Goal: Task Accomplishment & Management: Use online tool/utility

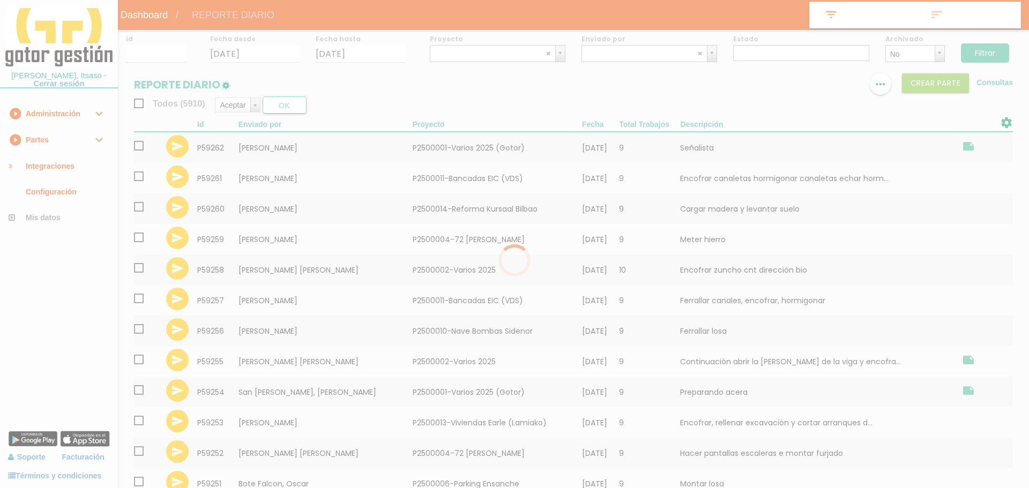
select select
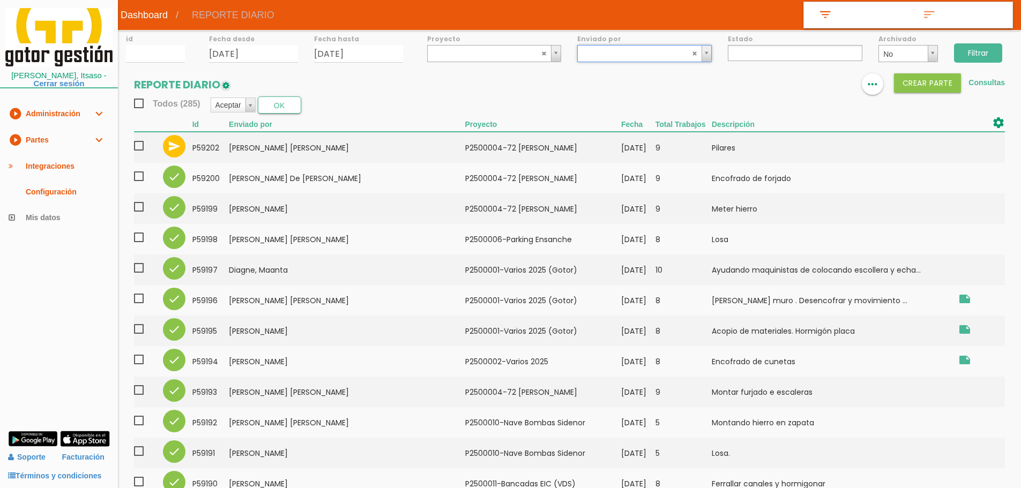
click at [759, 50] on ul at bounding box center [795, 53] width 135 height 16
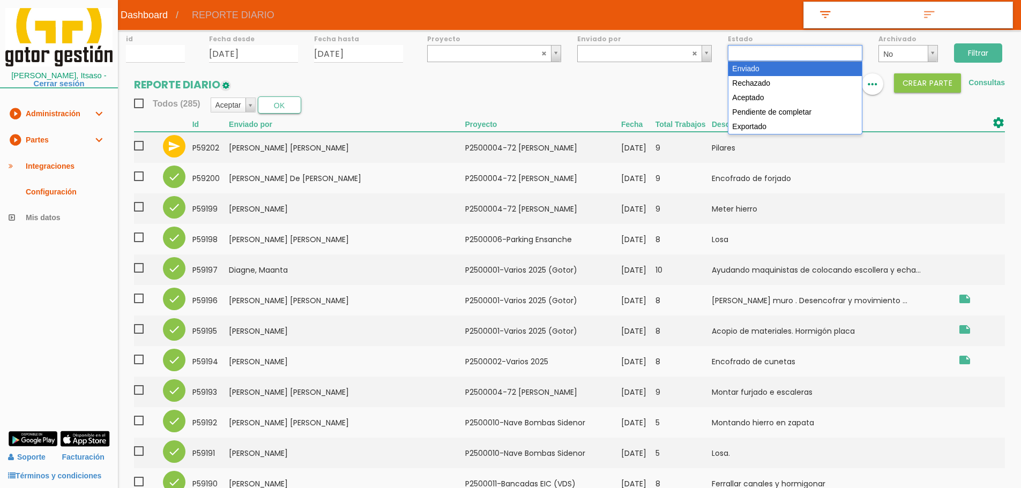
select select "1"
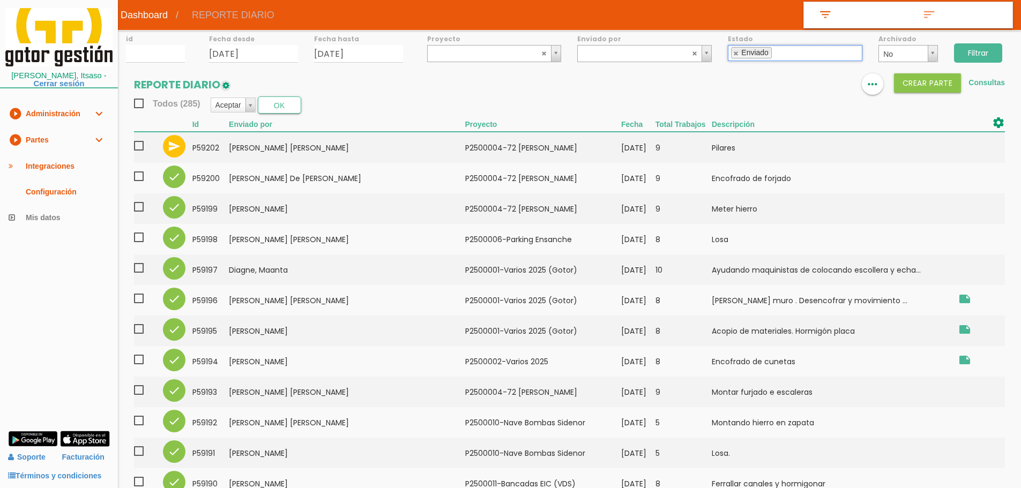
click at [982, 50] on input "Filtrar" at bounding box center [978, 52] width 48 height 19
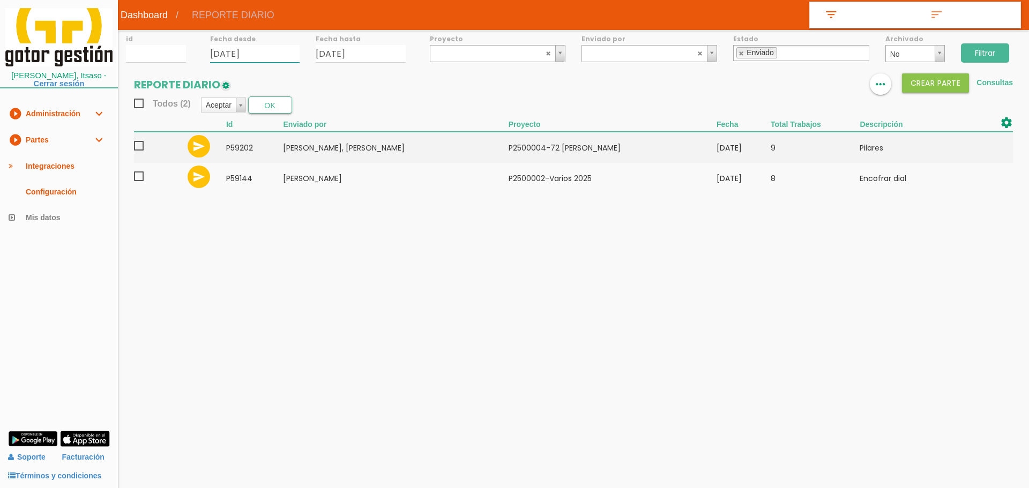
click at [281, 50] on input "[DATE]" at bounding box center [255, 54] width 90 height 18
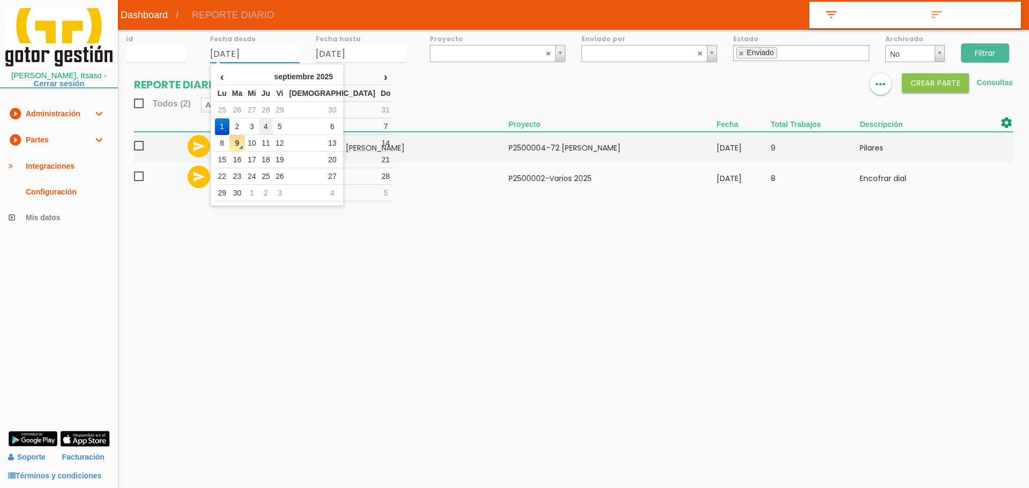
click at [273, 128] on td "4" at bounding box center [266, 126] width 14 height 17
type input "[DATE]"
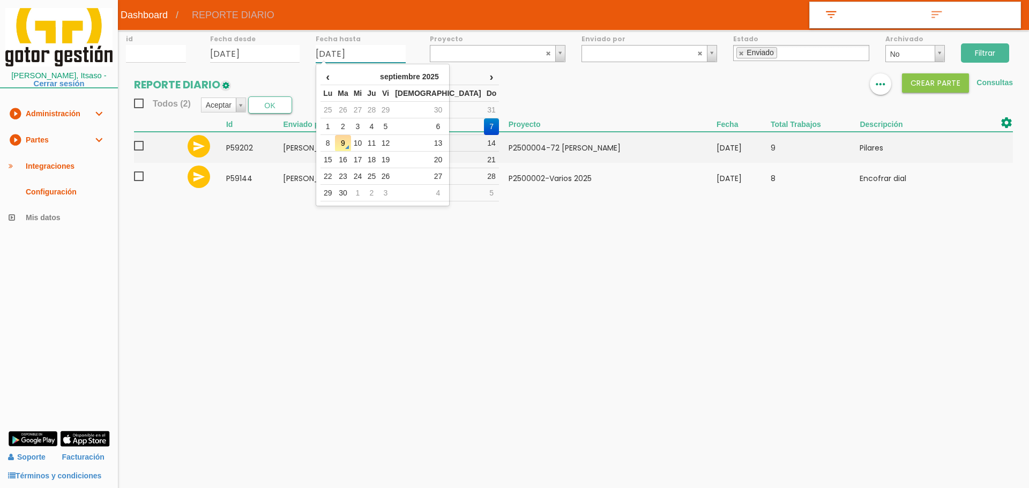
click at [378, 49] on input "[DATE]" at bounding box center [361, 54] width 90 height 18
click at [365, 123] on td "3" at bounding box center [358, 126] width 14 height 17
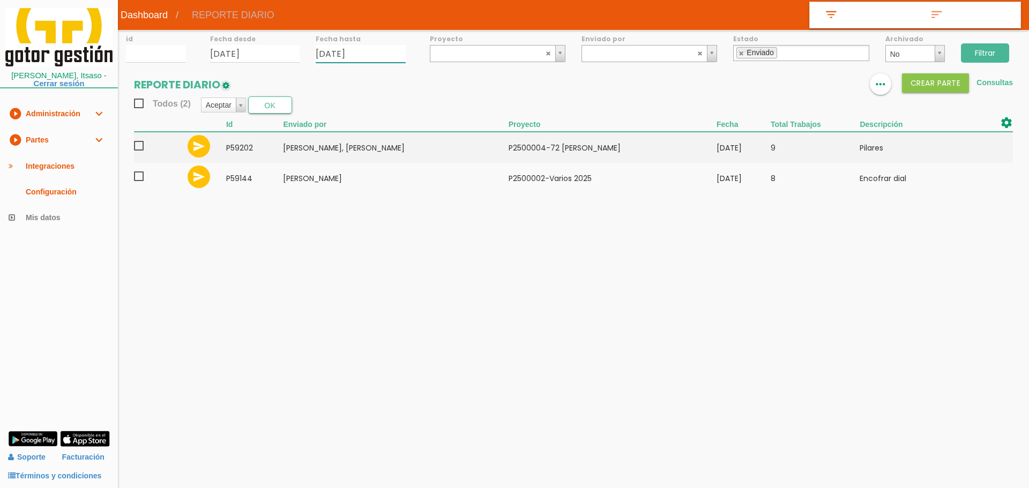
click at [377, 59] on input "03/09/2025" at bounding box center [361, 54] width 90 height 18
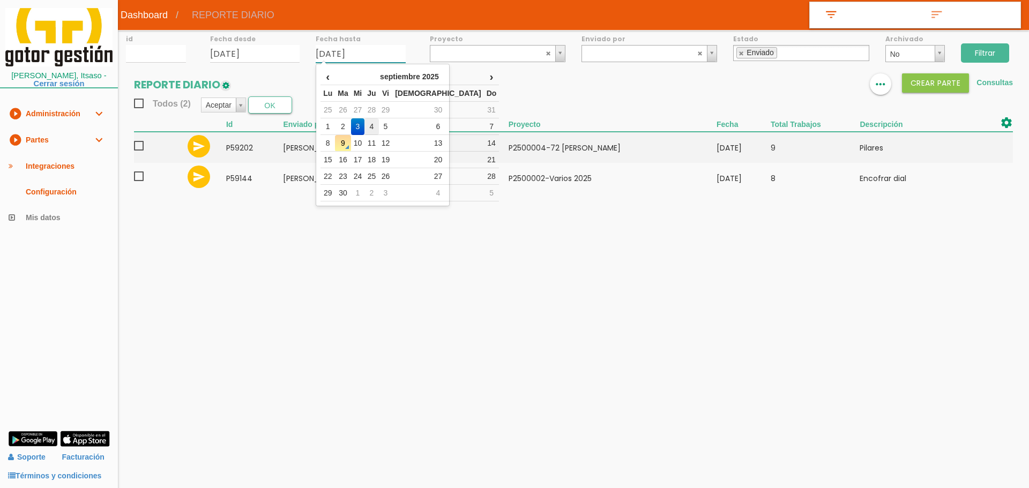
click at [378, 118] on td "4" at bounding box center [371, 126] width 14 height 17
type input "[DATE]"
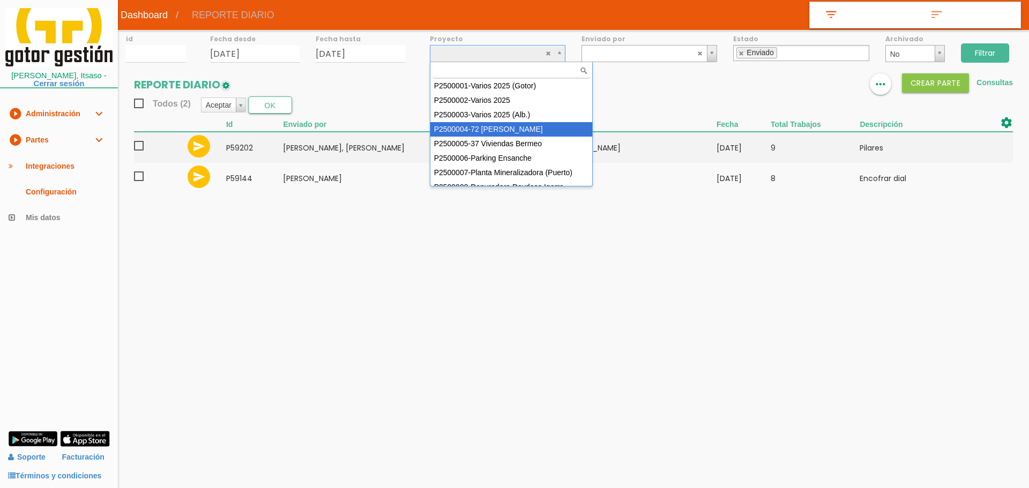
select select "86"
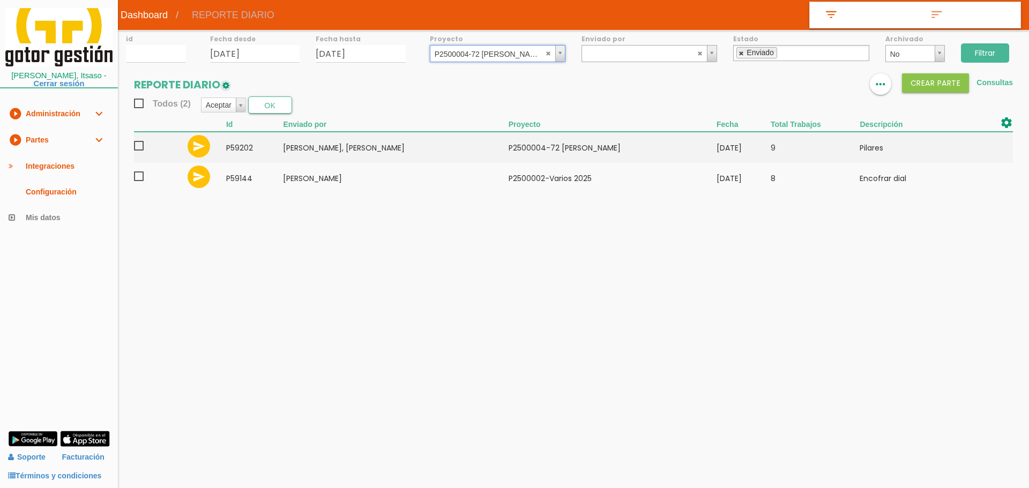
click at [743, 51] on link at bounding box center [742, 53] width 6 height 7
select select
click at [983, 52] on input "Filtrar" at bounding box center [985, 52] width 48 height 19
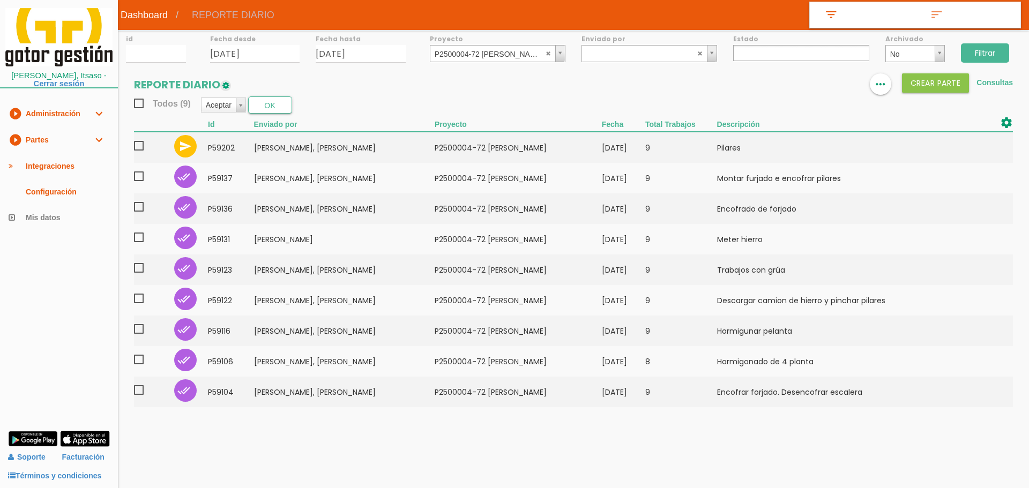
select select
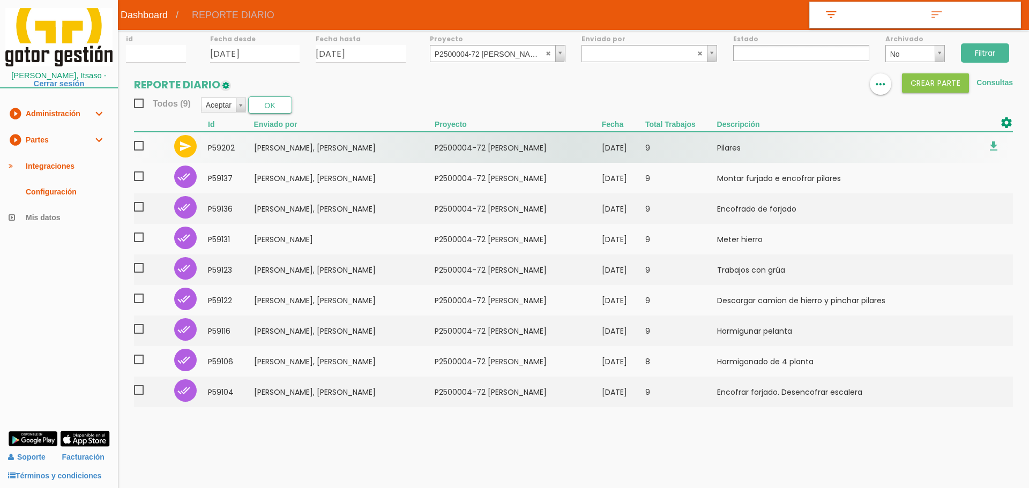
click at [140, 144] on span at bounding box center [143, 145] width 19 height 13
click at [0, 0] on input "checkbox" at bounding box center [0, 0] width 0 height 0
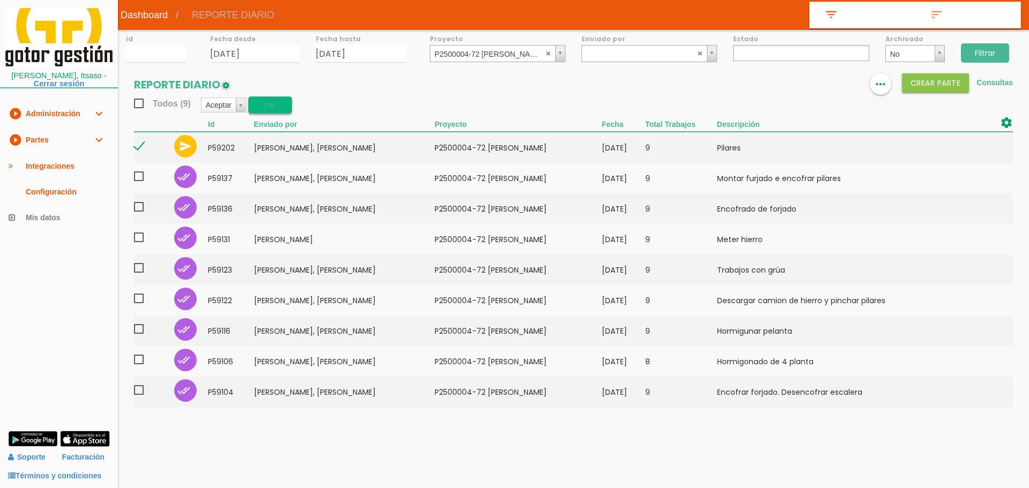
click at [270, 103] on button "OK" at bounding box center [270, 104] width 44 height 17
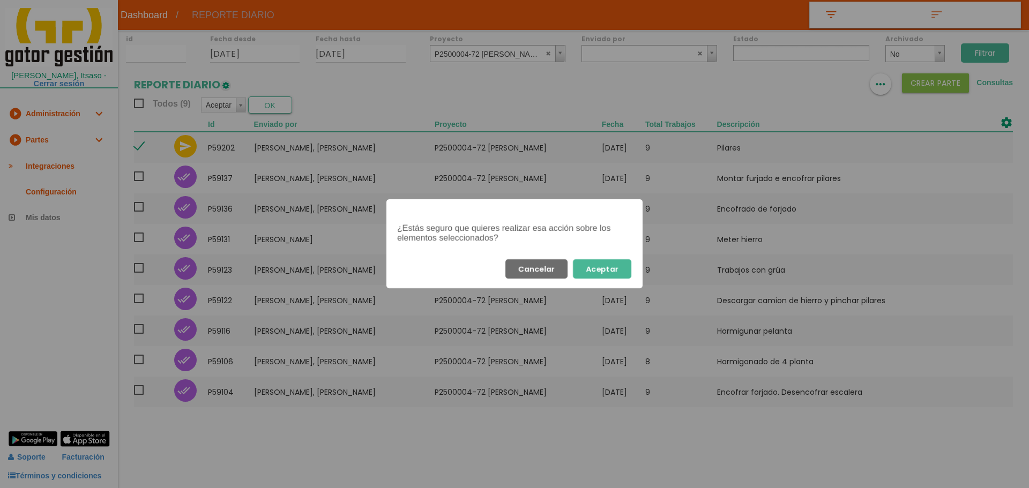
click at [605, 269] on button "Aceptar" at bounding box center [602, 268] width 58 height 19
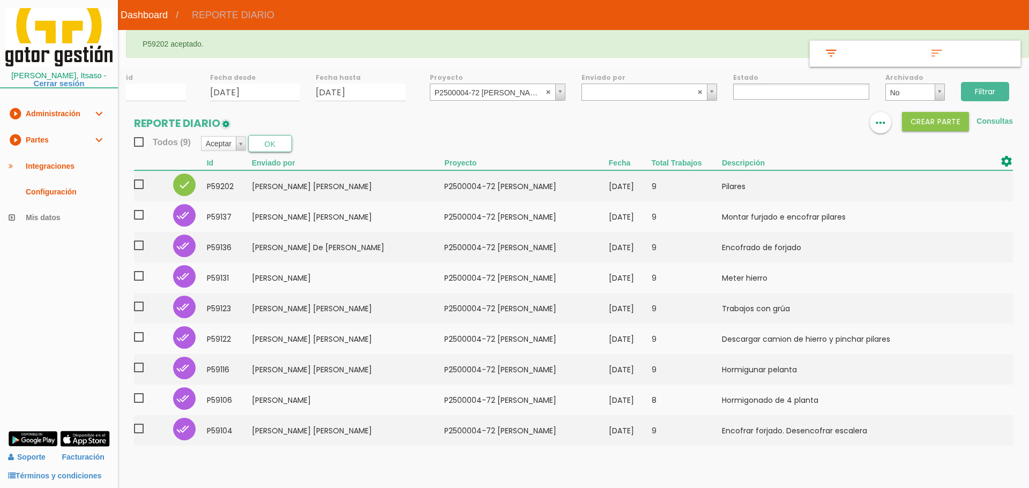
select select
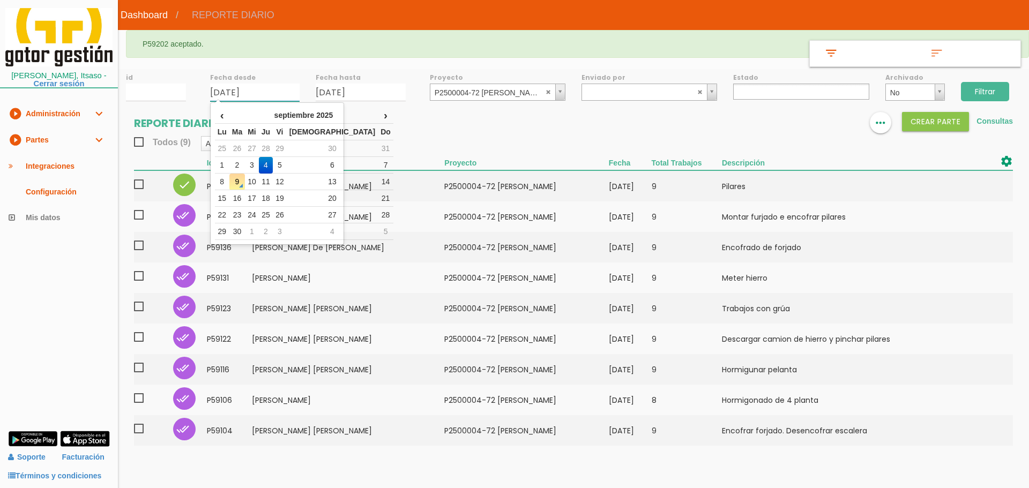
click at [286, 94] on input "[DATE]" at bounding box center [255, 93] width 90 height 18
select select
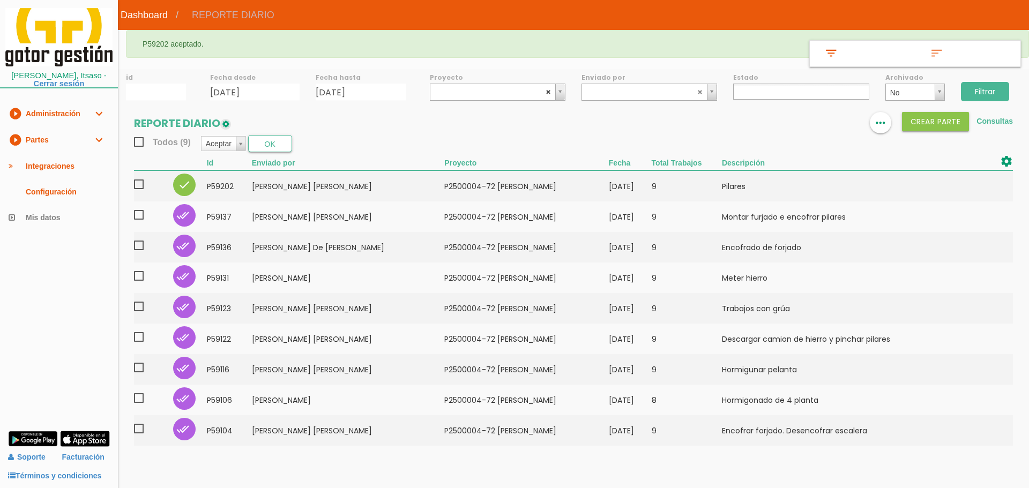
click at [547, 92] on abbr at bounding box center [549, 91] width 6 height 6
click at [984, 88] on input "Filtrar" at bounding box center [985, 91] width 48 height 19
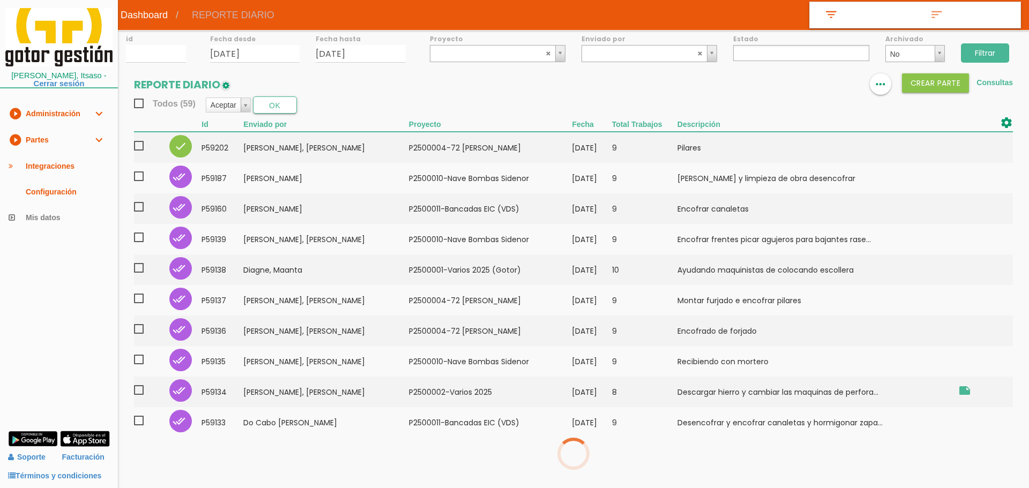
select select
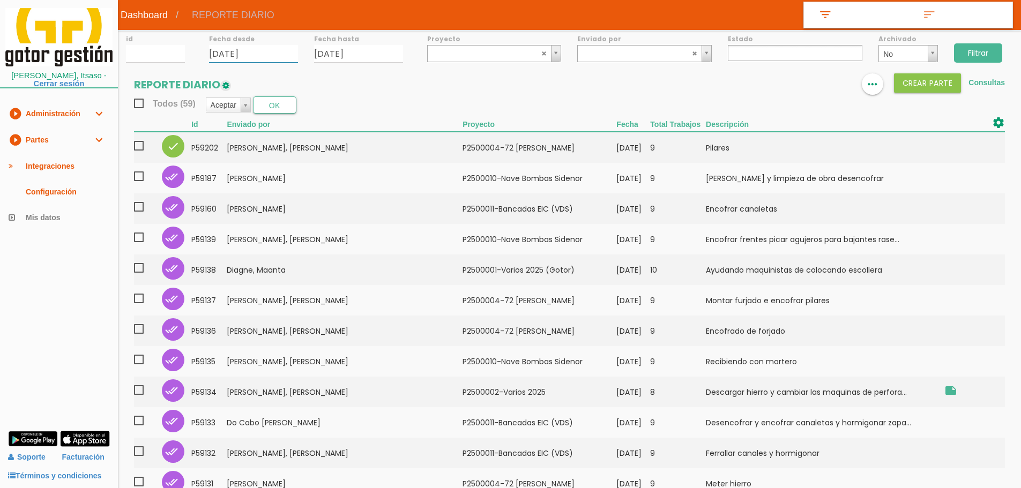
click at [274, 53] on input "04/09/2025" at bounding box center [253, 54] width 89 height 18
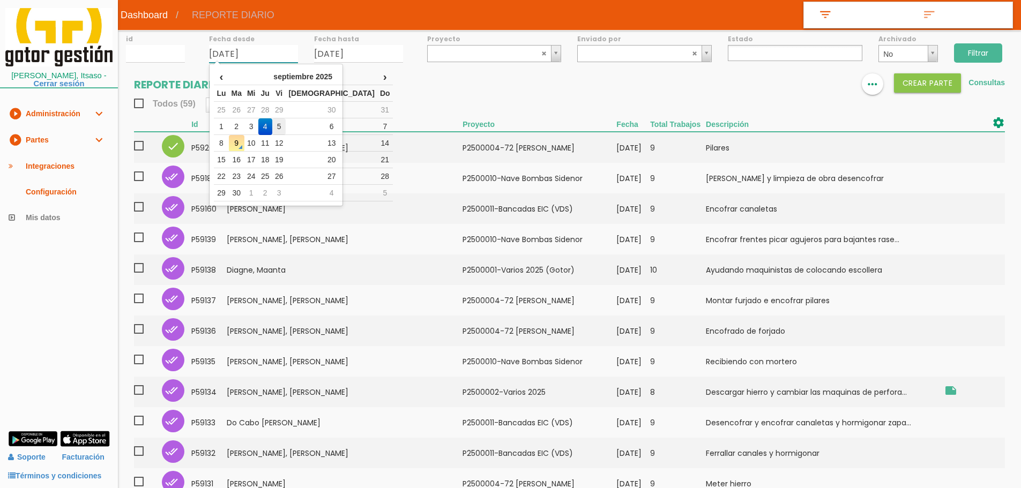
click at [286, 125] on td "5" at bounding box center [279, 126] width 14 height 17
type input "05/09/2025"
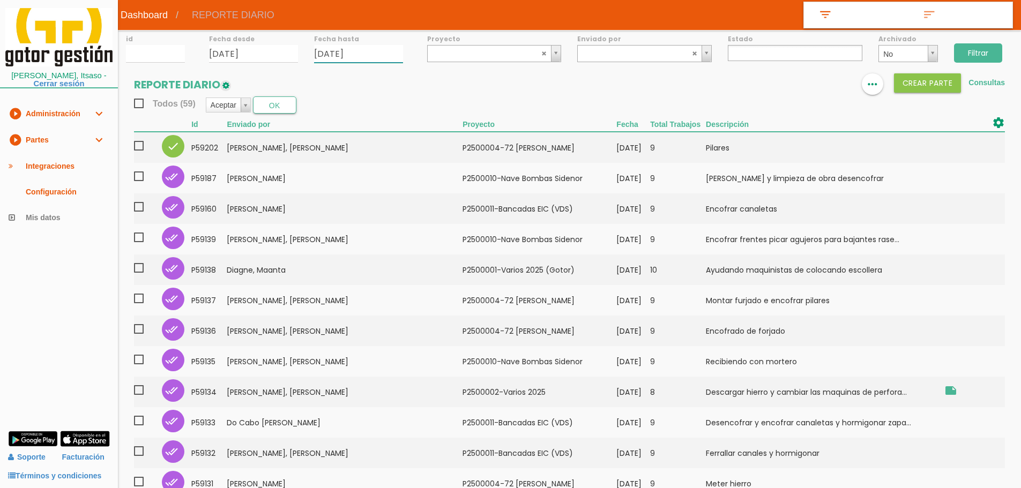
click at [374, 63] on input "04/09/2025" at bounding box center [358, 54] width 89 height 18
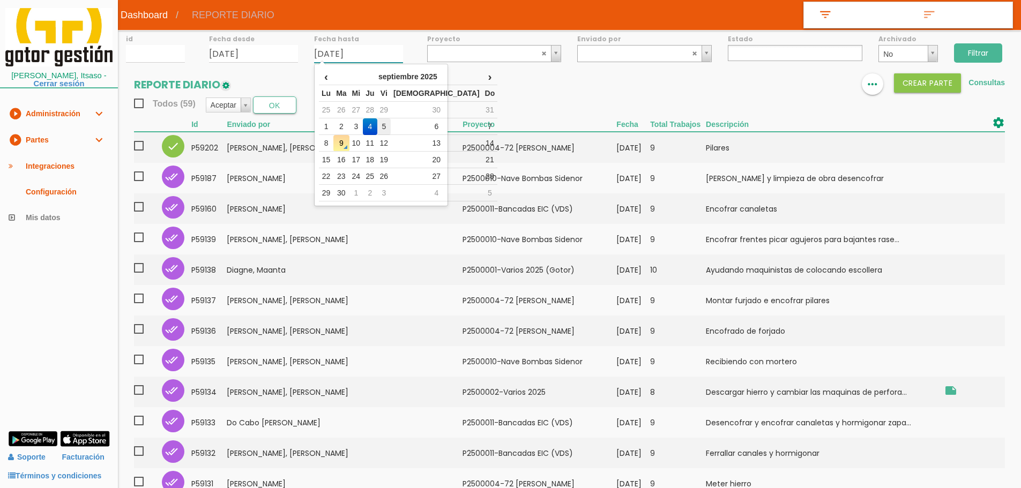
click at [391, 129] on td "5" at bounding box center [384, 126] width 14 height 17
type input "05/09/2025"
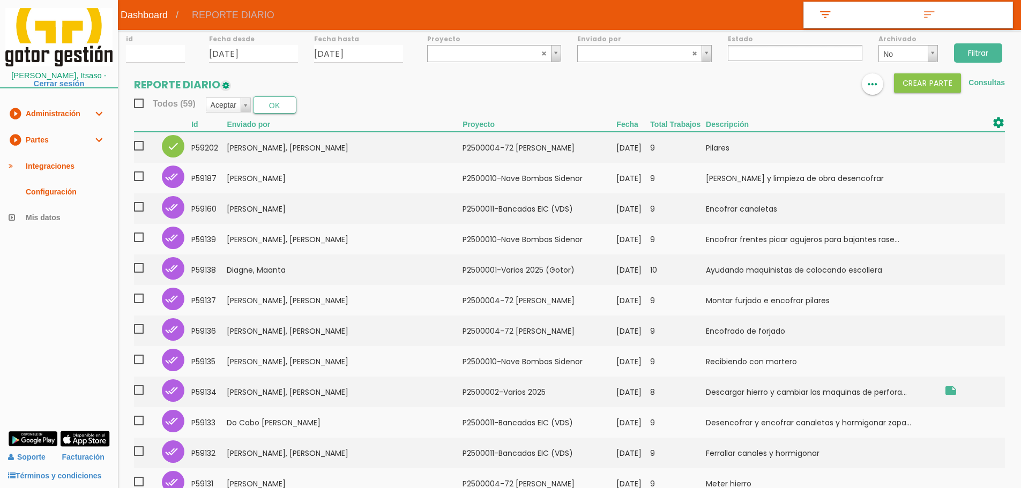
click at [984, 55] on input "Filtrar" at bounding box center [978, 52] width 48 height 19
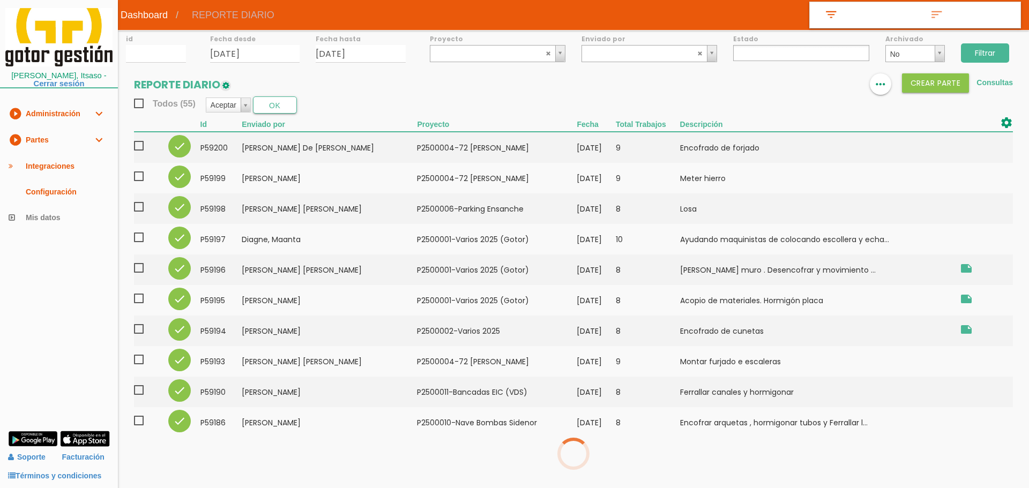
select select
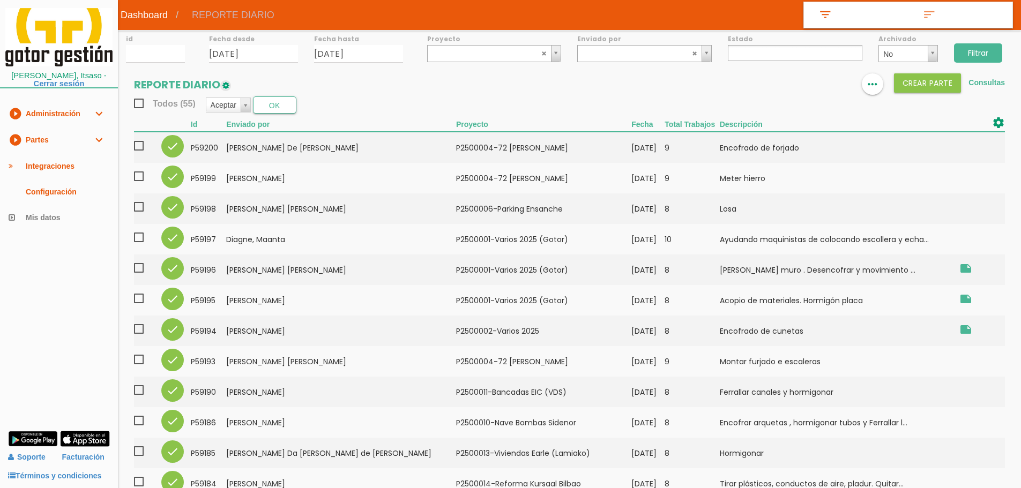
click at [774, 49] on ul at bounding box center [795, 53] width 135 height 16
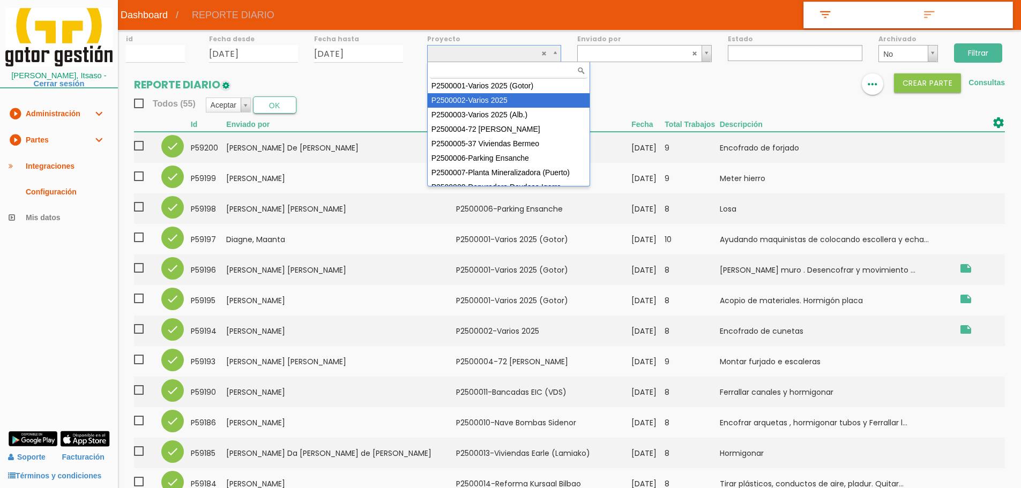
select select "84"
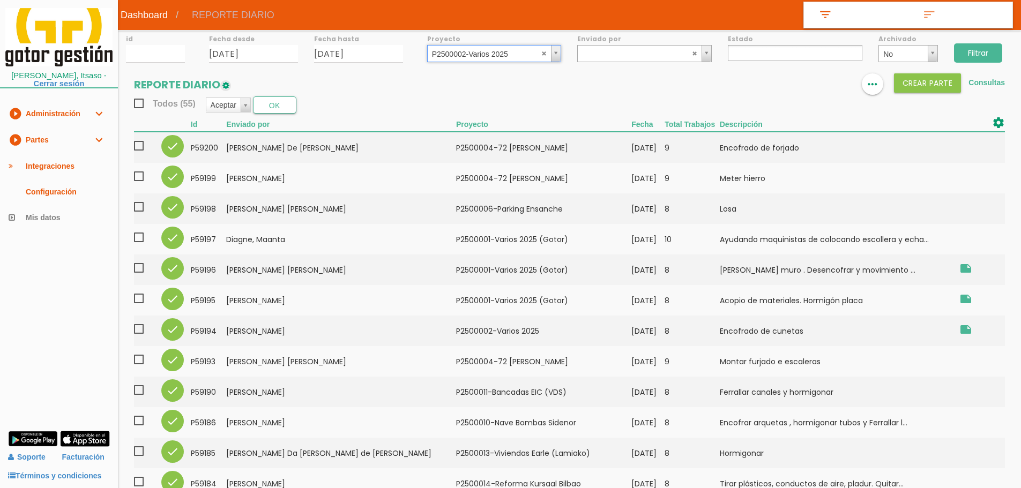
drag, startPoint x: 982, startPoint y: 54, endPoint x: 973, endPoint y: 57, distance: 10.2
click at [982, 54] on input "Filtrar" at bounding box center [978, 52] width 48 height 19
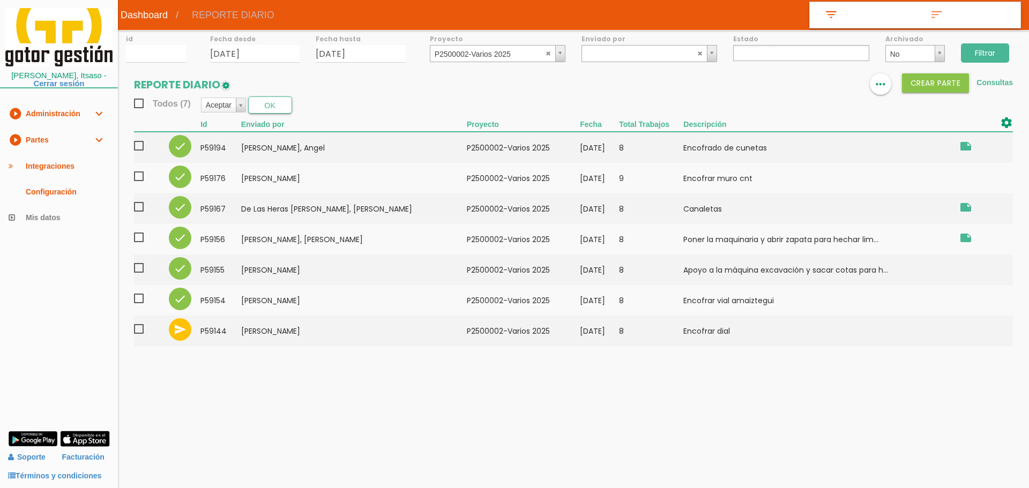
select select
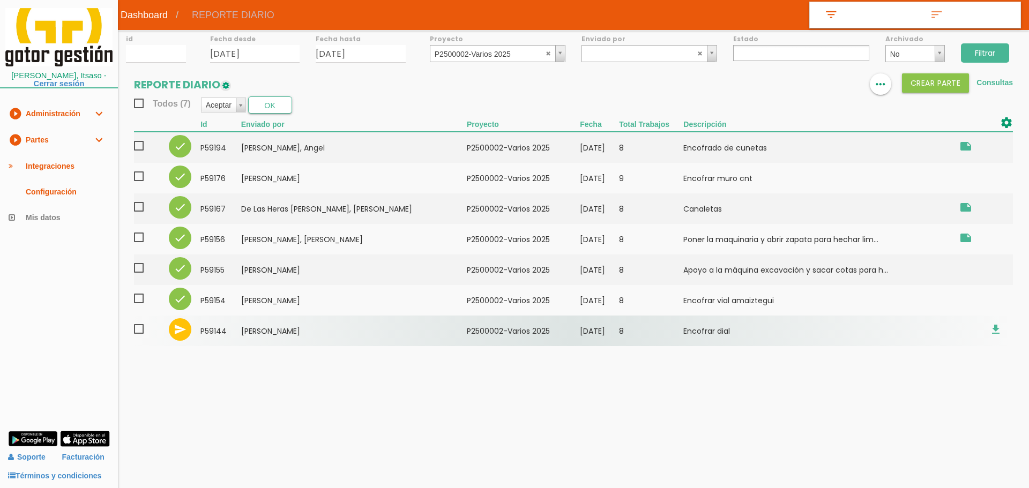
click at [140, 330] on span at bounding box center [143, 329] width 19 height 13
click at [0, 0] on input "checkbox" at bounding box center [0, 0] width 0 height 0
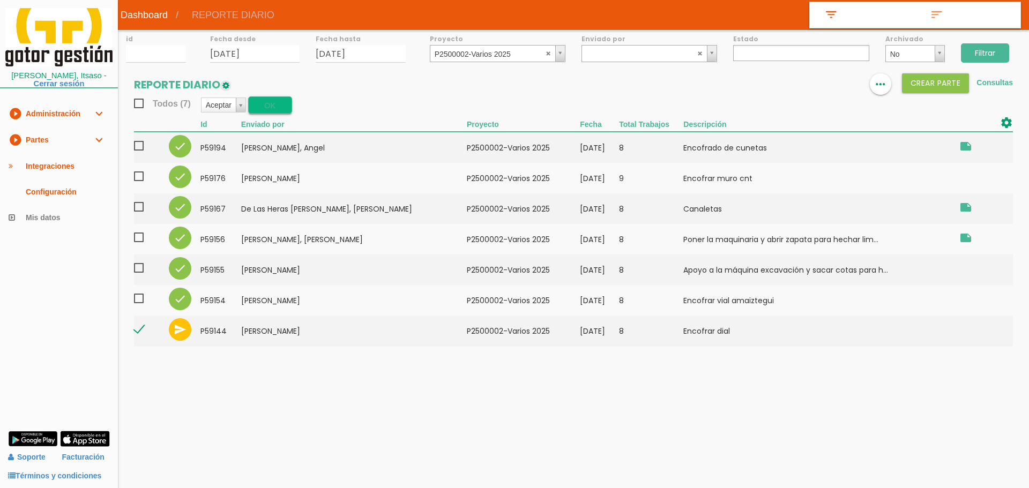
click at [270, 103] on button "OK" at bounding box center [270, 104] width 44 height 17
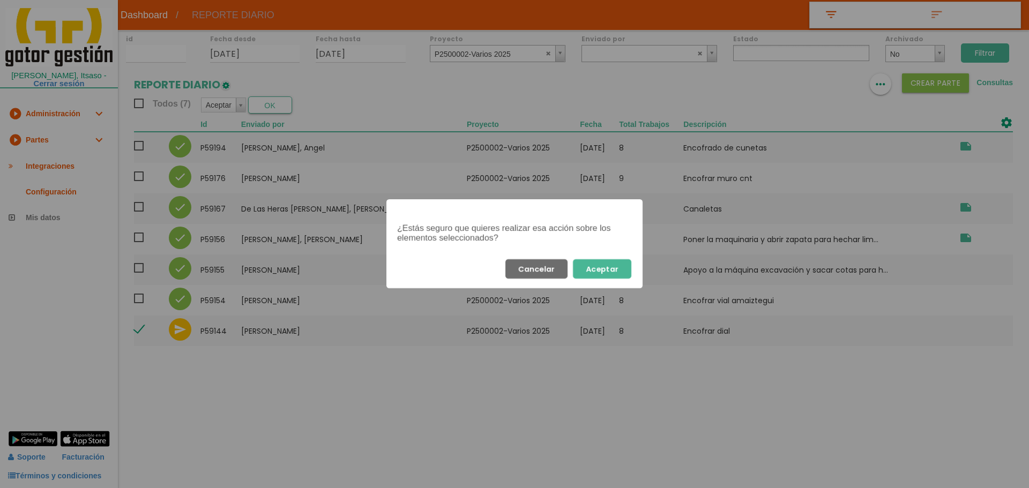
click at [599, 277] on button "Aceptar" at bounding box center [602, 268] width 58 height 19
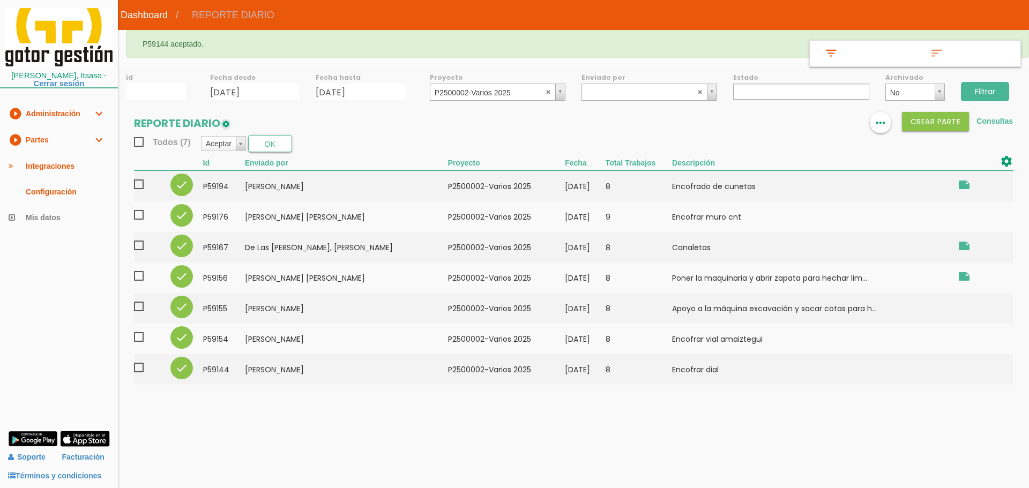
select select
drag, startPoint x: 546, startPoint y: 91, endPoint x: 551, endPoint y: 91, distance: 5.4
click at [547, 91] on abbr at bounding box center [549, 91] width 6 height 6
click at [989, 91] on input "Filtrar" at bounding box center [985, 91] width 48 height 19
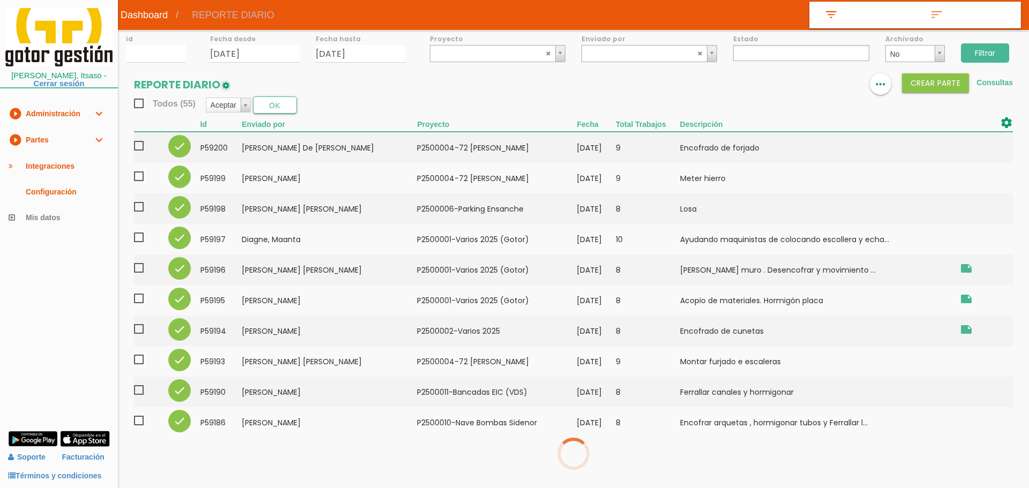
select select
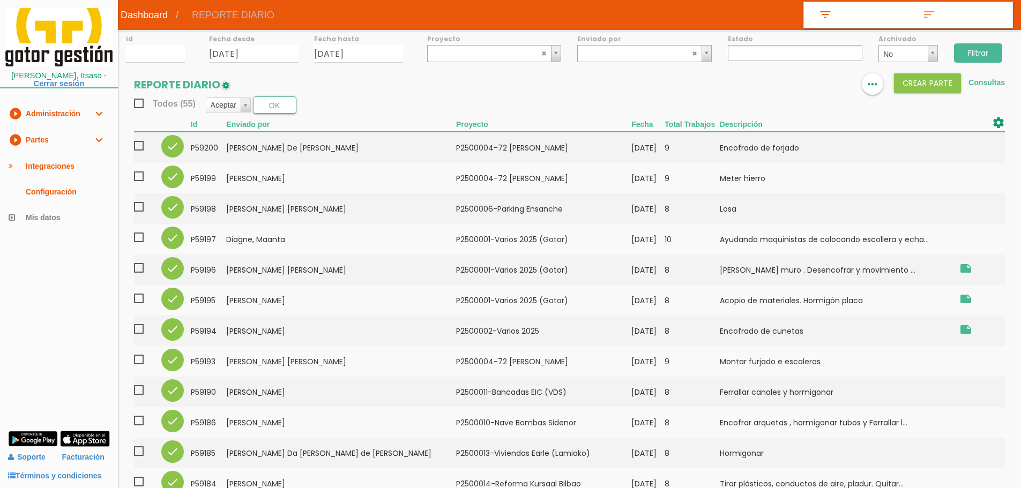
click at [47, 138] on link "play_circle_filled Partes expand_more" at bounding box center [59, 140] width 118 height 26
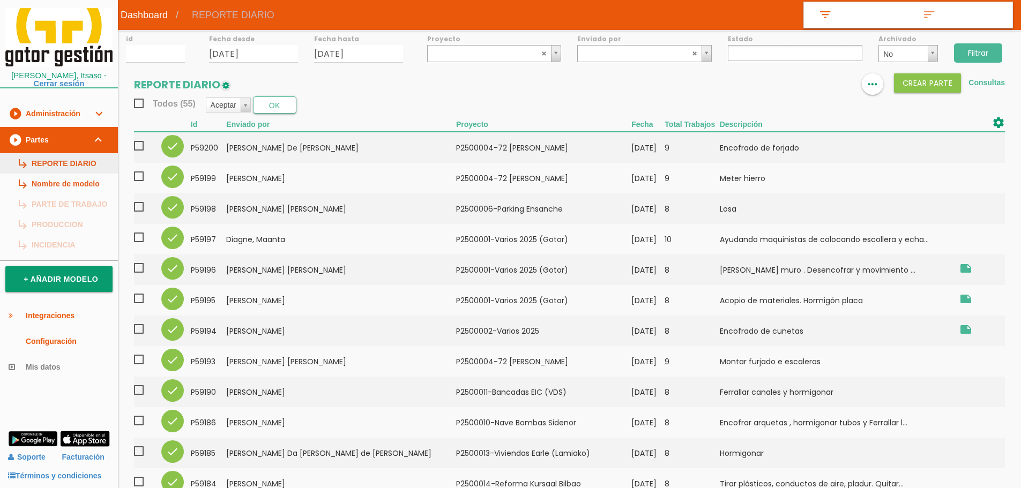
click at [58, 160] on link "subdirectory_arrow_right REPORTE DIARIO" at bounding box center [59, 163] width 118 height 20
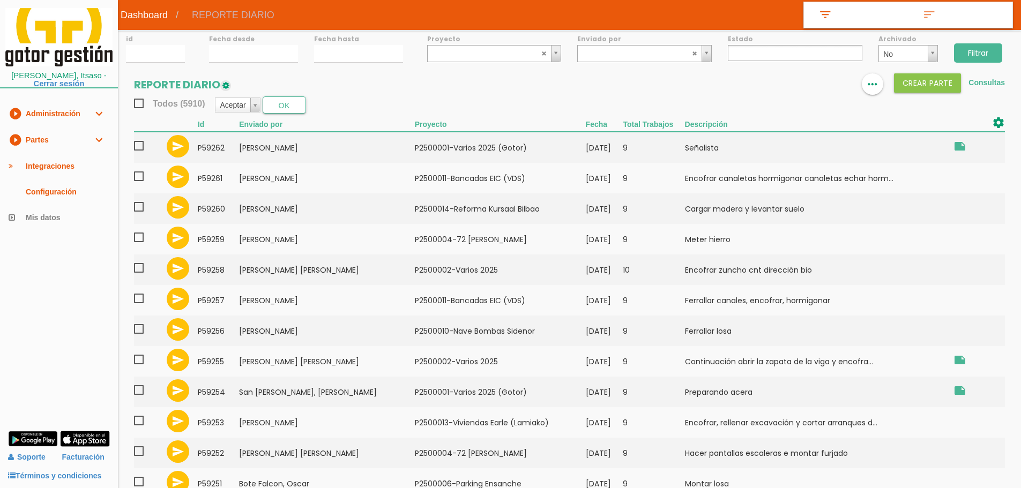
click at [740, 57] on ul at bounding box center [795, 53] width 135 height 16
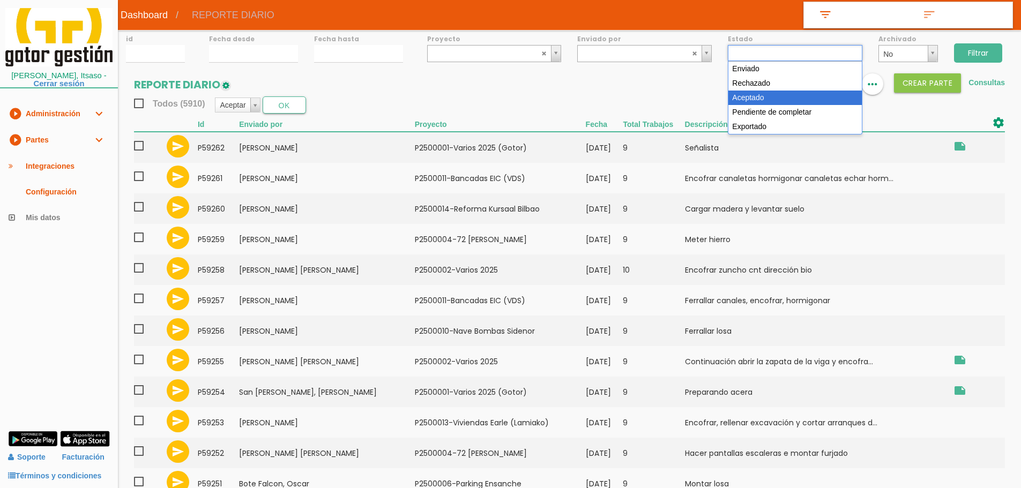
select select "3"
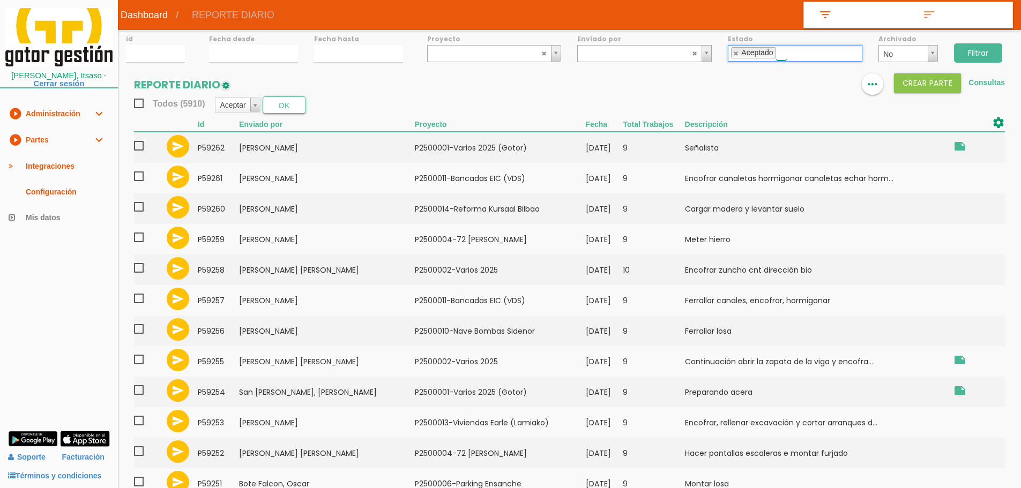
scroll to position [19, 0]
click at [973, 52] on input "Filtrar" at bounding box center [978, 52] width 48 height 19
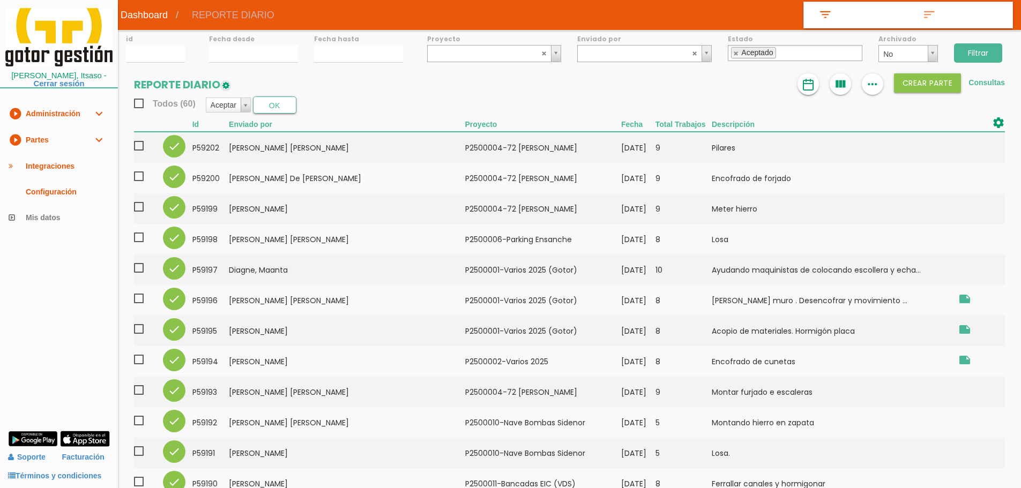
click at [809, 87] on img at bounding box center [808, 84] width 13 height 13
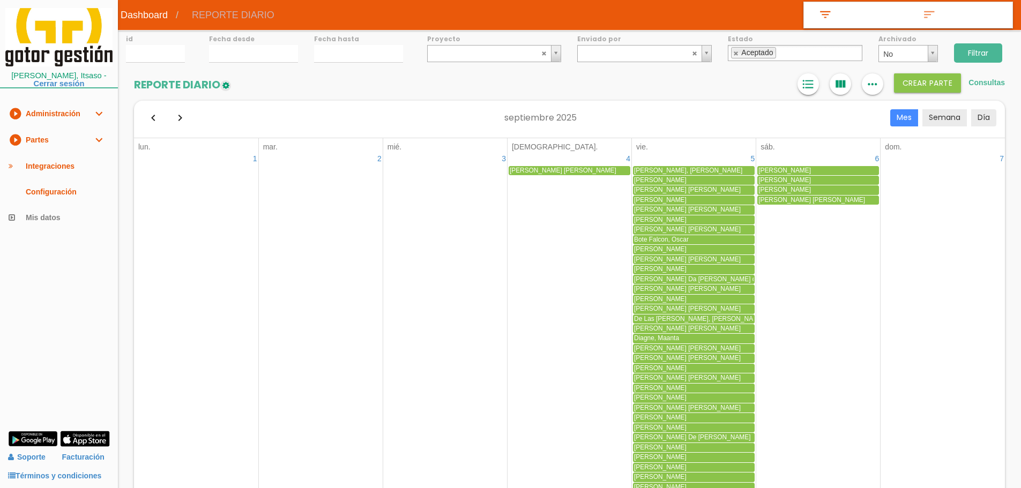
click at [805, 79] on icon "format_list_bulleted" at bounding box center [808, 83] width 14 height 21
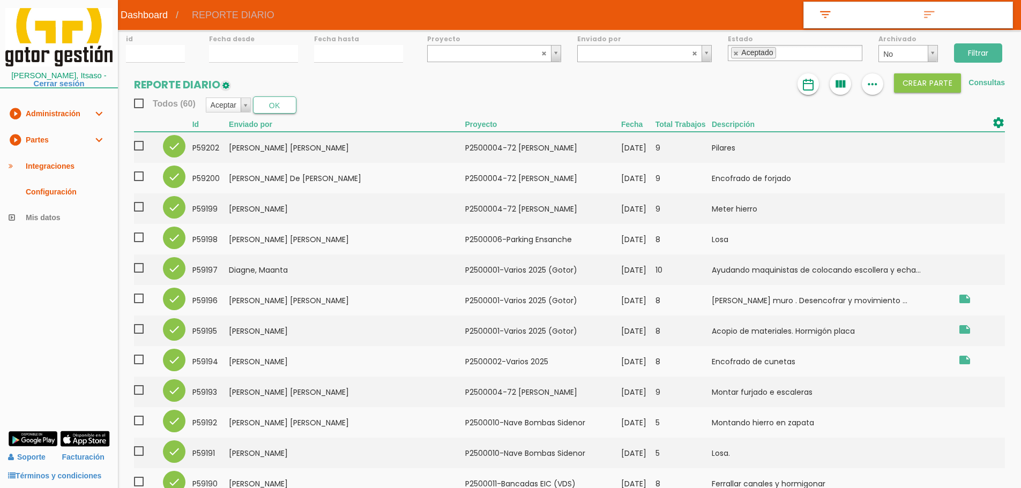
click at [806, 86] on img at bounding box center [808, 84] width 13 height 13
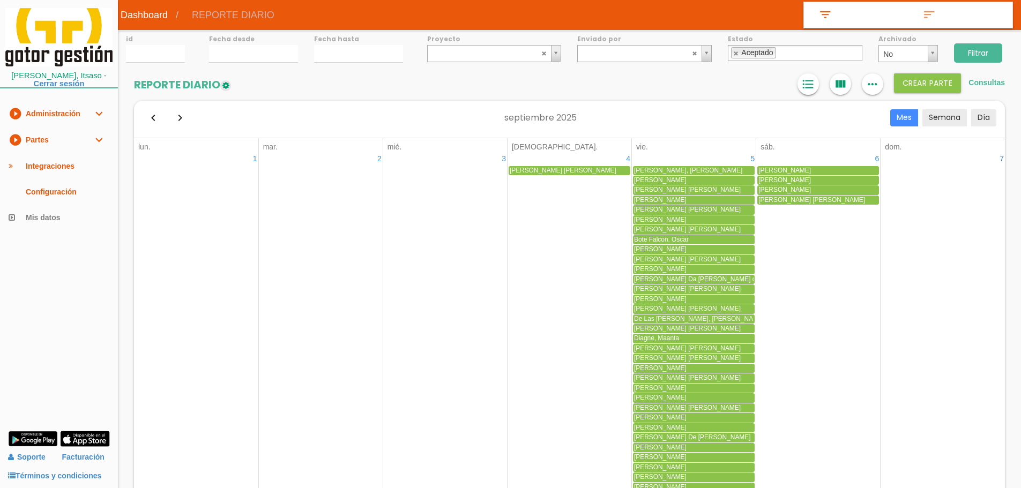
click at [807, 85] on icon "format_list_bulleted" at bounding box center [808, 83] width 14 height 21
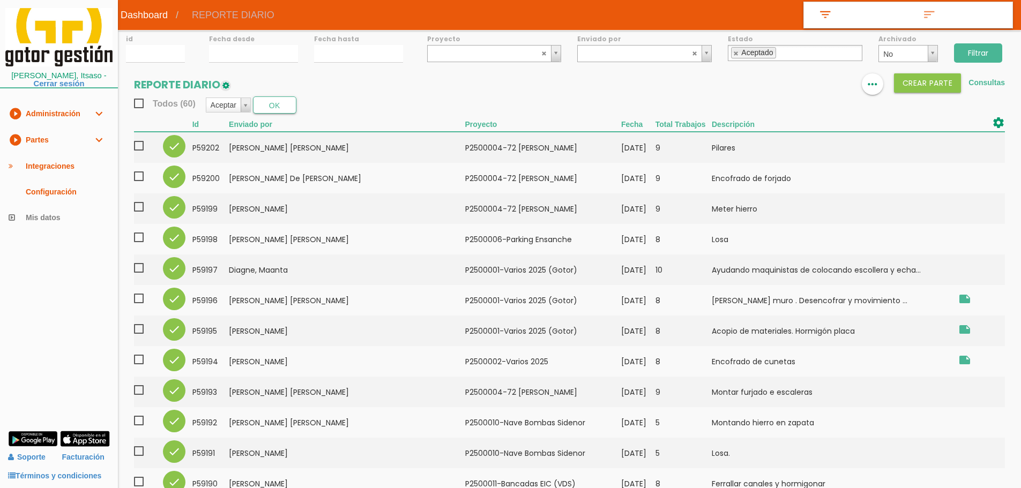
click at [141, 102] on span "Todos (60)" at bounding box center [165, 103] width 62 height 13
click at [0, 0] on input "Todos (60)" at bounding box center [0, 0] width 0 height 0
select select "6"
click at [271, 105] on button "OK" at bounding box center [276, 104] width 43 height 17
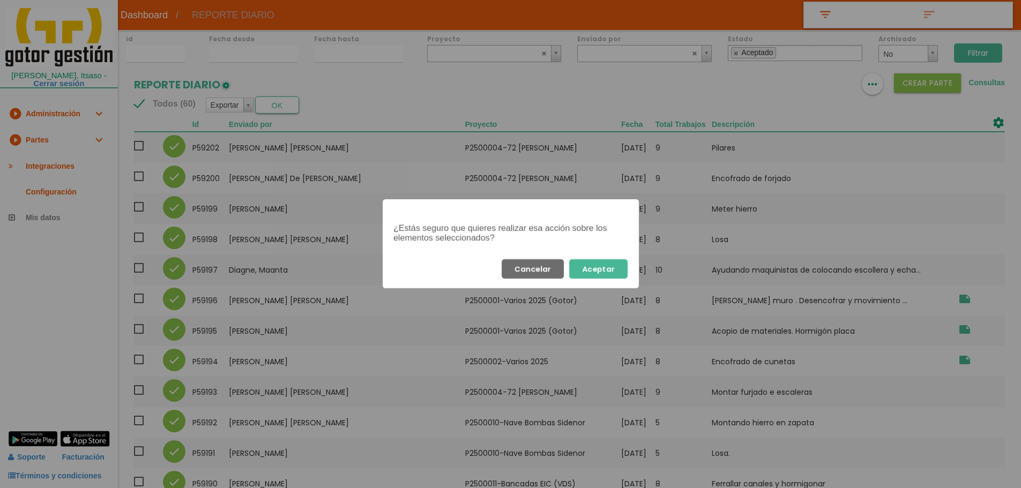
click at [598, 269] on button "Aceptar" at bounding box center [598, 268] width 58 height 19
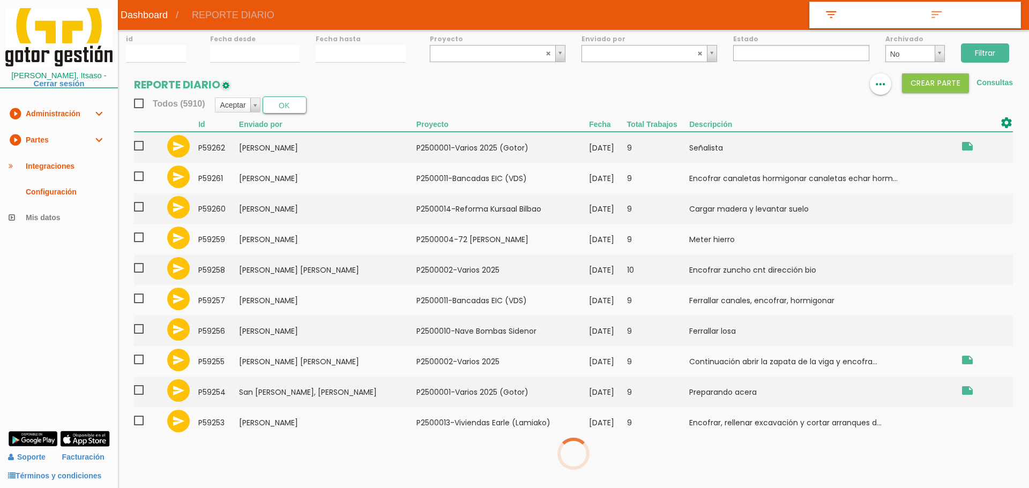
select select
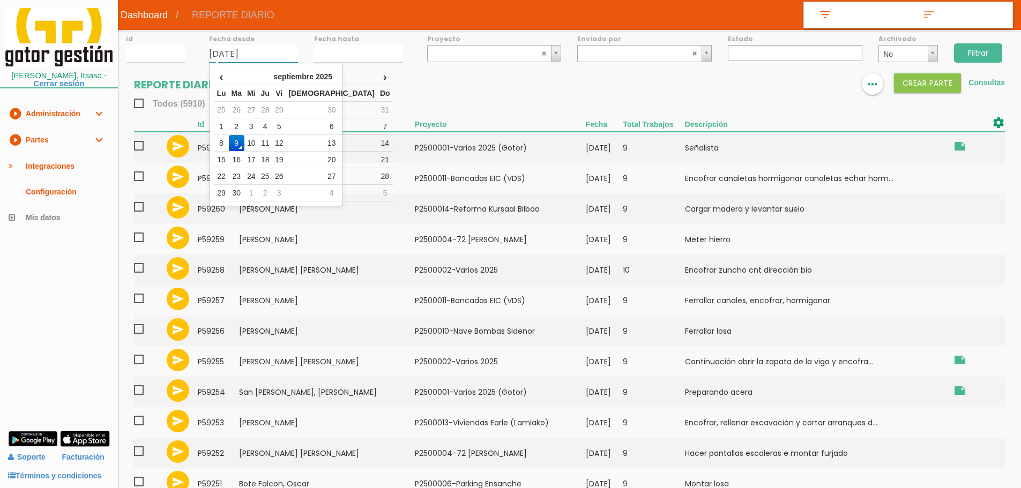
click at [230, 63] on input "[DATE]" at bounding box center [253, 54] width 89 height 18
click at [225, 142] on td "8" at bounding box center [221, 143] width 14 height 17
type input "[DATE]"
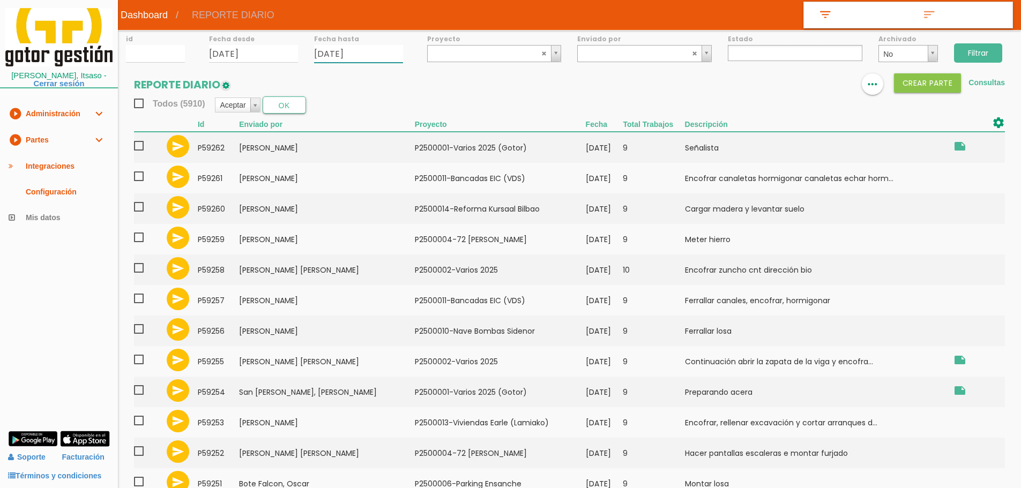
click at [326, 56] on input "[DATE]" at bounding box center [358, 54] width 89 height 18
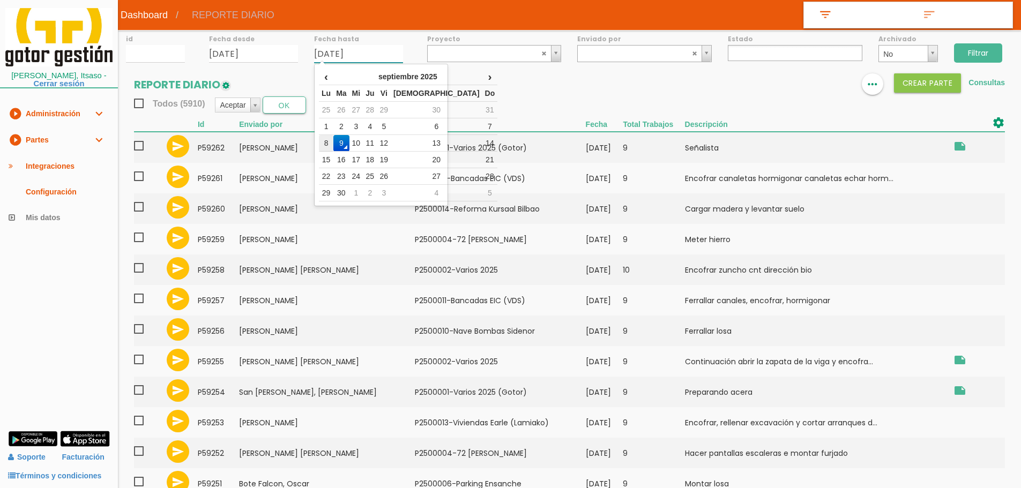
click at [331, 140] on td "8" at bounding box center [326, 143] width 14 height 17
type input "[DATE]"
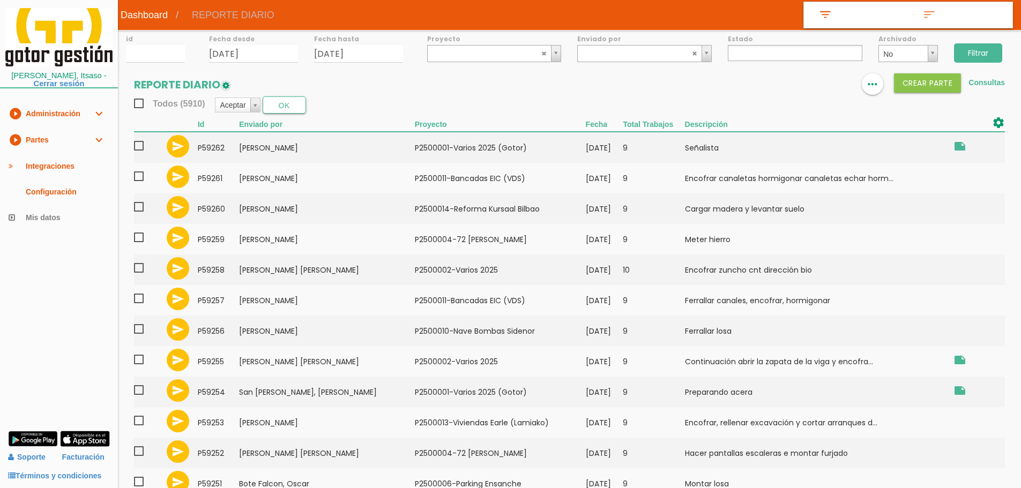
click at [985, 48] on input "Filtrar" at bounding box center [978, 52] width 48 height 19
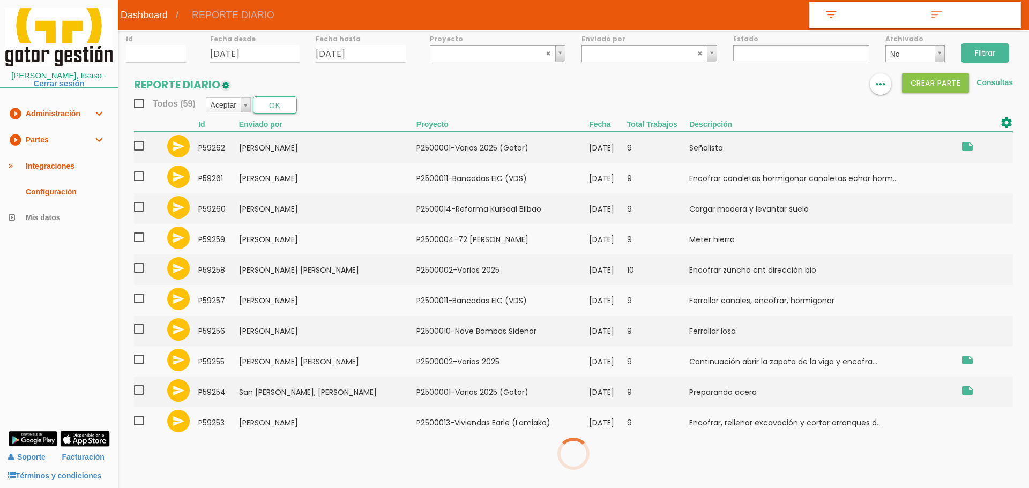
select select
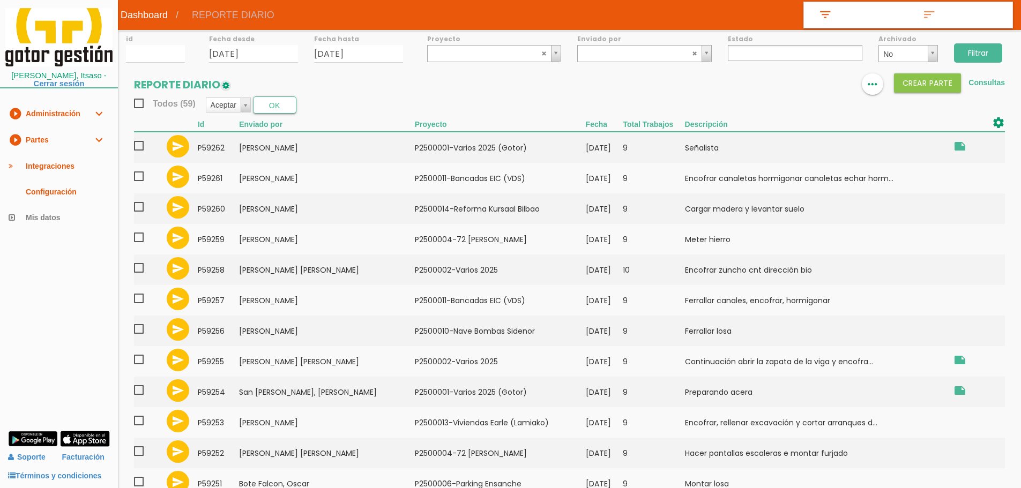
click at [811, 85] on img at bounding box center [808, 84] width 13 height 13
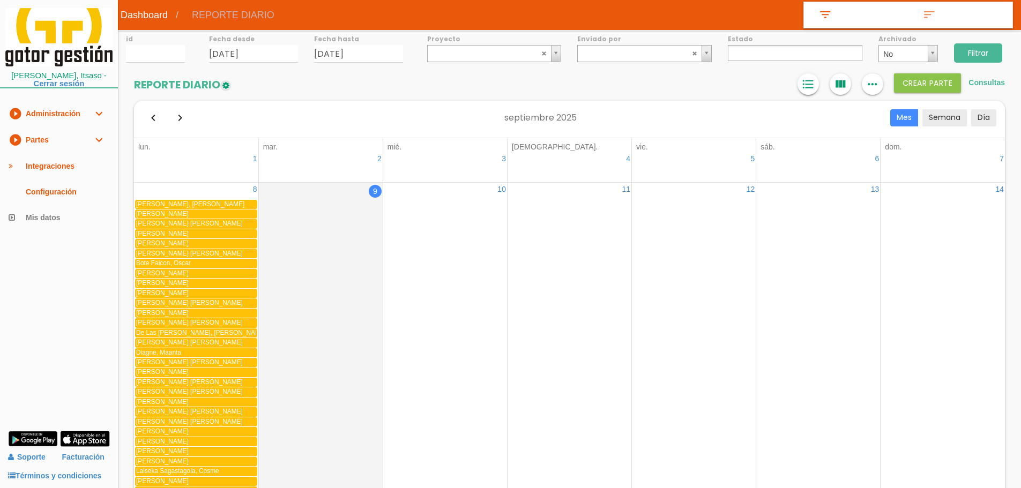
click at [806, 82] on icon "format_list_bulleted" at bounding box center [808, 83] width 14 height 21
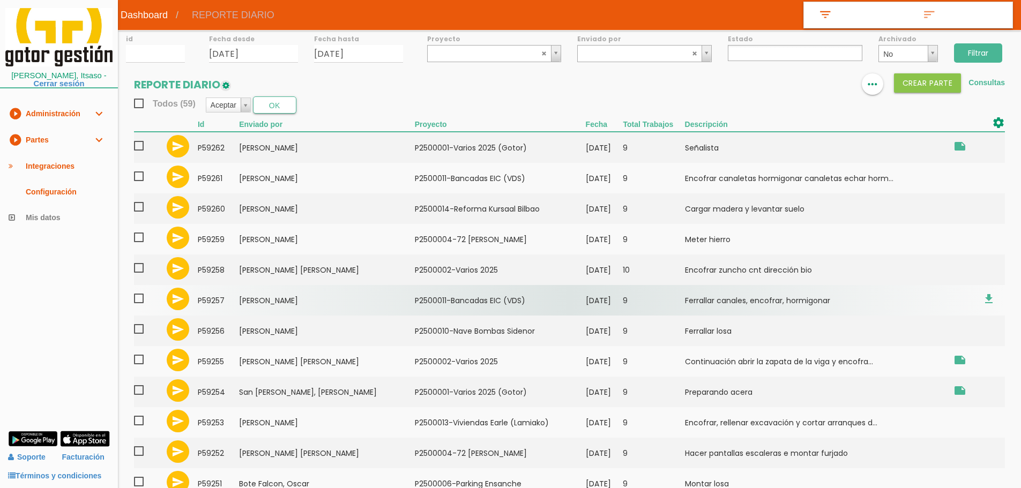
click at [311, 293] on td "[PERSON_NAME]" at bounding box center [326, 300] width 175 height 31
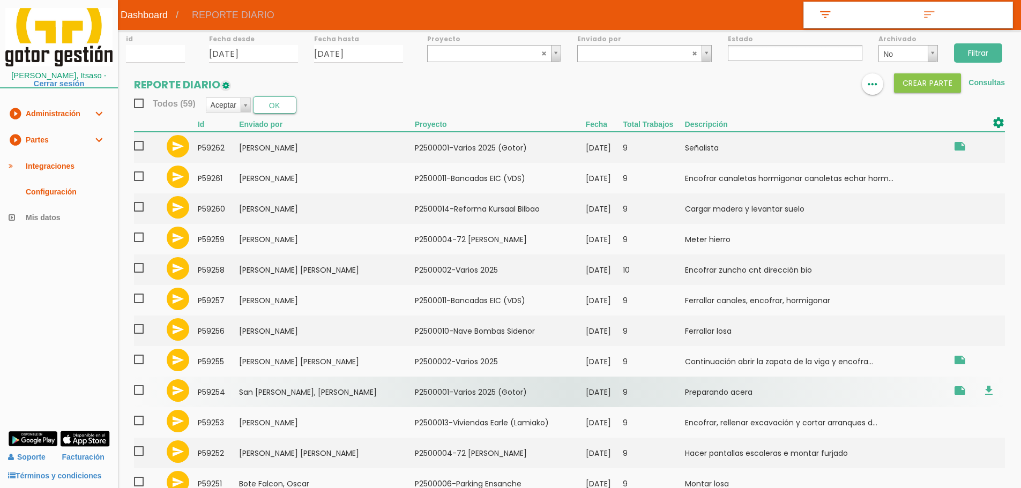
click at [262, 392] on td "San [PERSON_NAME], [PERSON_NAME]" at bounding box center [326, 392] width 175 height 31
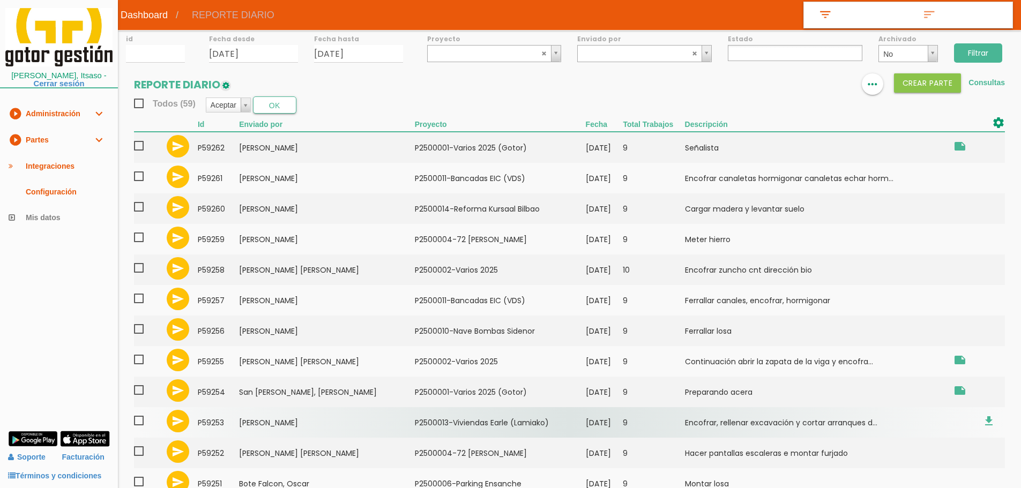
click at [327, 412] on td "[PERSON_NAME]" at bounding box center [326, 422] width 175 height 31
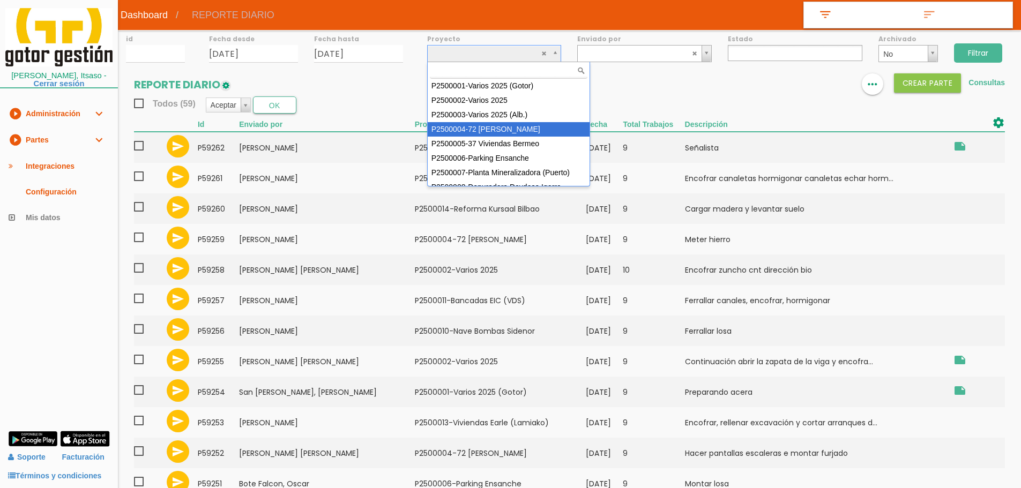
select select "86"
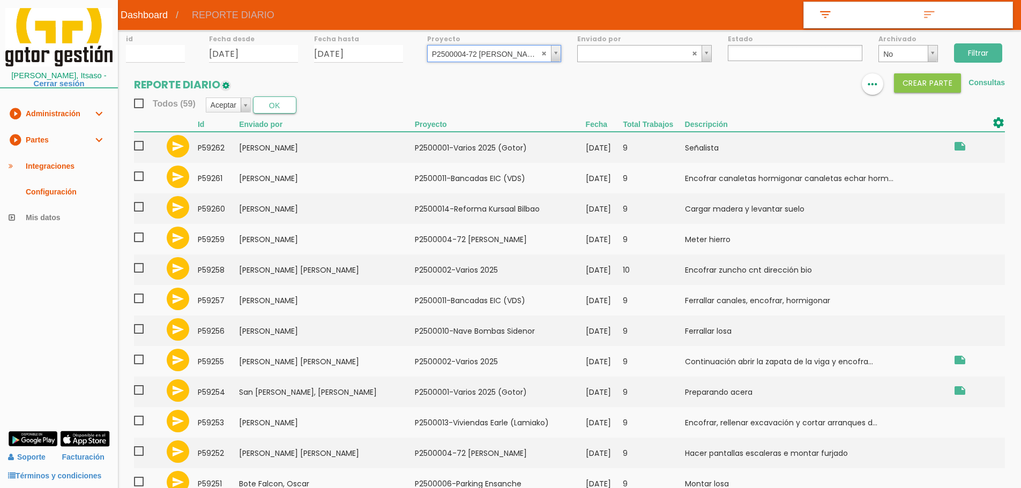
click at [983, 53] on input "Filtrar" at bounding box center [978, 52] width 48 height 19
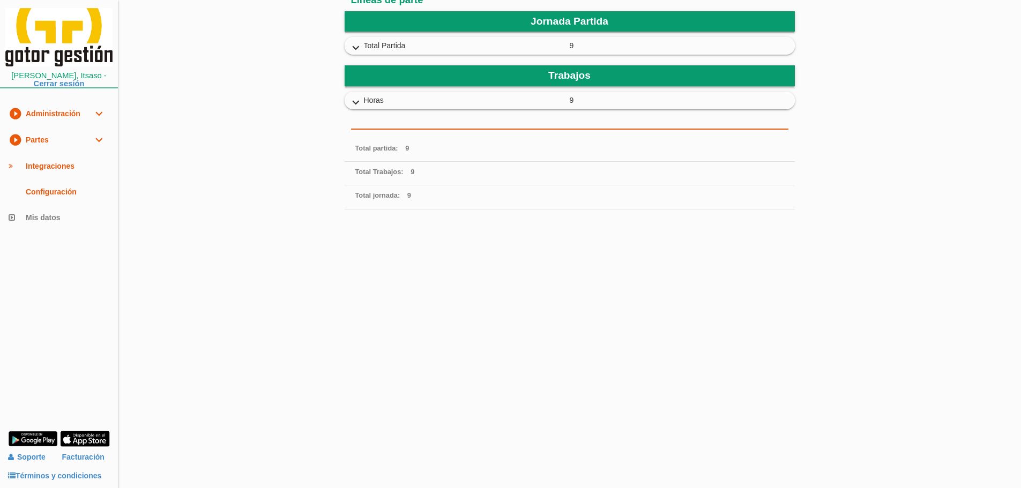
scroll to position [325, 0]
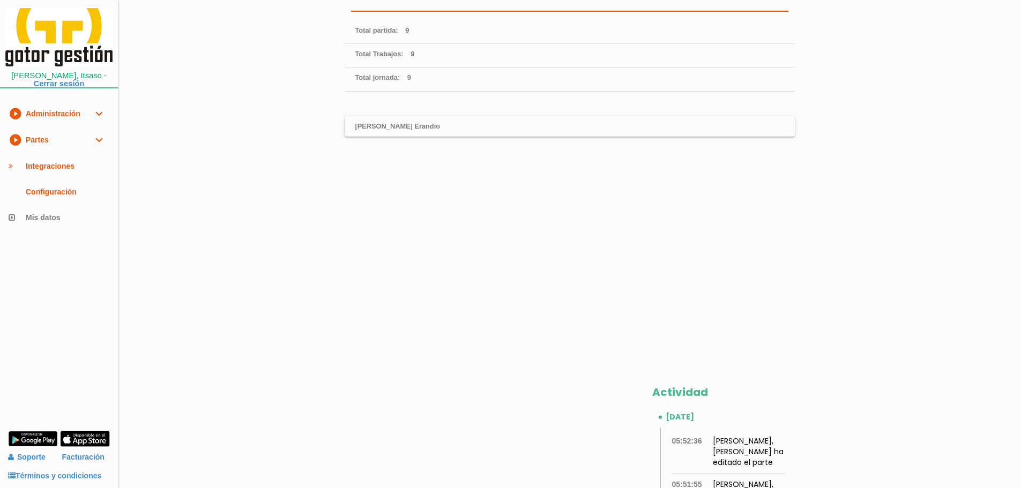
scroll to position [346, 0]
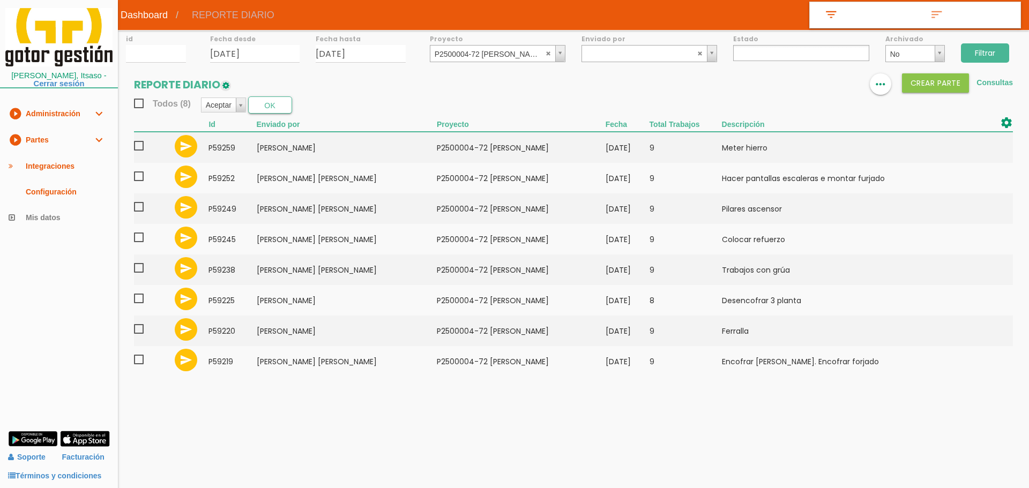
select select
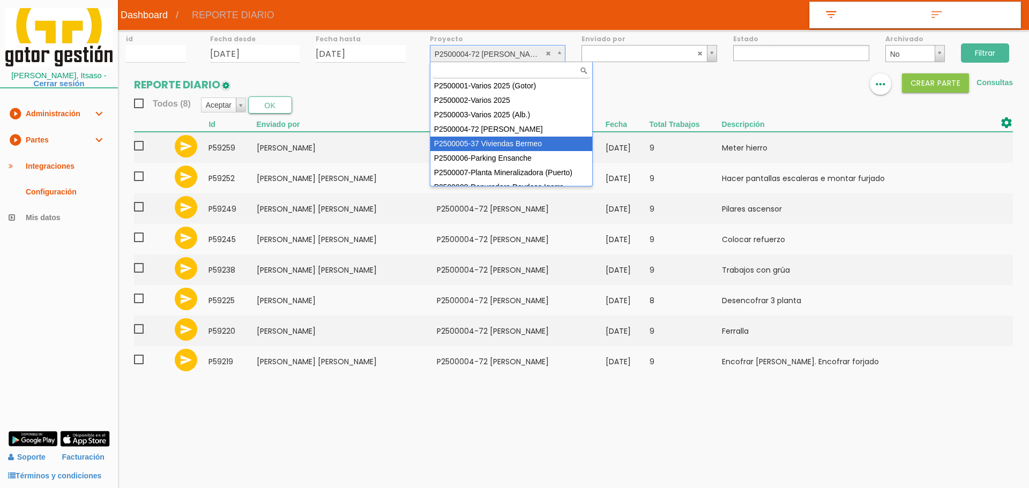
select select "87"
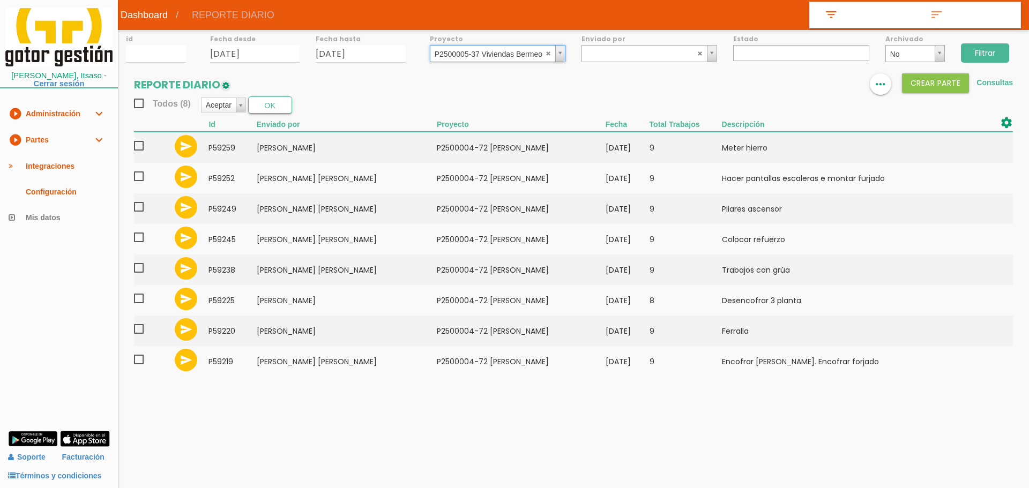
click at [981, 53] on input "Filtrar" at bounding box center [985, 52] width 48 height 19
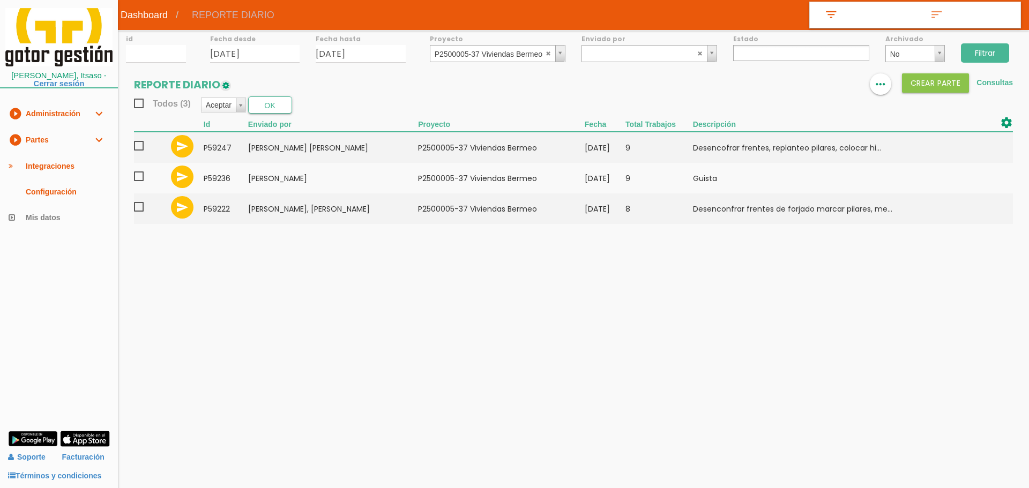
select select
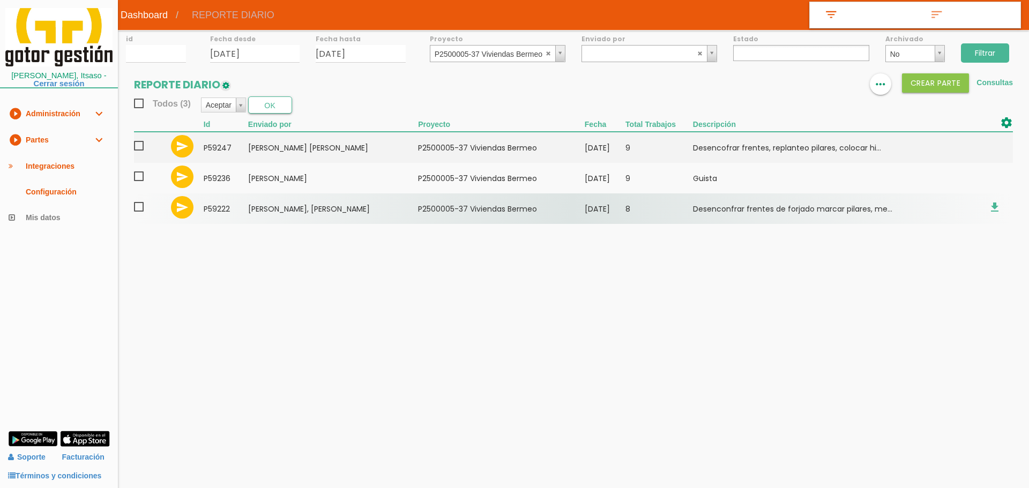
click at [262, 203] on td "Pinto Bernardo, Jose Anibal" at bounding box center [333, 208] width 170 height 31
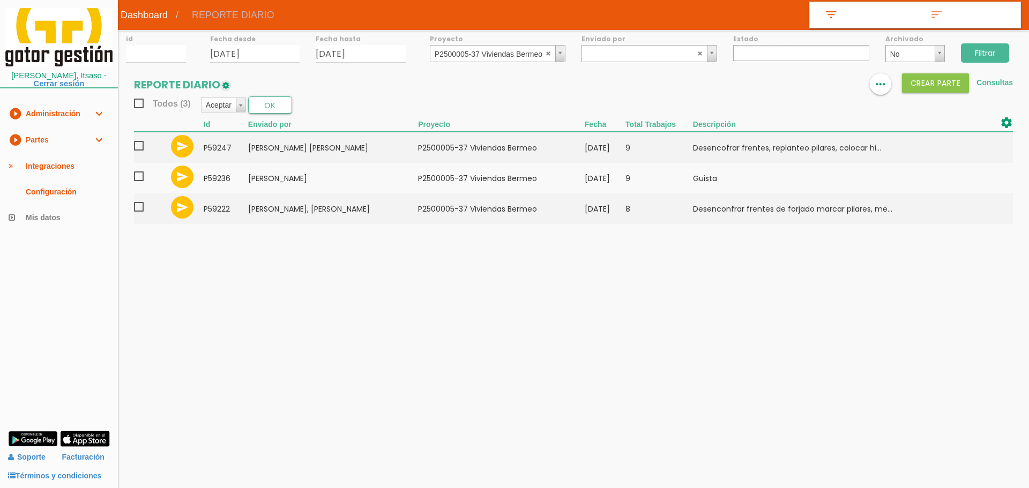
click at [133, 145] on section "REPORTE DIARIO format_list_bulleted view_column more_horiz Crear PARTE Consulta…" at bounding box center [573, 153] width 911 height 161
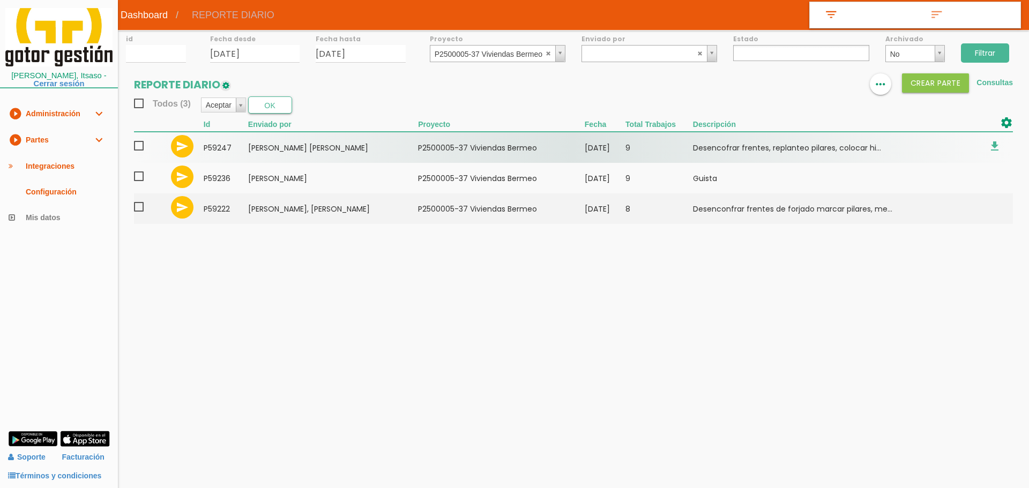
click at [138, 145] on span at bounding box center [143, 145] width 19 height 13
click at [0, 0] on input "checkbox" at bounding box center [0, 0] width 0 height 0
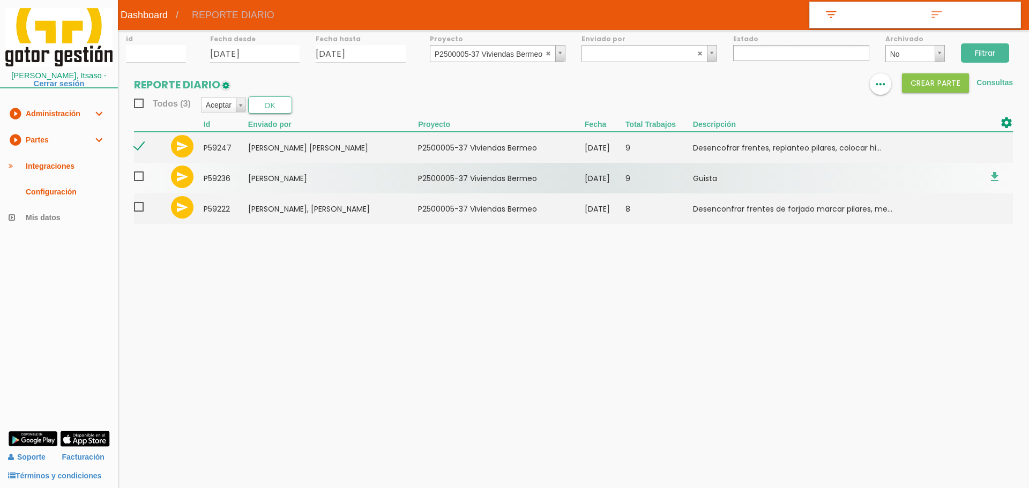
drag, startPoint x: 138, startPoint y: 174, endPoint x: 138, endPoint y: 183, distance: 9.1
click at [138, 178] on span at bounding box center [143, 176] width 19 height 13
click at [0, 0] on input "checkbox" at bounding box center [0, 0] width 0 height 0
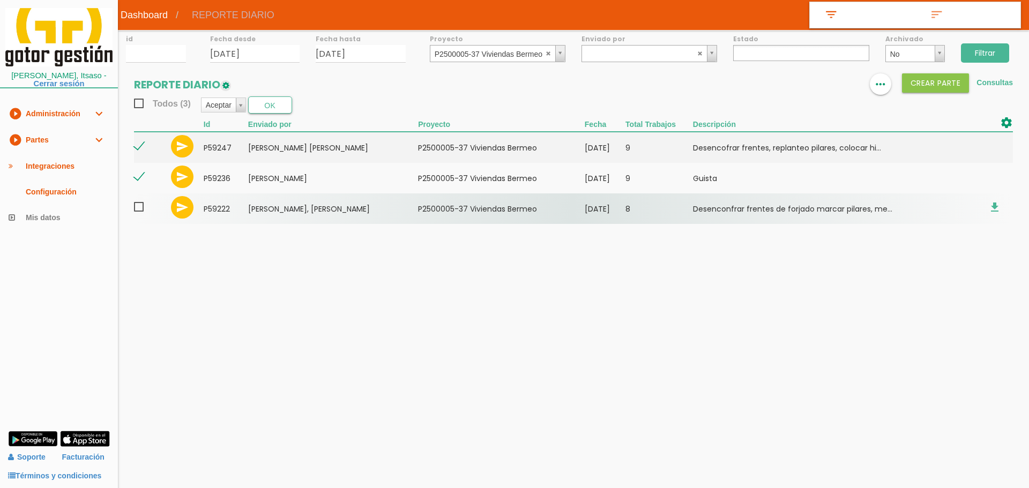
click at [138, 210] on span at bounding box center [143, 206] width 19 height 13
click at [0, 0] on input "checkbox" at bounding box center [0, 0] width 0 height 0
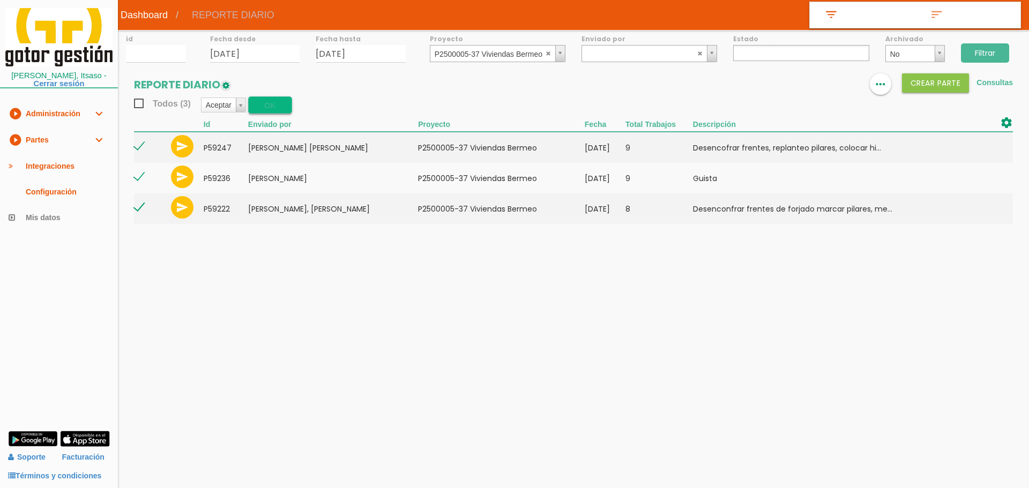
click at [265, 110] on button "OK" at bounding box center [270, 104] width 44 height 17
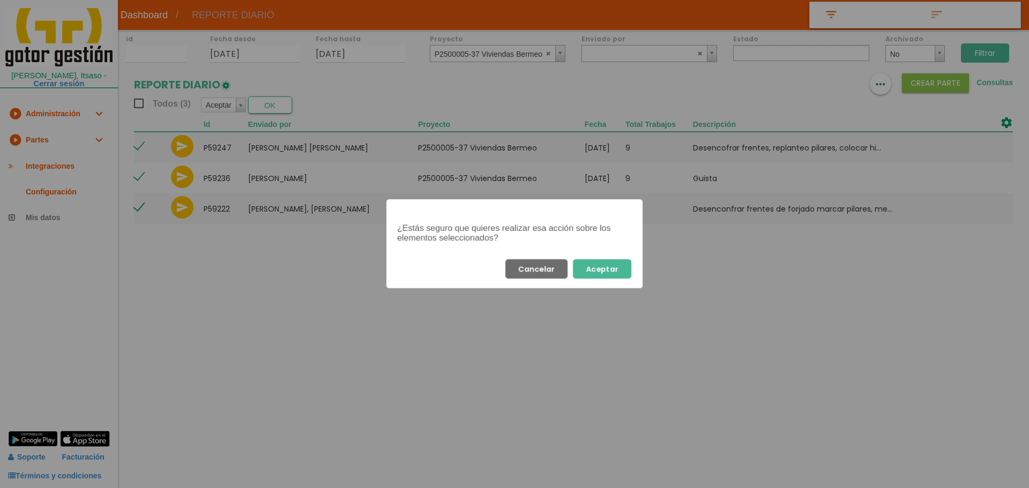
click at [607, 265] on button "Aceptar" at bounding box center [602, 268] width 58 height 19
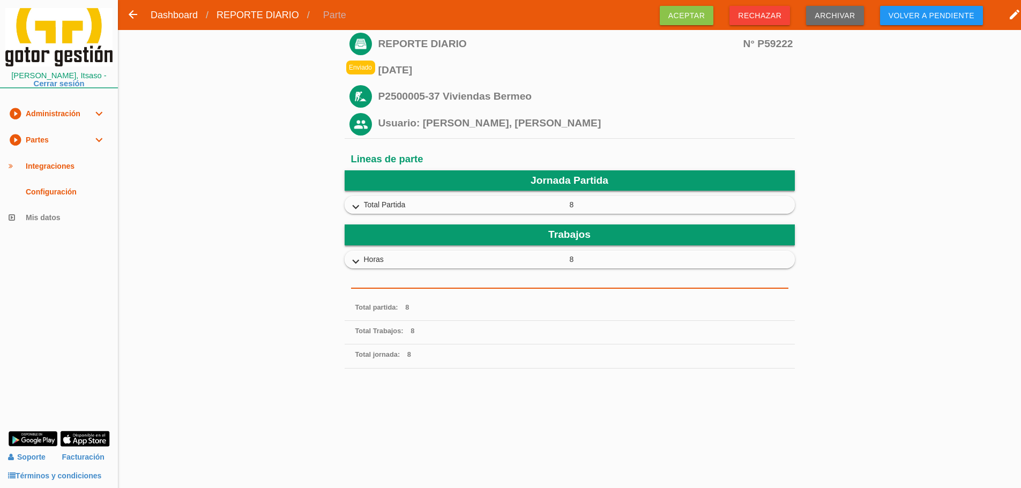
click at [355, 205] on icon "expand_more" at bounding box center [355, 207] width 17 height 14
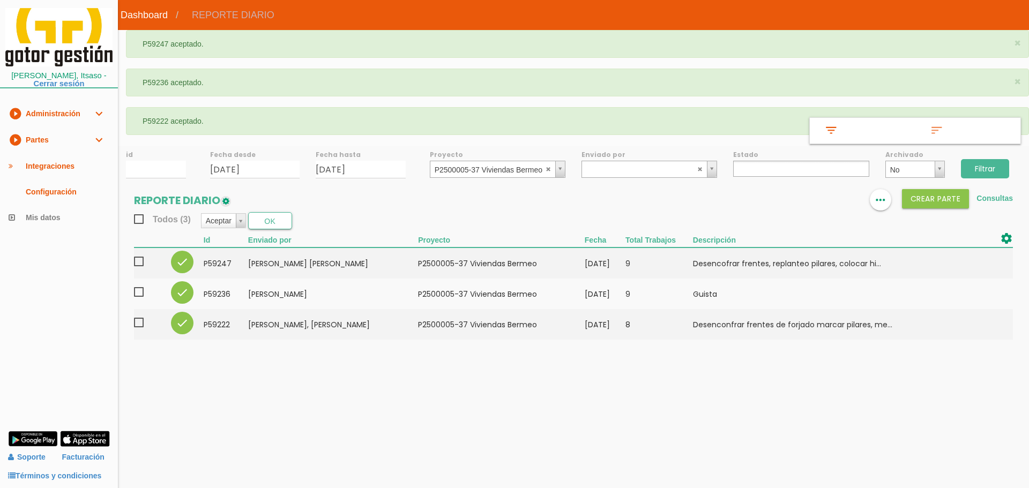
select select
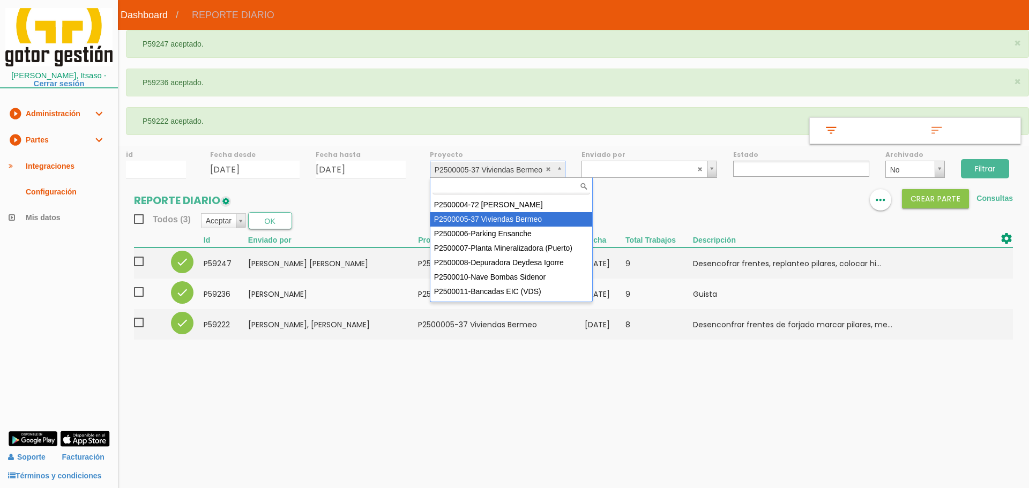
scroll to position [81, 0]
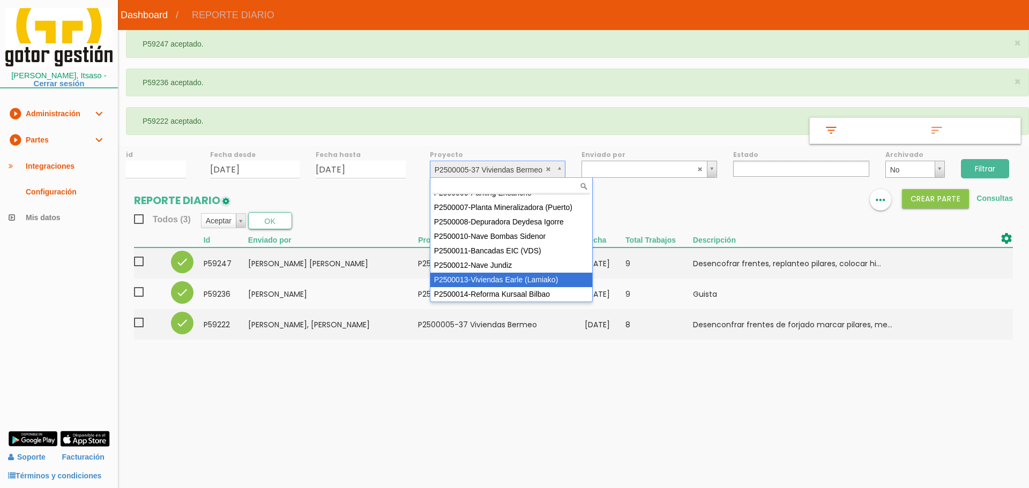
select select "96"
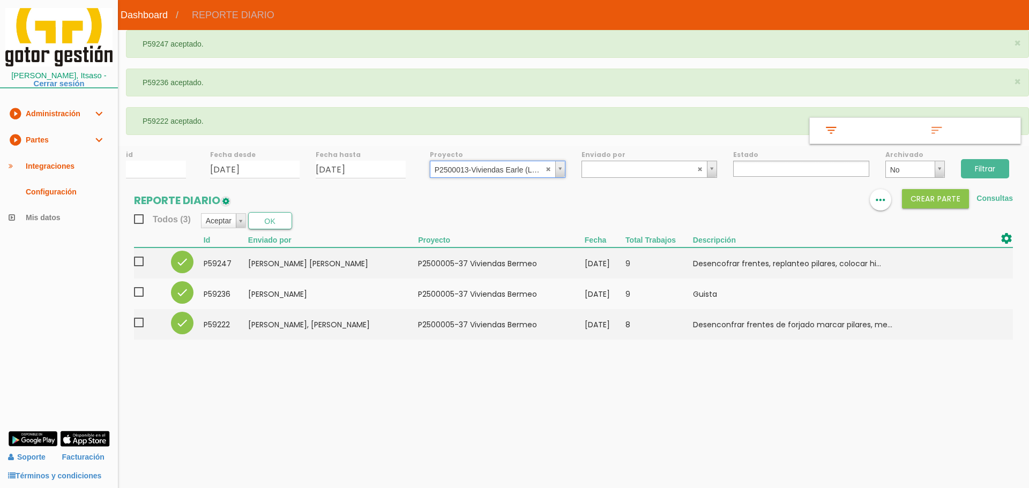
click at [987, 161] on input "Filtrar" at bounding box center [985, 168] width 48 height 19
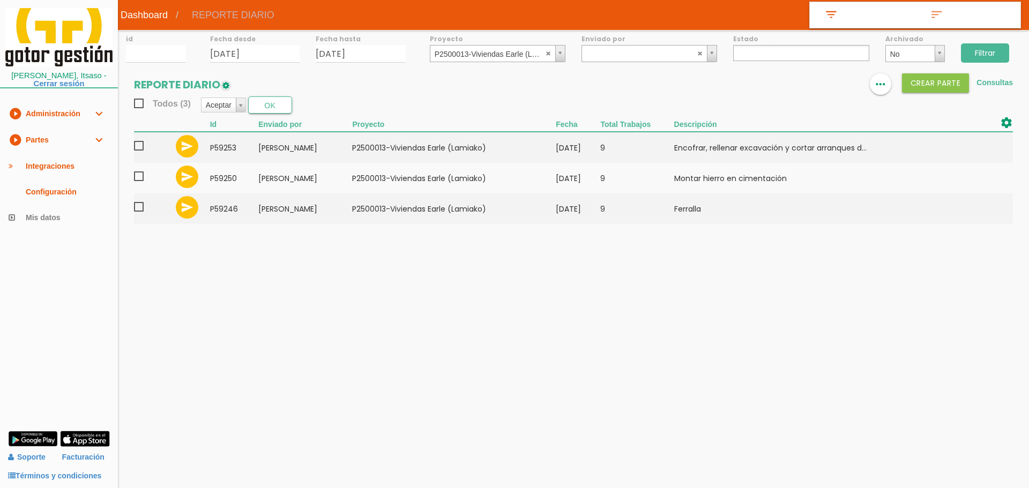
select select
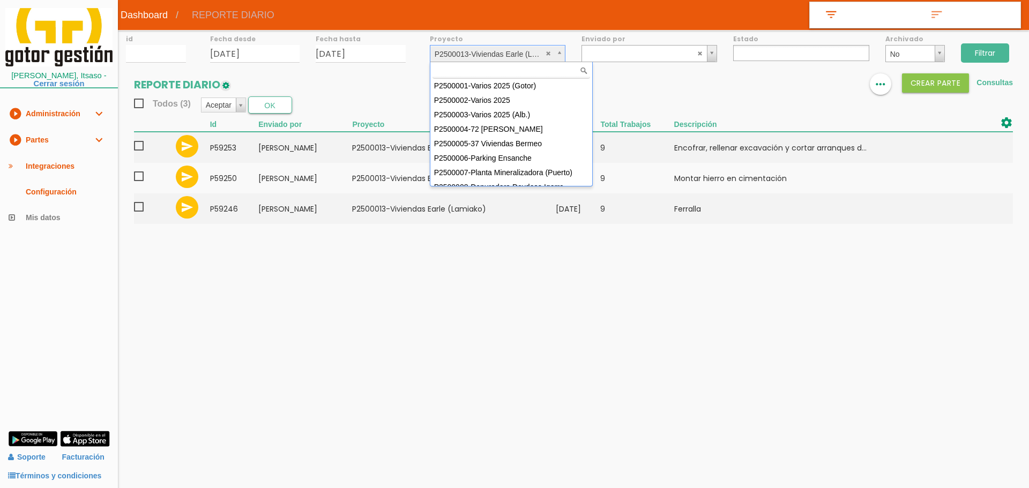
scroll to position [81, 0]
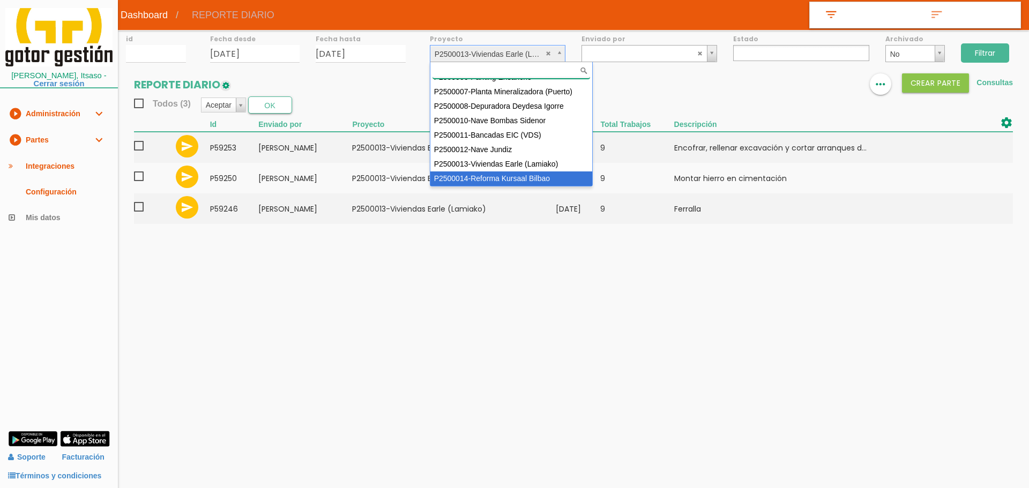
drag, startPoint x: 495, startPoint y: 173, endPoint x: 845, endPoint y: 114, distance: 355.0
select select "97"
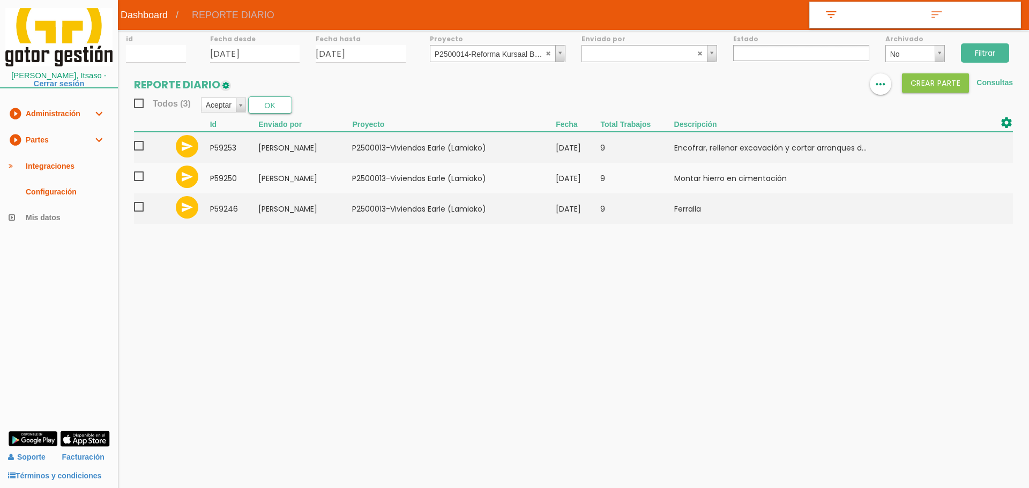
click at [983, 57] on input "Filtrar" at bounding box center [985, 52] width 48 height 19
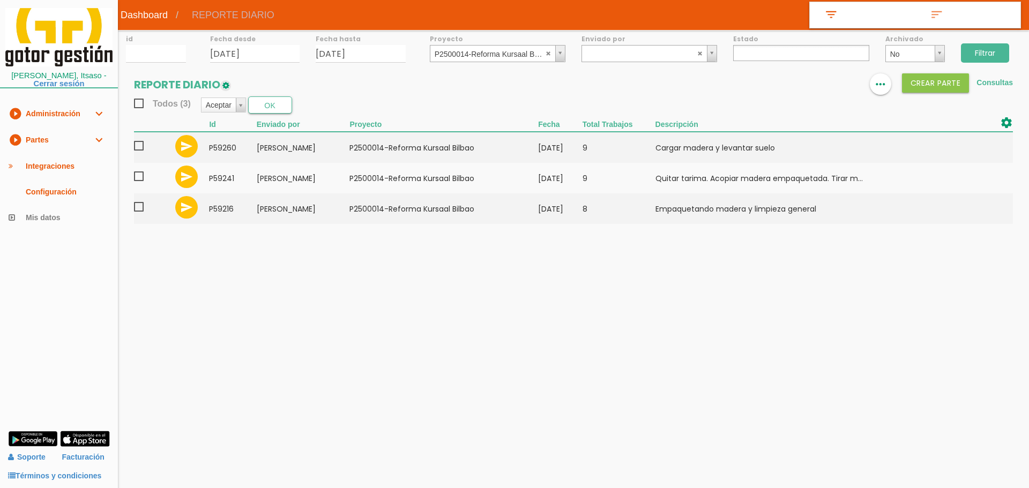
select select
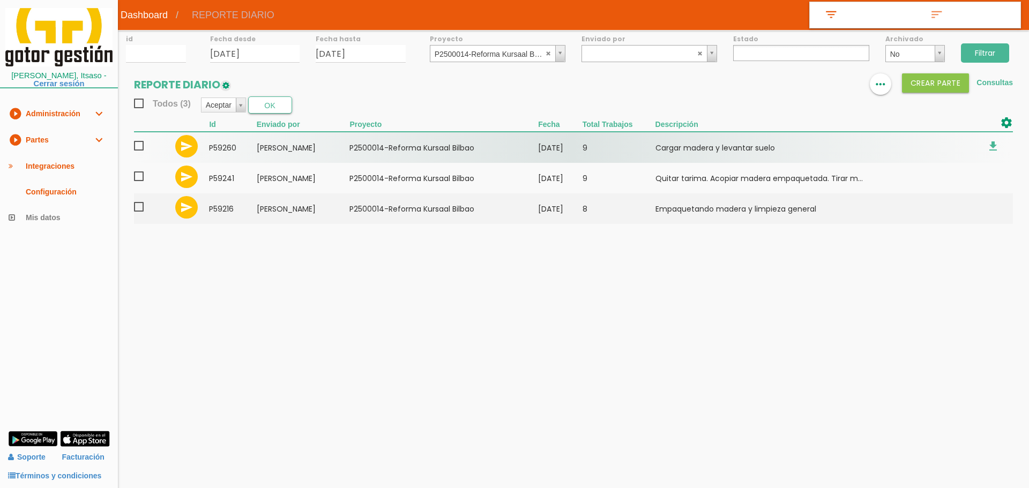
click at [141, 144] on span at bounding box center [143, 145] width 19 height 13
click at [0, 0] on input "checkbox" at bounding box center [0, 0] width 0 height 0
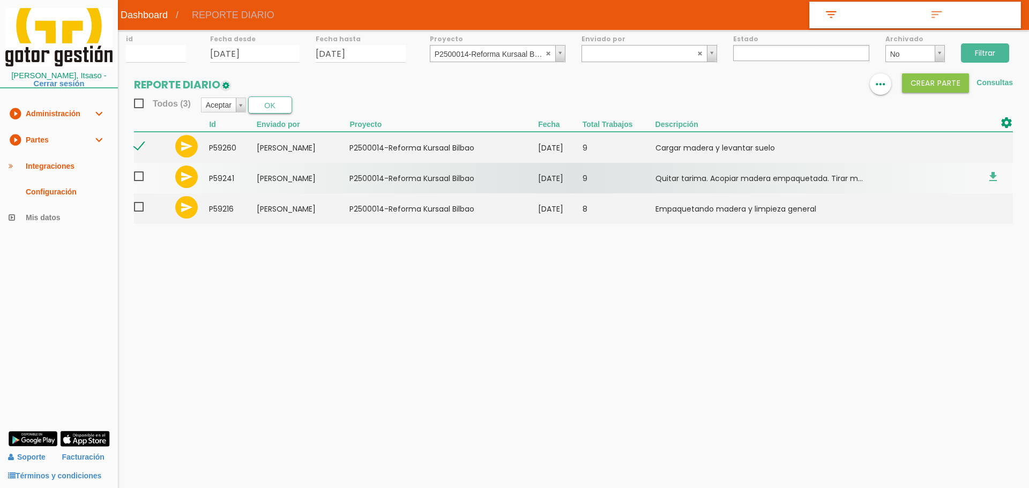
drag, startPoint x: 138, startPoint y: 173, endPoint x: 140, endPoint y: 191, distance: 18.3
click at [138, 174] on span at bounding box center [143, 176] width 19 height 13
click at [0, 0] on input "checkbox" at bounding box center [0, 0] width 0 height 0
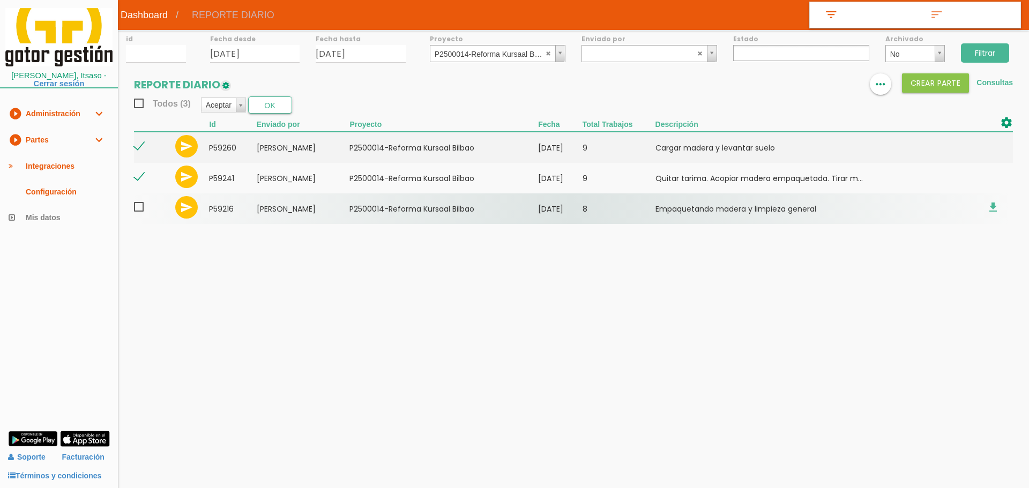
click at [140, 208] on span at bounding box center [143, 206] width 19 height 13
click at [0, 0] on input "checkbox" at bounding box center [0, 0] width 0 height 0
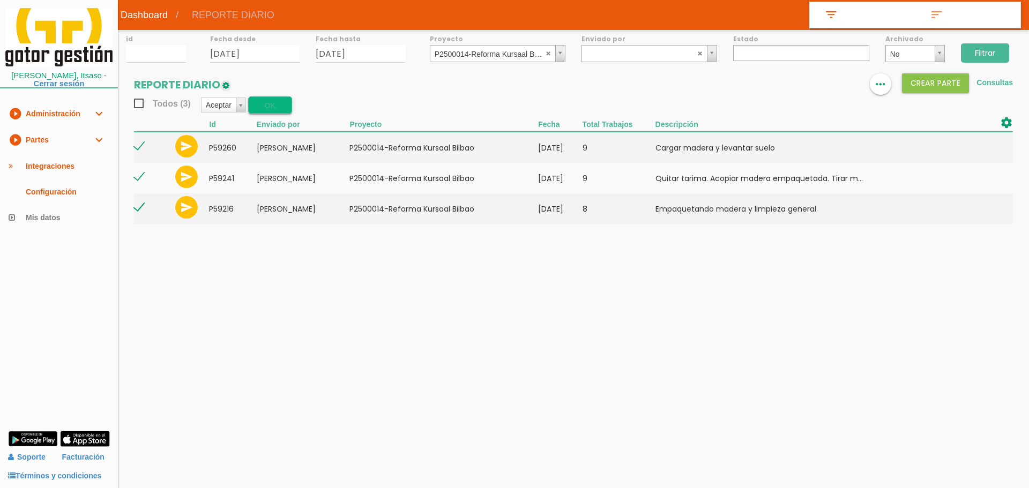
click at [282, 106] on button "OK" at bounding box center [270, 104] width 44 height 17
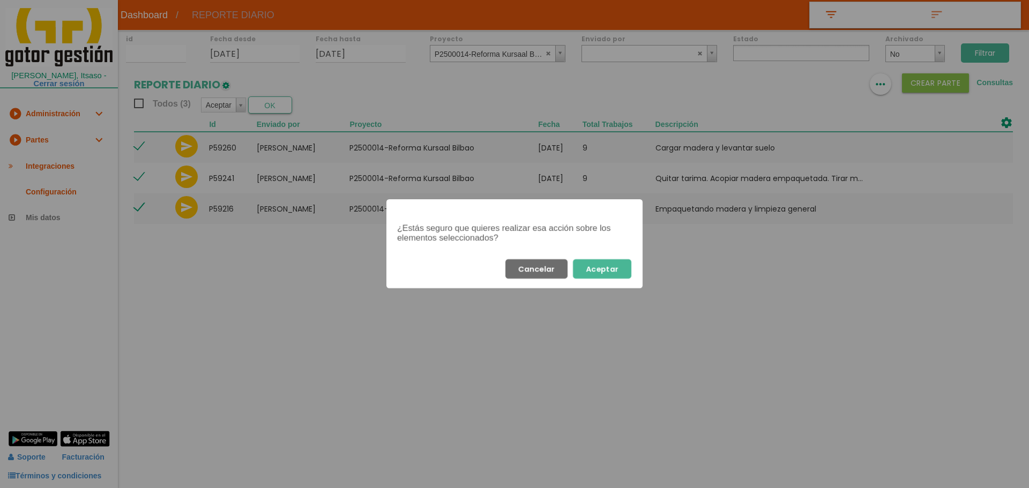
click at [611, 262] on button "Aceptar" at bounding box center [602, 268] width 58 height 19
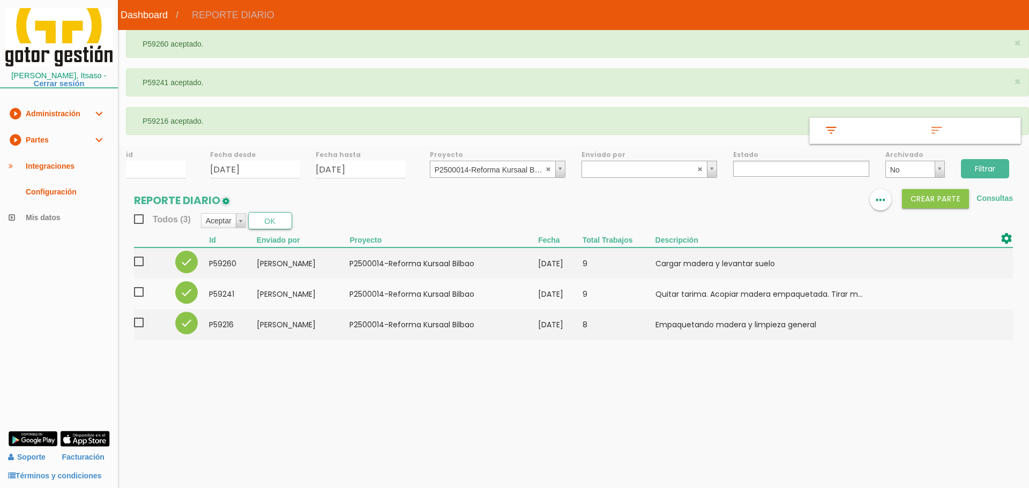
select select
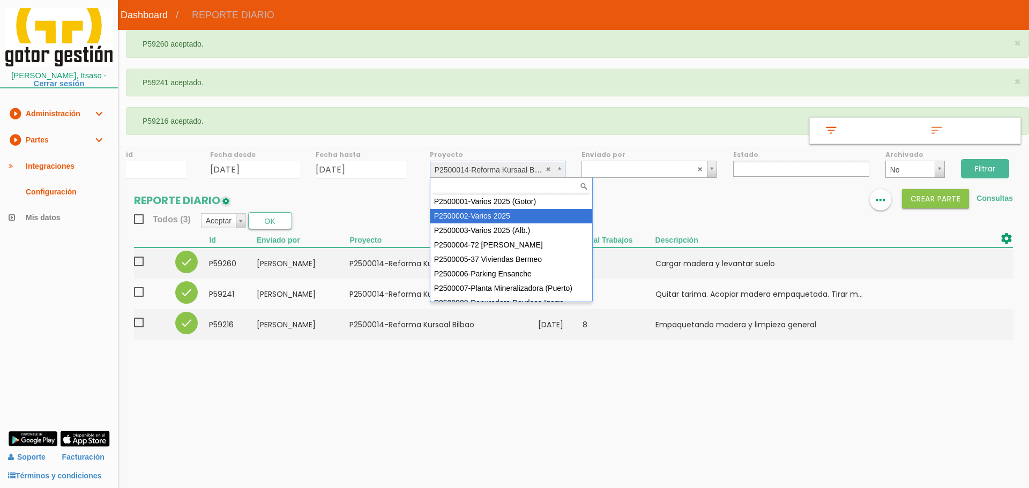
select select "84"
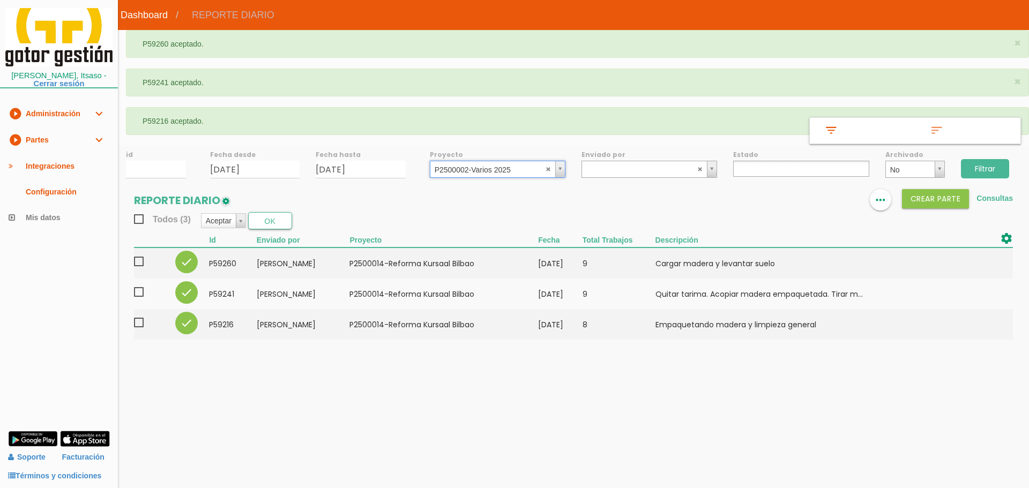
click at [977, 169] on input "Filtrar" at bounding box center [985, 168] width 48 height 19
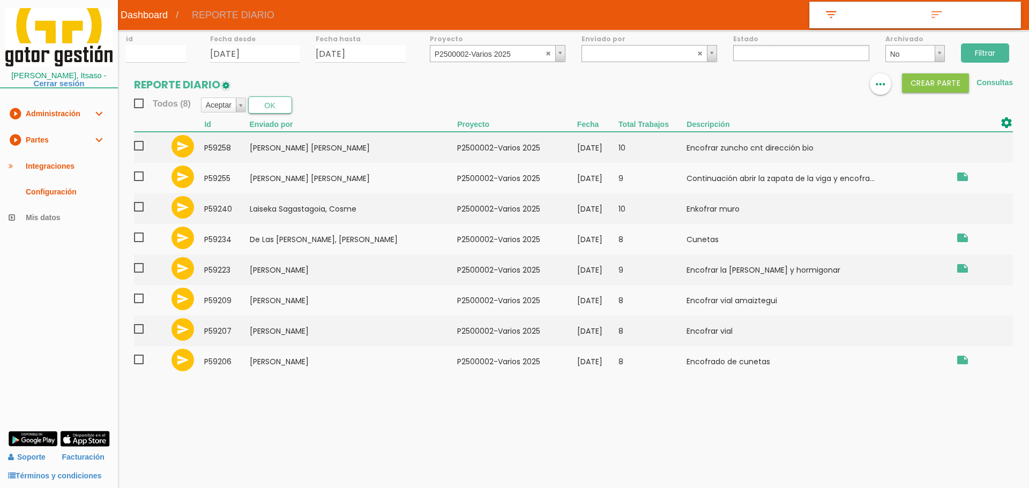
select select
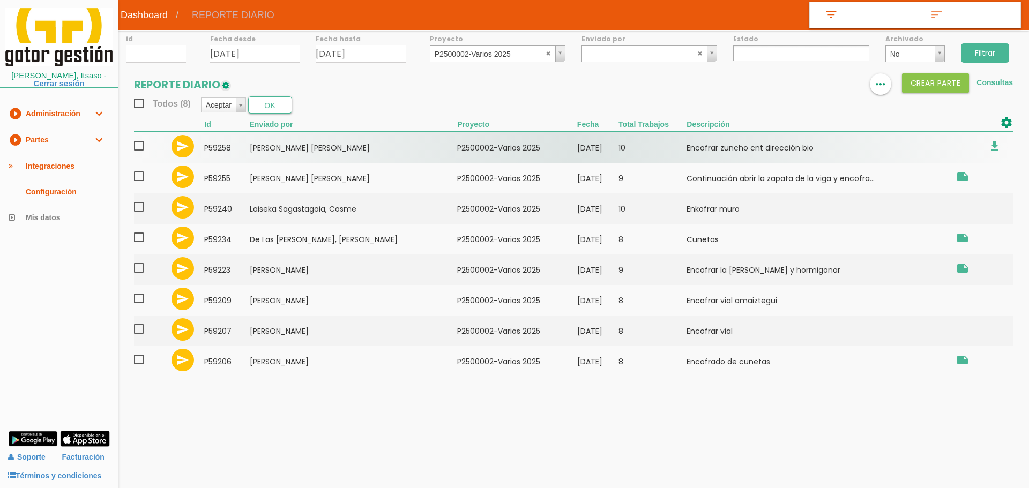
click at [139, 145] on span at bounding box center [143, 145] width 19 height 13
click at [0, 0] on input "checkbox" at bounding box center [0, 0] width 0 height 0
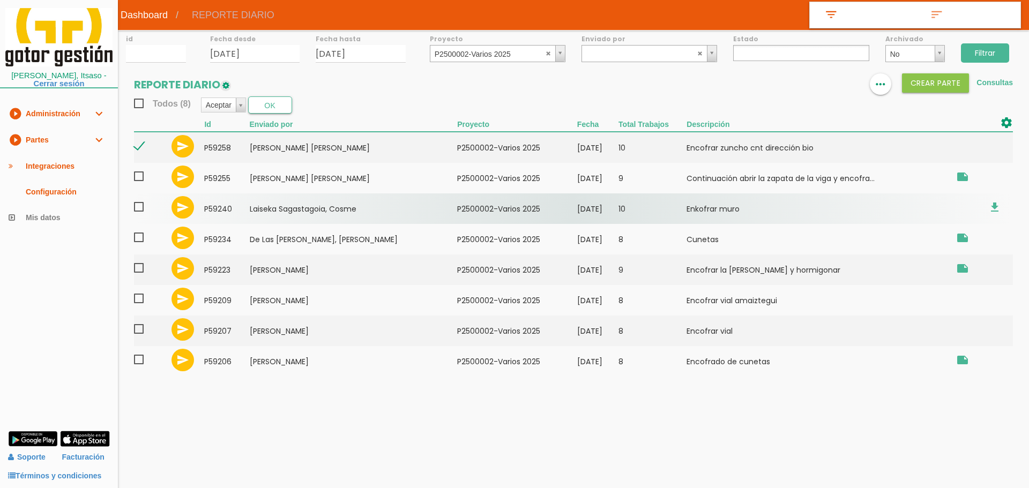
click at [141, 208] on span at bounding box center [143, 206] width 19 height 13
click at [0, 0] on input "checkbox" at bounding box center [0, 0] width 0 height 0
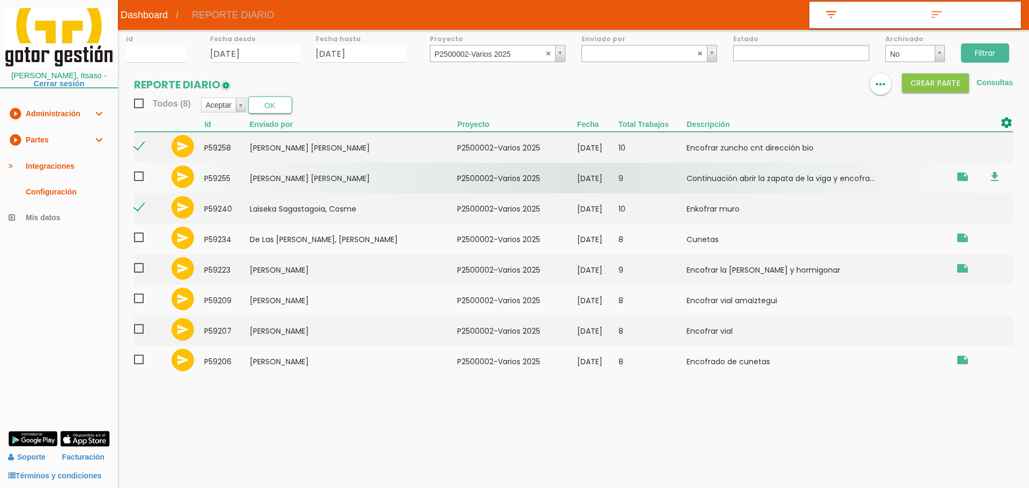
click at [138, 175] on span at bounding box center [143, 176] width 19 height 13
click at [0, 0] on input "checkbox" at bounding box center [0, 0] width 0 height 0
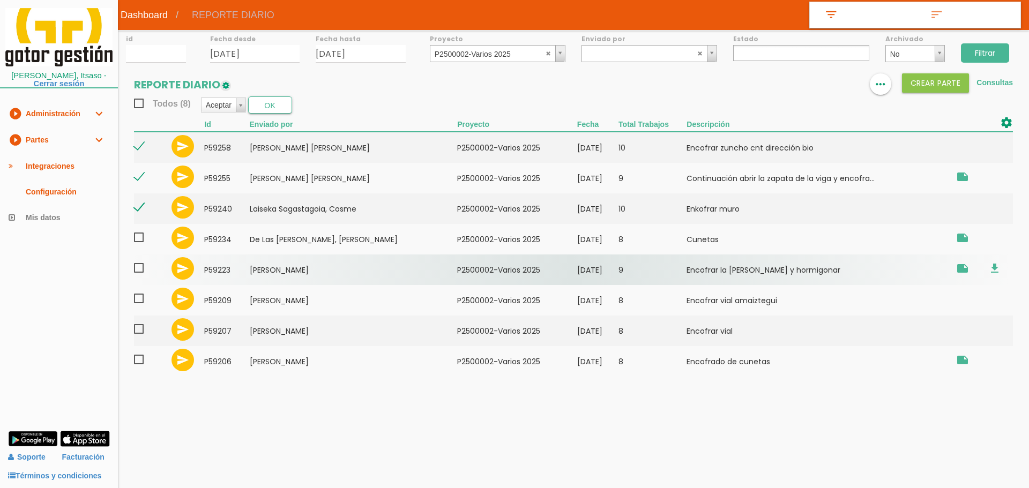
click at [140, 271] on span at bounding box center [143, 268] width 19 height 13
click at [0, 0] on input "checkbox" at bounding box center [0, 0] width 0 height 0
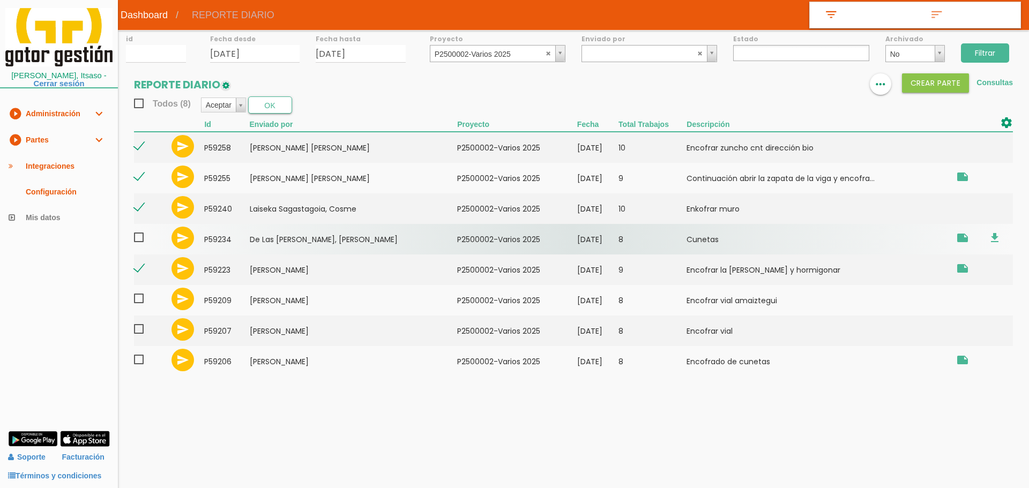
click at [137, 237] on span at bounding box center [143, 237] width 19 height 13
click at [0, 0] on input "checkbox" at bounding box center [0, 0] width 0 height 0
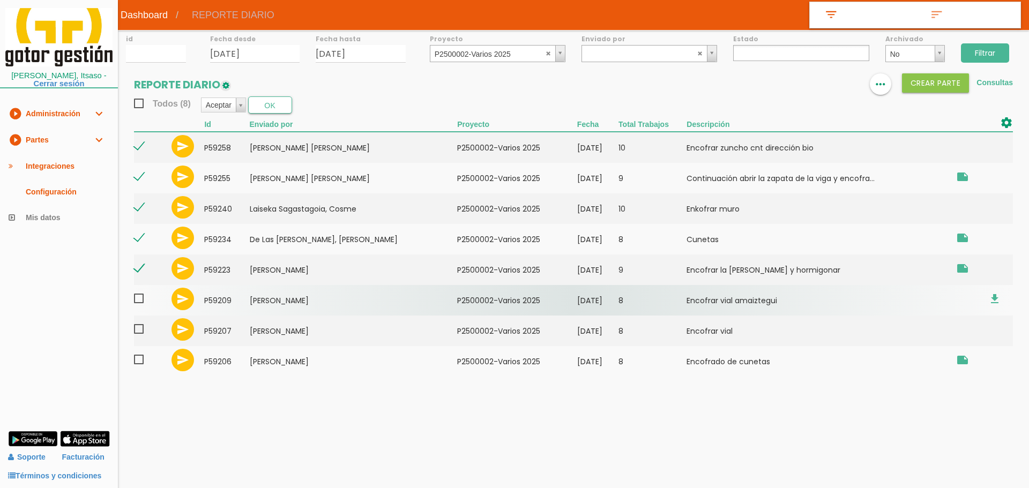
click at [135, 301] on span at bounding box center [143, 298] width 19 height 13
click at [0, 0] on input "checkbox" at bounding box center [0, 0] width 0 height 0
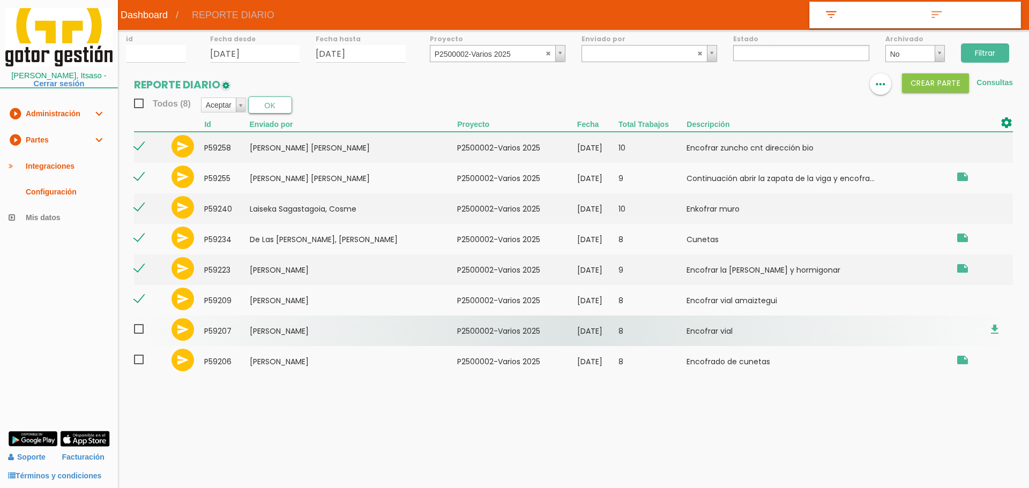
click at [139, 329] on span at bounding box center [143, 329] width 19 height 13
click at [0, 0] on input "checkbox" at bounding box center [0, 0] width 0 height 0
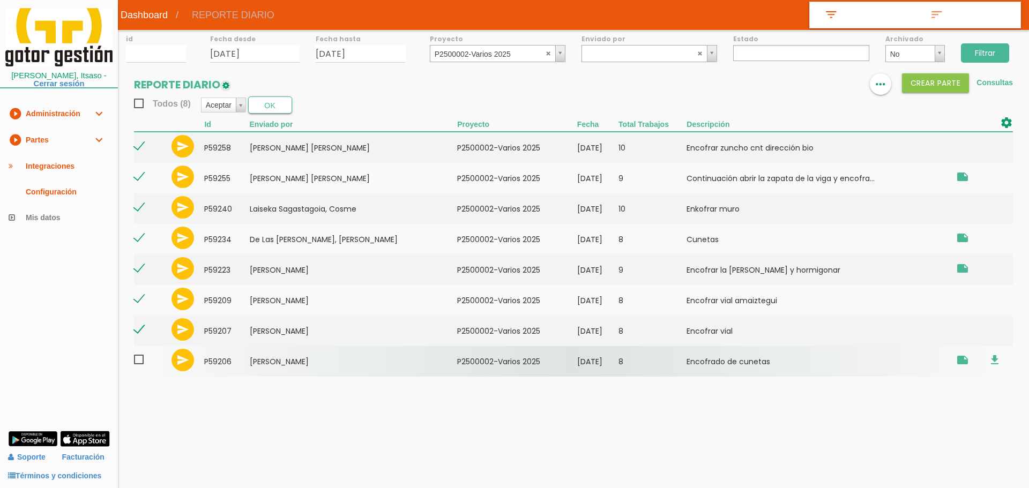
click at [141, 361] on span at bounding box center [143, 359] width 19 height 13
click at [0, 0] on input "checkbox" at bounding box center [0, 0] width 0 height 0
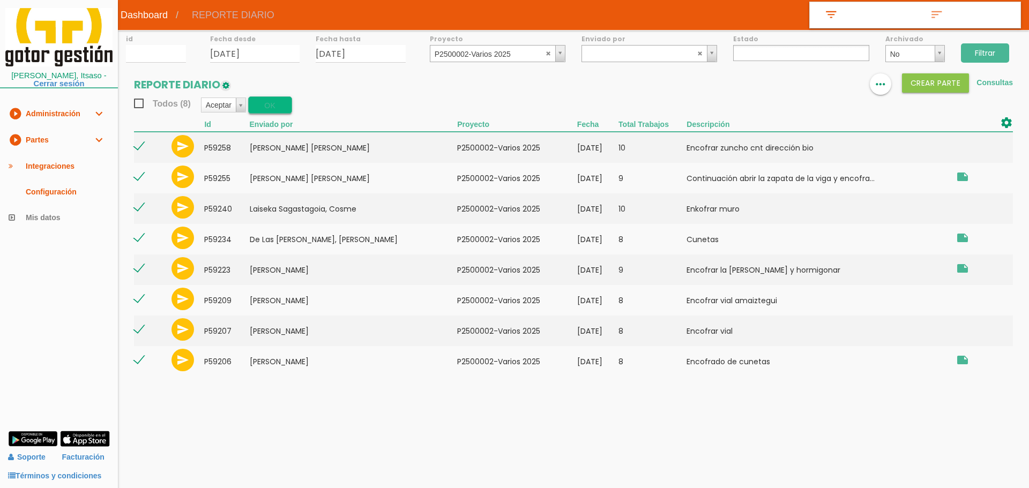
click at [263, 106] on button "OK" at bounding box center [270, 104] width 44 height 17
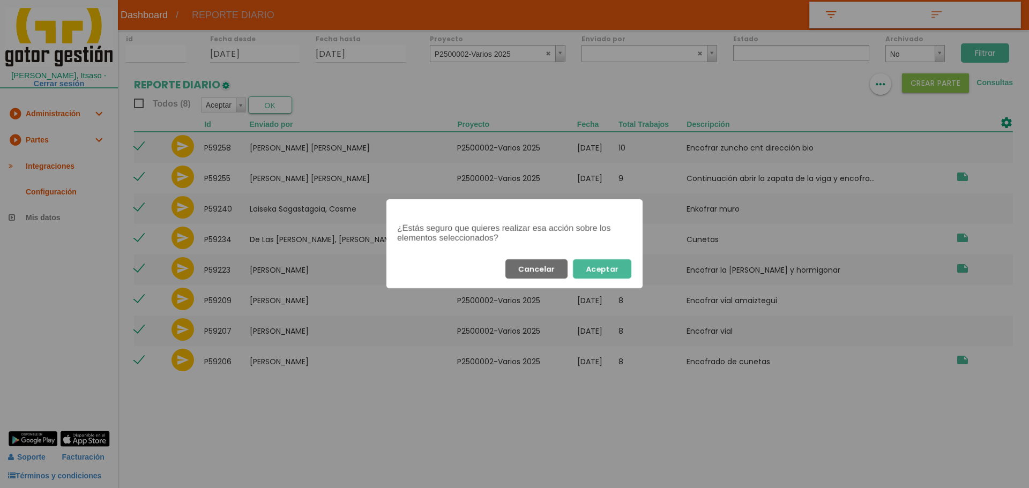
click at [620, 264] on button "Aceptar" at bounding box center [602, 268] width 58 height 19
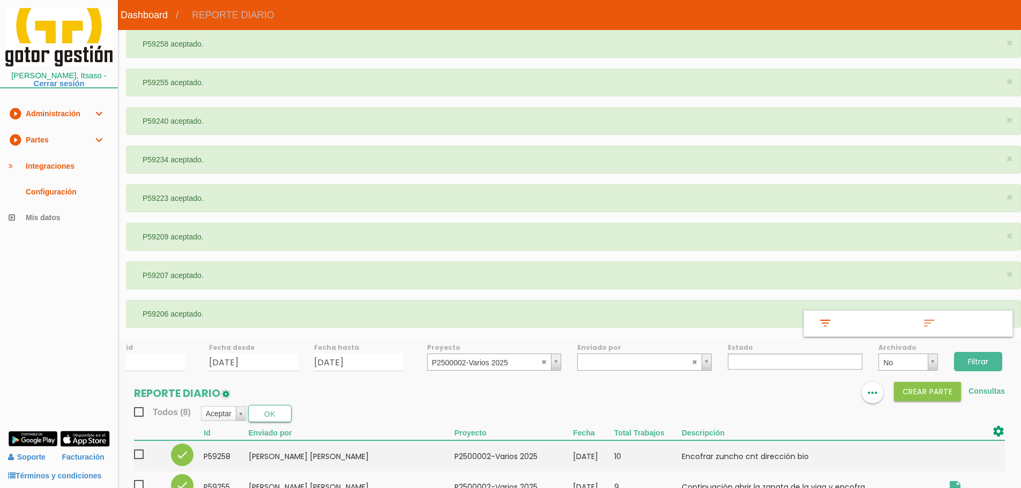
select select
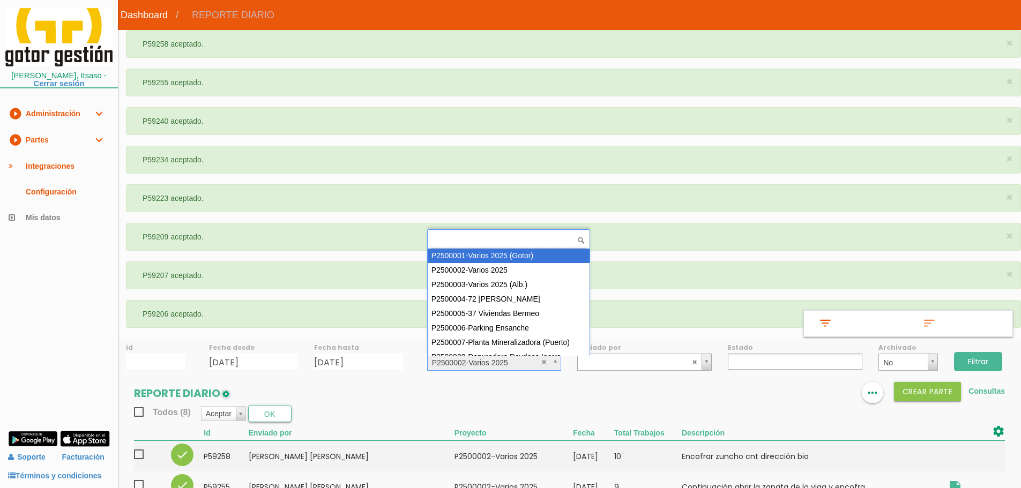
select select "83"
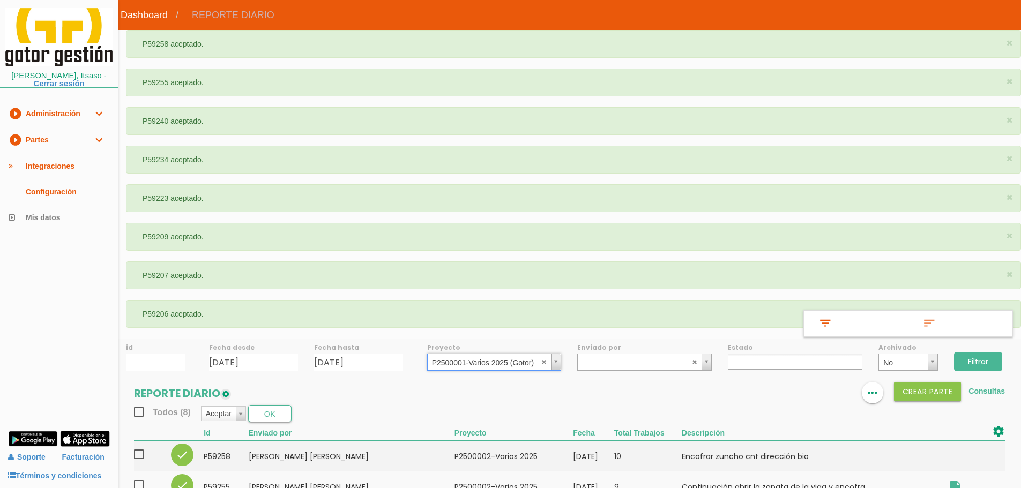
click at [978, 355] on input "Filtrar" at bounding box center [978, 361] width 48 height 19
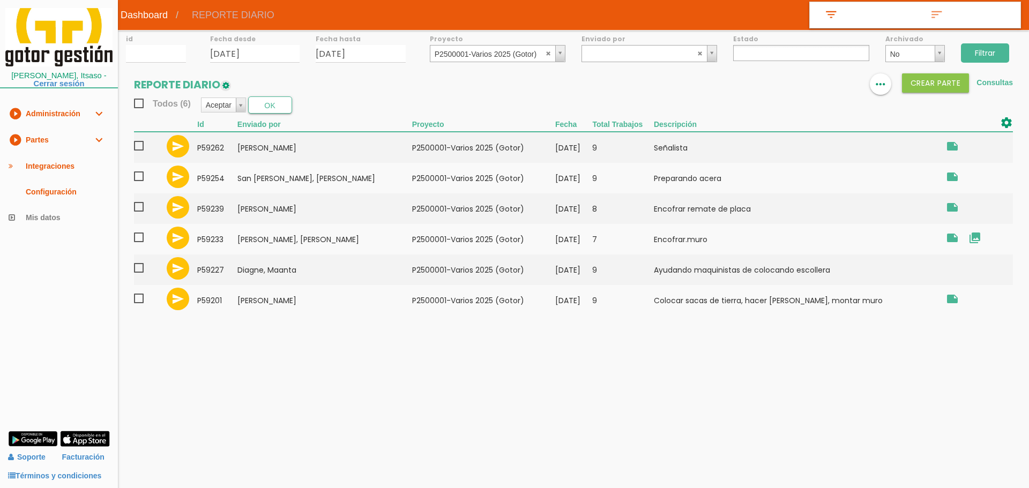
select select
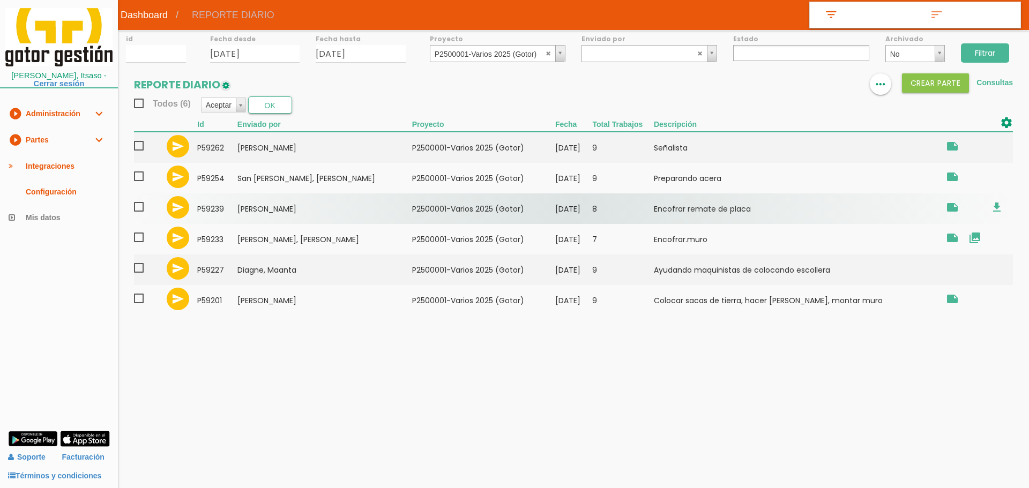
click at [140, 205] on span at bounding box center [143, 206] width 19 height 13
click at [0, 0] on input "checkbox" at bounding box center [0, 0] width 0 height 0
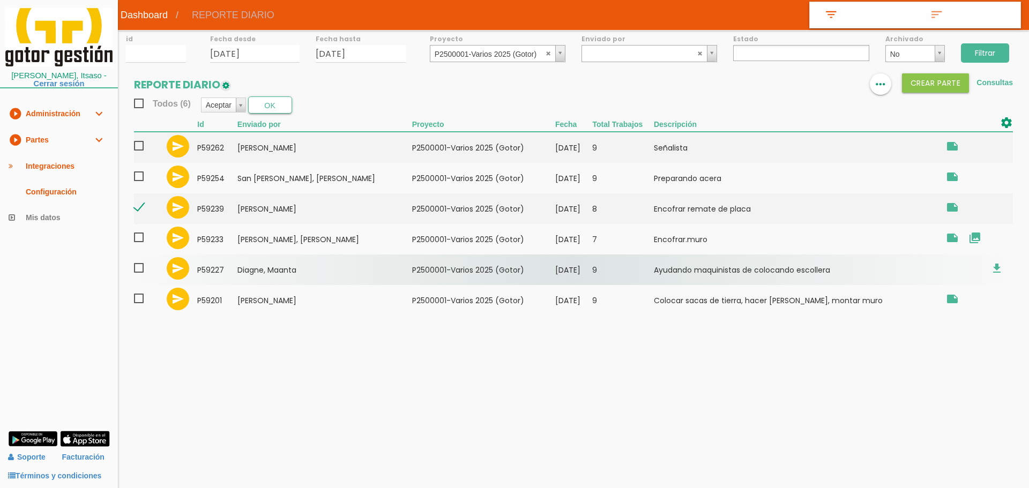
click at [138, 269] on span at bounding box center [143, 268] width 19 height 13
click at [0, 0] on input "checkbox" at bounding box center [0, 0] width 0 height 0
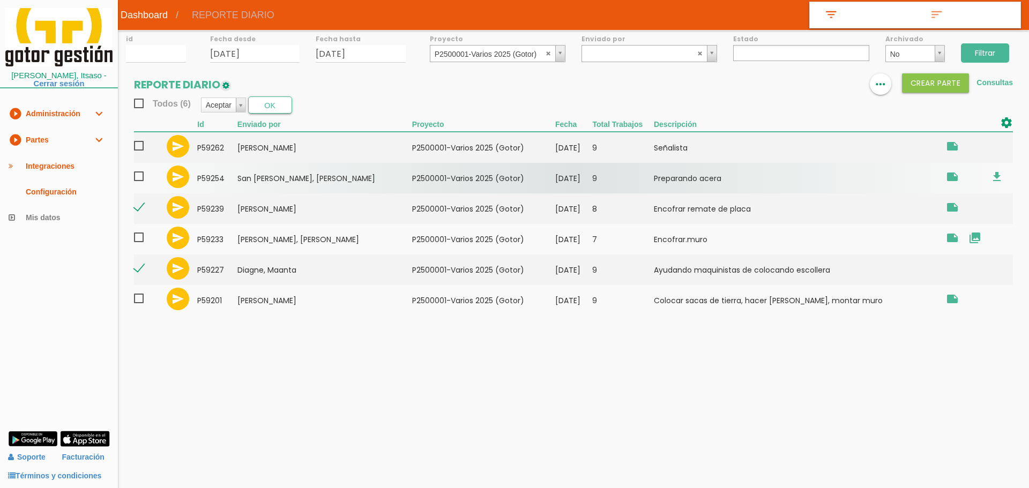
click at [139, 179] on span at bounding box center [143, 176] width 19 height 13
click at [0, 0] on input "checkbox" at bounding box center [0, 0] width 0 height 0
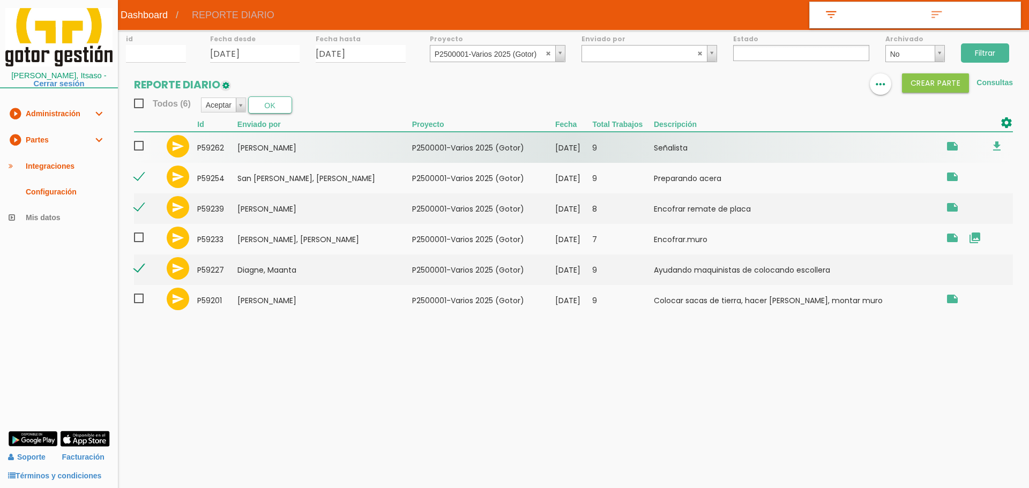
click at [139, 148] on span at bounding box center [143, 145] width 19 height 13
click at [0, 0] on input "checkbox" at bounding box center [0, 0] width 0 height 0
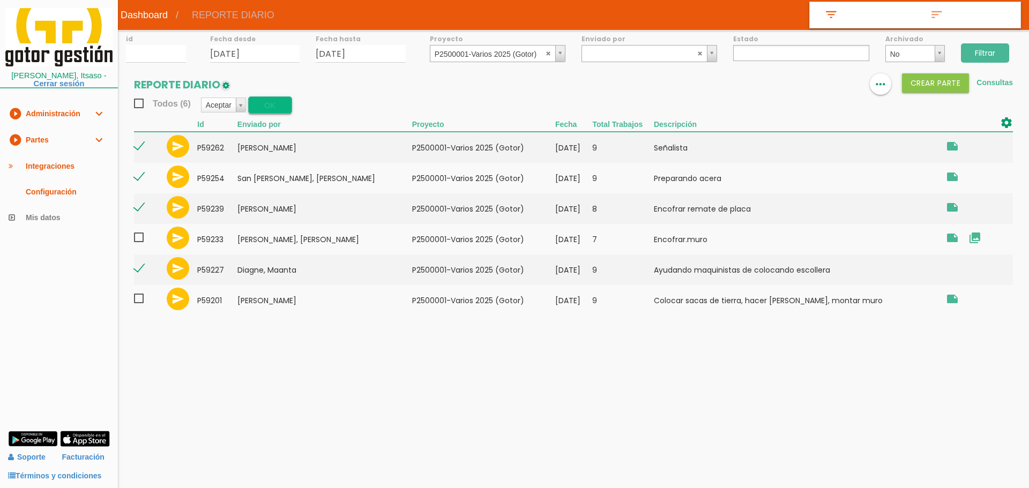
click at [265, 112] on button "OK" at bounding box center [270, 104] width 44 height 17
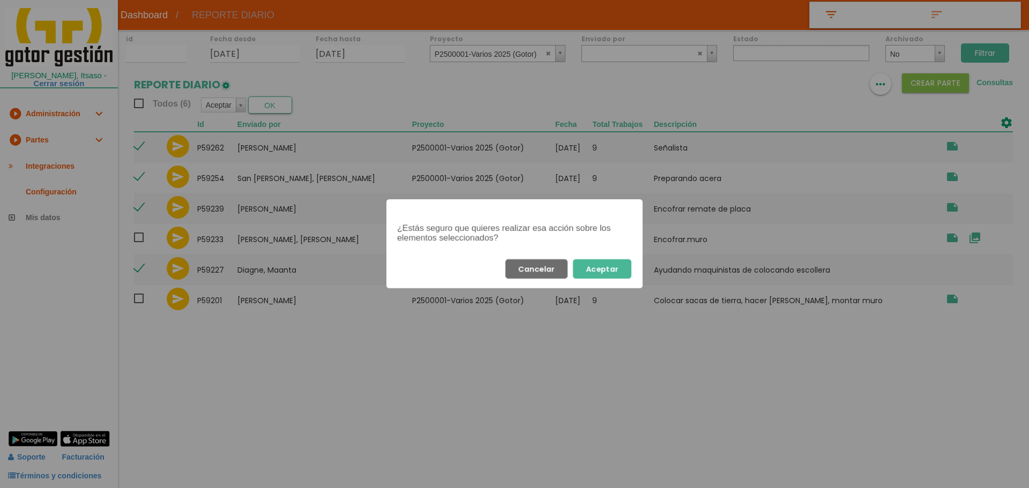
click at [608, 264] on button "Aceptar" at bounding box center [602, 268] width 58 height 19
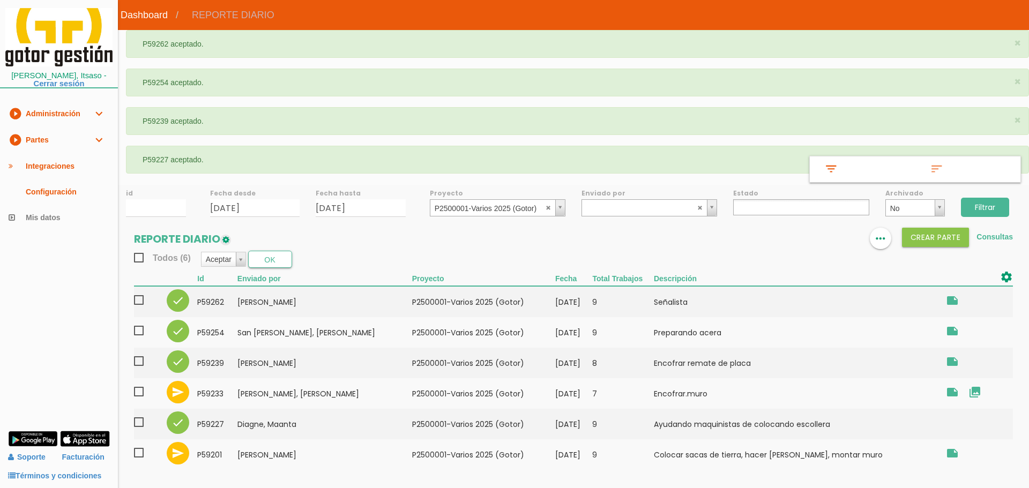
select select
click at [547, 207] on abbr at bounding box center [549, 207] width 6 height 6
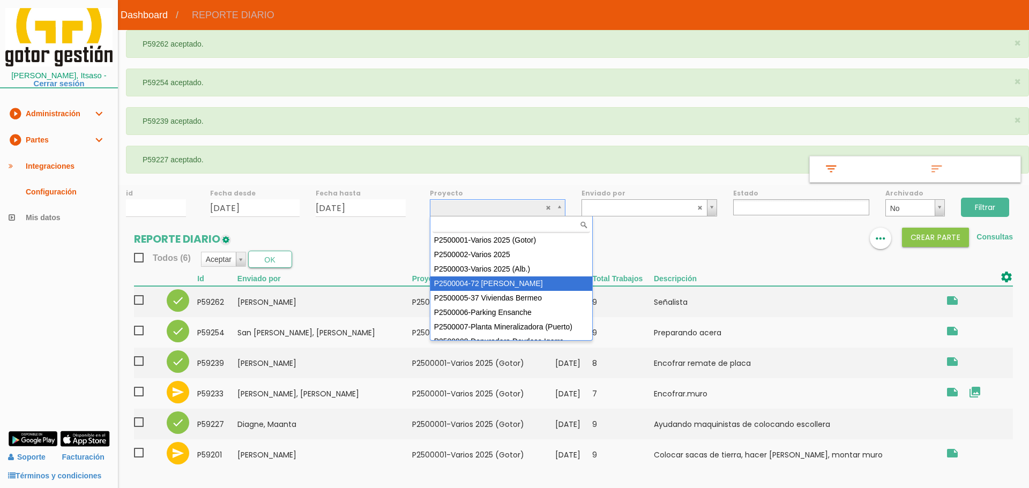
scroll to position [54, 0]
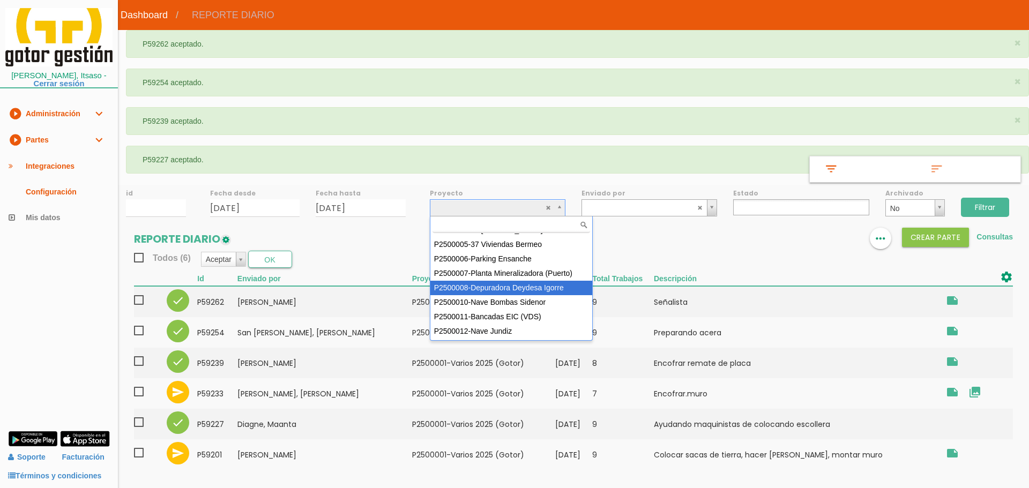
select select "90"
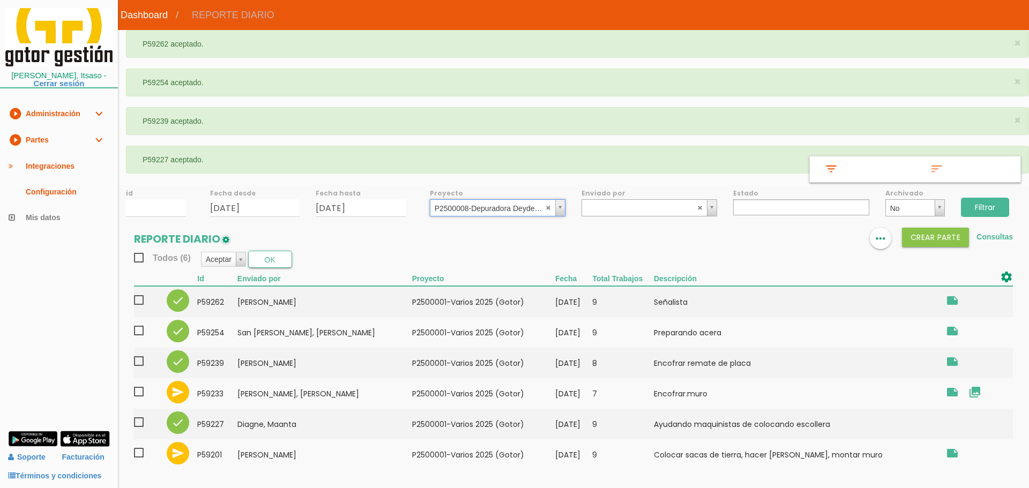
click at [994, 207] on input "Filtrar" at bounding box center [985, 207] width 48 height 19
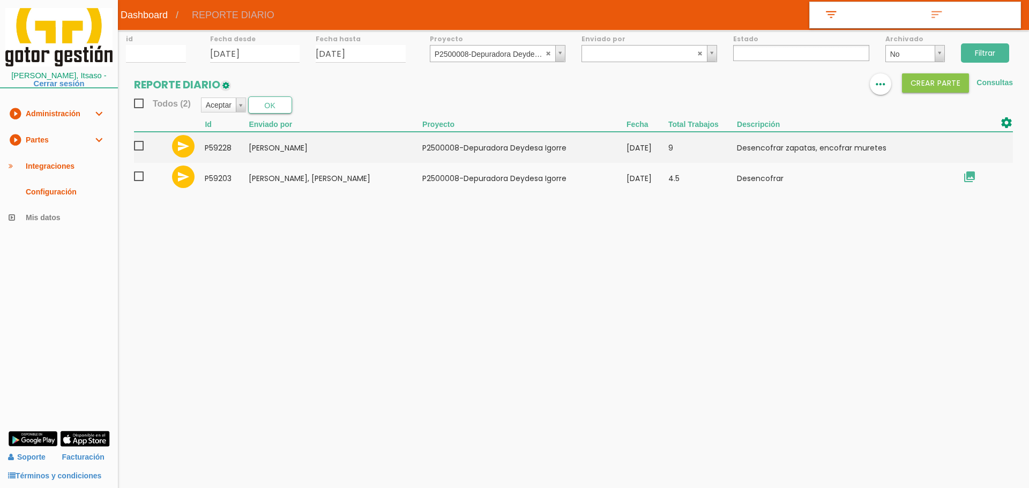
select select
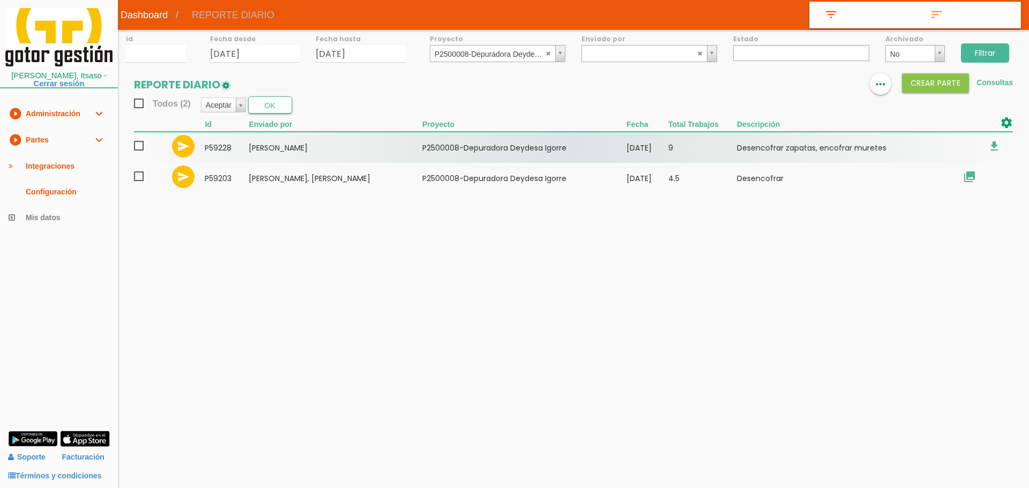
click at [143, 149] on span at bounding box center [143, 145] width 19 height 13
click at [0, 0] on input "checkbox" at bounding box center [0, 0] width 0 height 0
drag, startPoint x: 140, startPoint y: 176, endPoint x: 177, endPoint y: 160, distance: 40.3
click at [147, 174] on span at bounding box center [143, 176] width 19 height 13
click at [0, 0] on input "checkbox" at bounding box center [0, 0] width 0 height 0
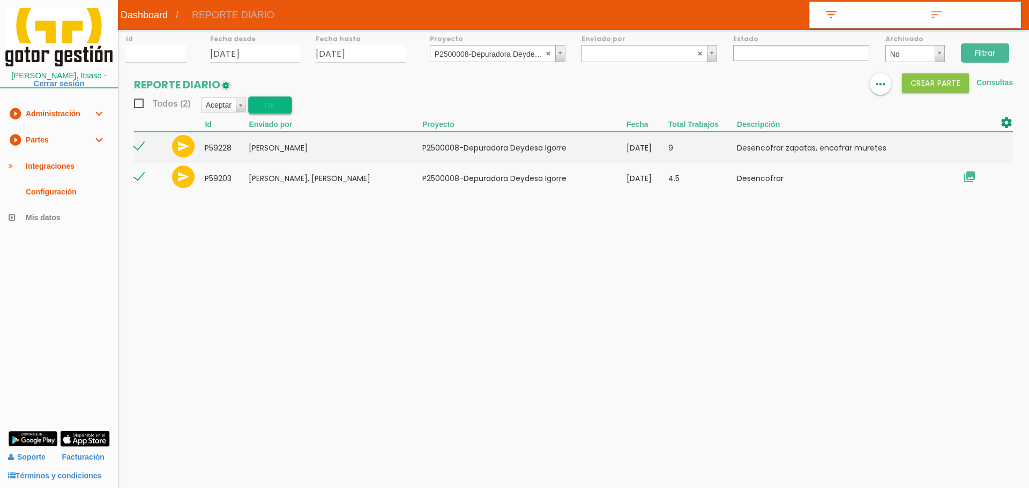
click at [263, 106] on button "OK" at bounding box center [270, 104] width 44 height 17
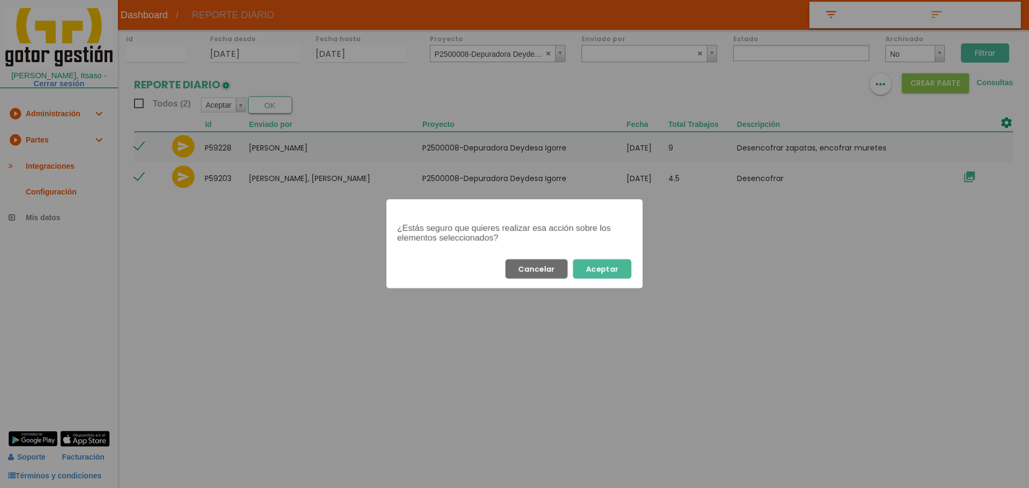
drag, startPoint x: 620, startPoint y: 275, endPoint x: 609, endPoint y: 269, distance: 12.2
click at [621, 275] on button "Aceptar" at bounding box center [602, 268] width 58 height 19
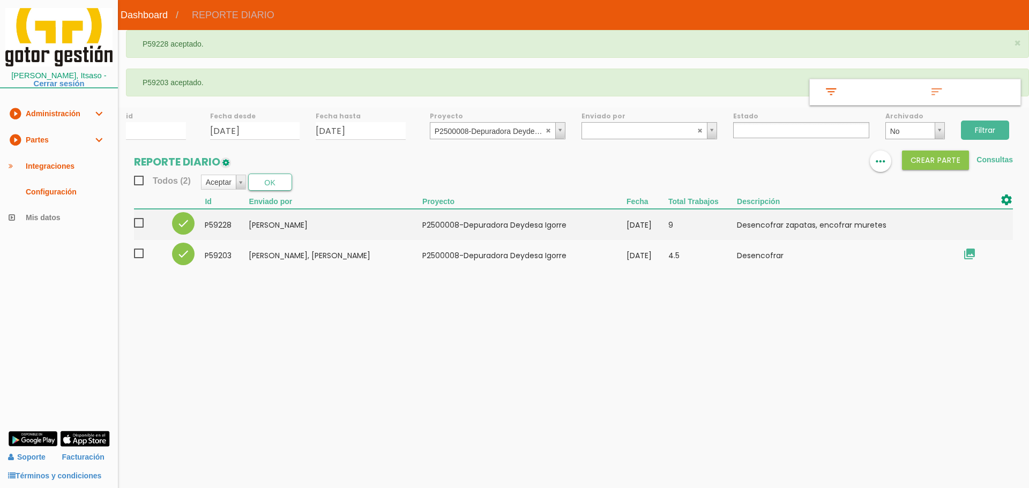
select select
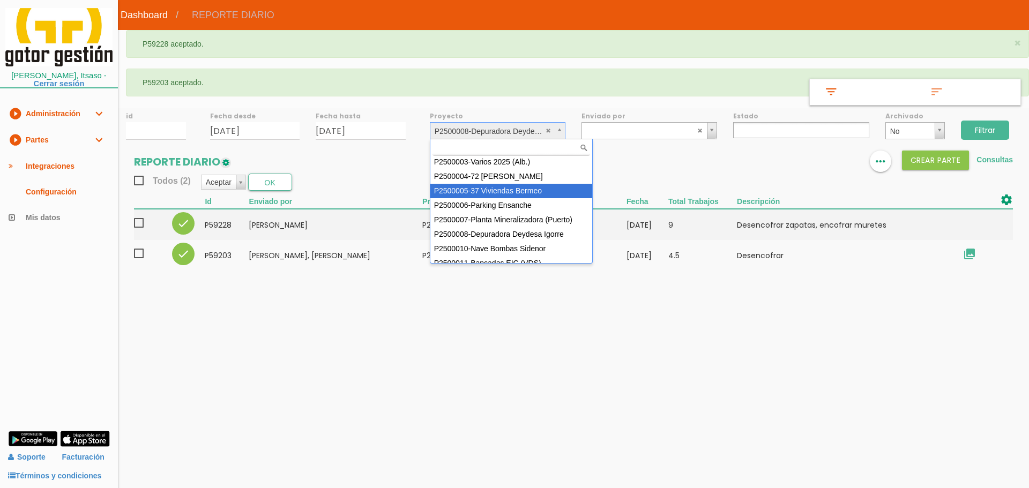
scroll to position [29, 0]
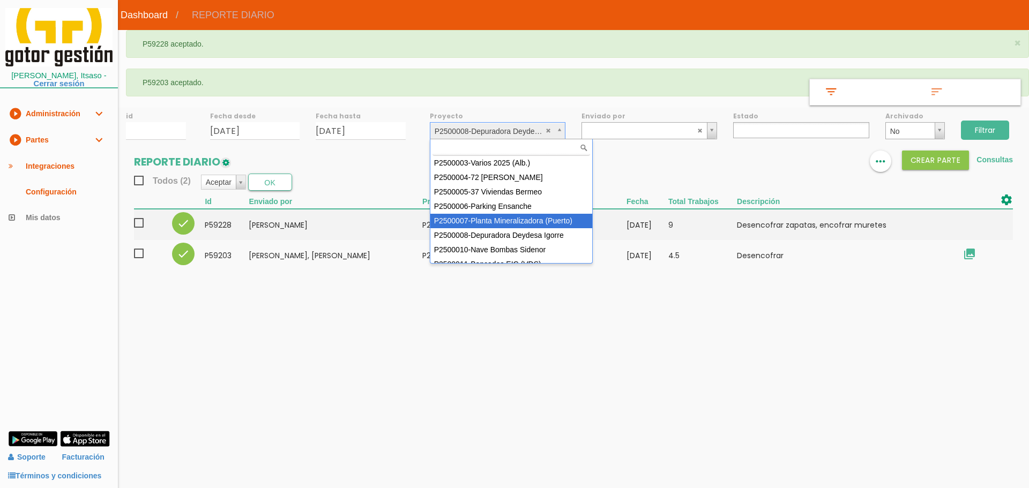
select select "89"
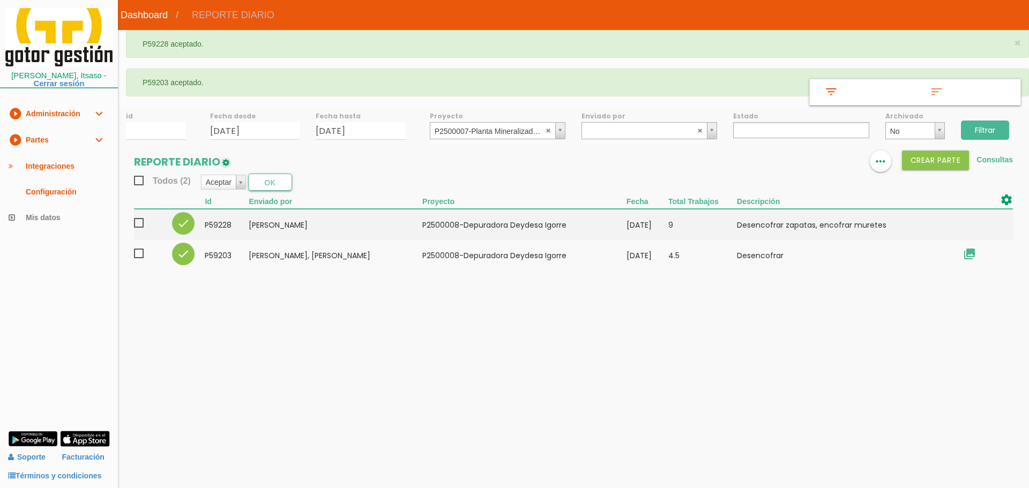
click at [984, 126] on input "Filtrar" at bounding box center [985, 130] width 48 height 19
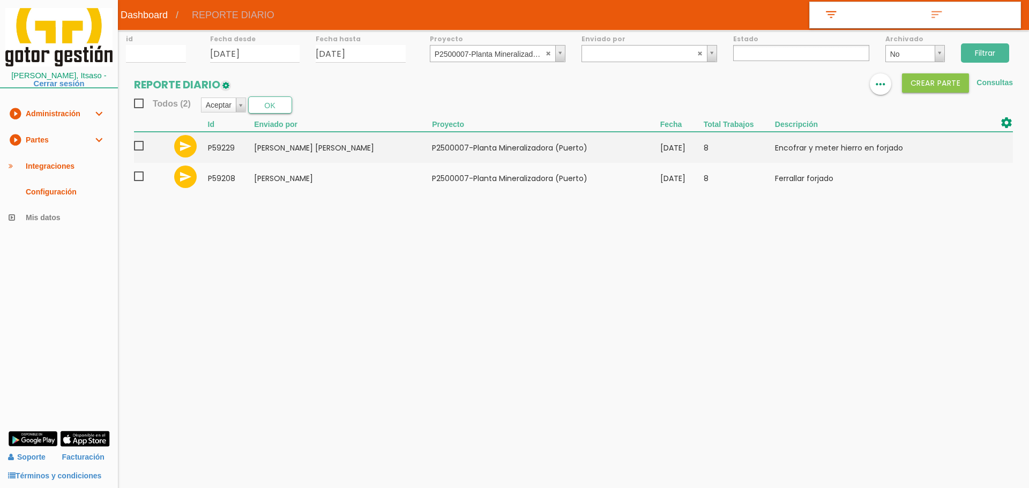
select select
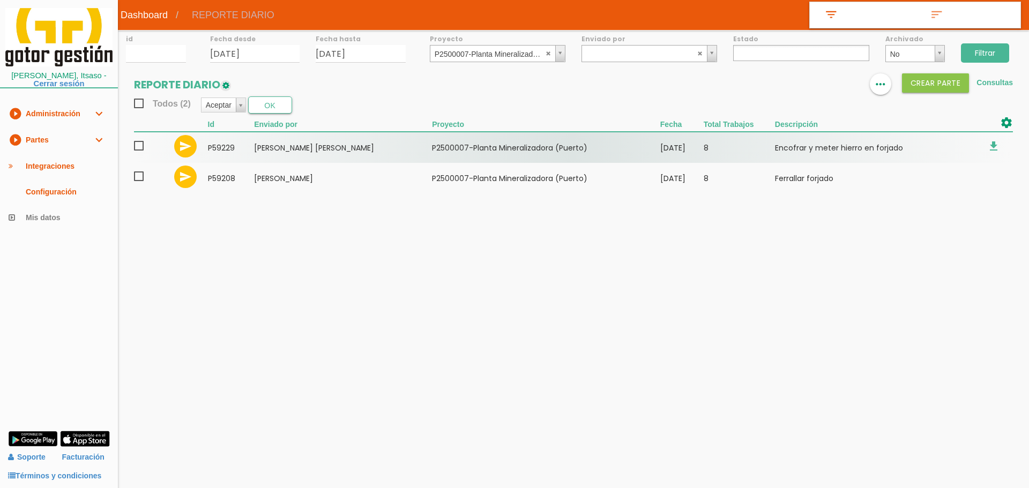
click at [147, 150] on span at bounding box center [143, 145] width 19 height 13
click at [0, 0] on input "checkbox" at bounding box center [0, 0] width 0 height 0
click at [138, 146] on span at bounding box center [143, 145] width 19 height 13
click at [0, 0] on input "checkbox" at bounding box center [0, 0] width 0 height 0
click at [136, 146] on span at bounding box center [143, 145] width 19 height 13
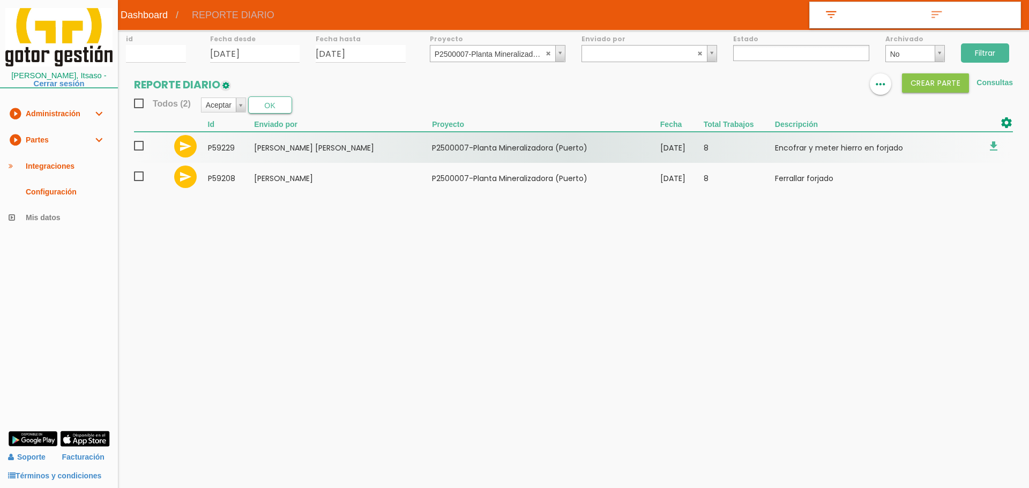
click at [0, 0] on input "checkbox" at bounding box center [0, 0] width 0 height 0
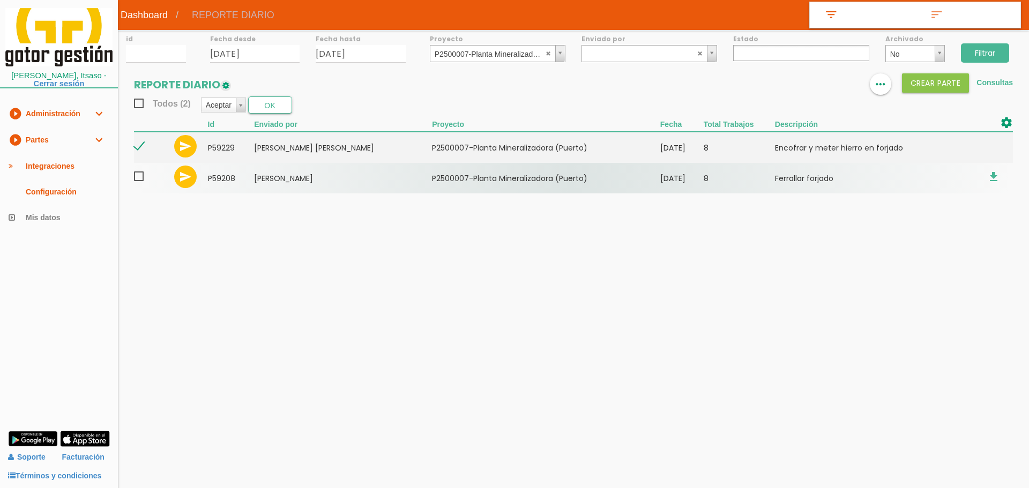
click at [140, 180] on span at bounding box center [143, 176] width 19 height 13
click at [0, 0] on input "checkbox" at bounding box center [0, 0] width 0 height 0
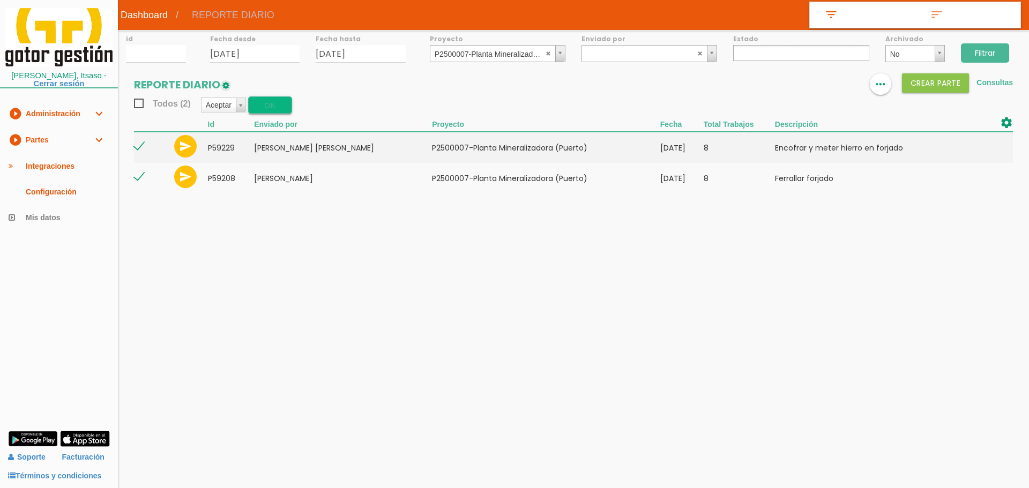
drag, startPoint x: 314, startPoint y: 98, endPoint x: 285, endPoint y: 103, distance: 29.4
click at [314, 98] on div "Todos (2) Aceptar Aceptar Rechazar Borrar Archivar/Desarchivar Descargar_PDF Ex…" at bounding box center [573, 104] width 879 height 17
click at [285, 104] on button "OK" at bounding box center [270, 104] width 44 height 17
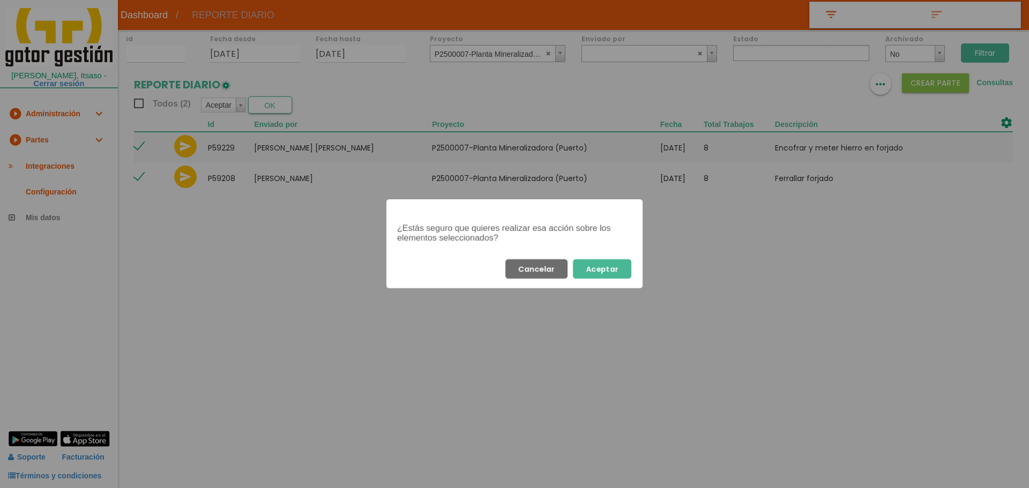
click at [606, 270] on button "Aceptar" at bounding box center [602, 268] width 58 height 19
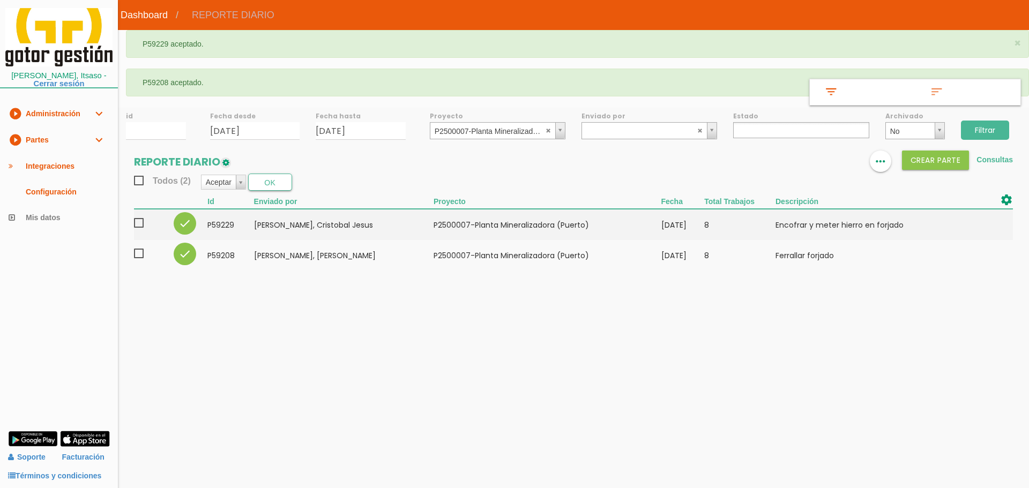
select select
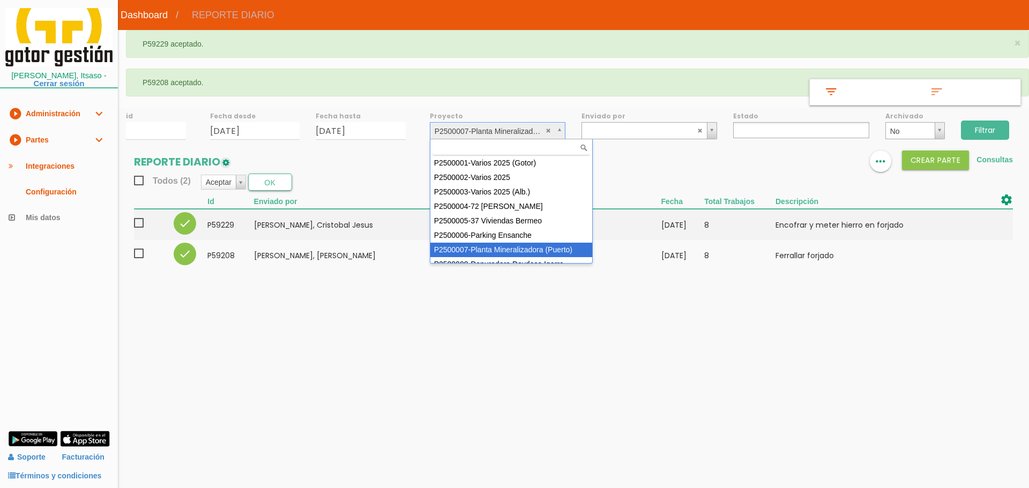
drag, startPoint x: 482, startPoint y: 134, endPoint x: 488, endPoint y: 150, distance: 17.1
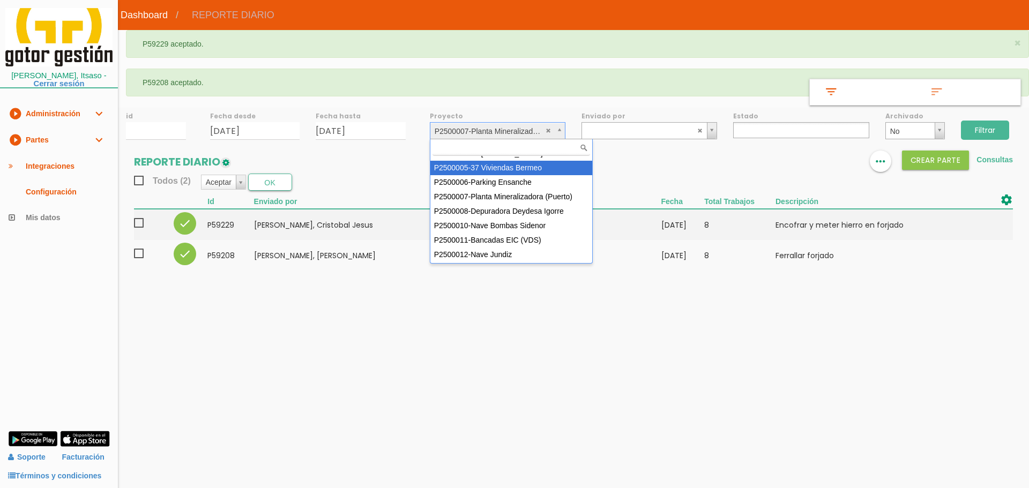
scroll to position [54, 0]
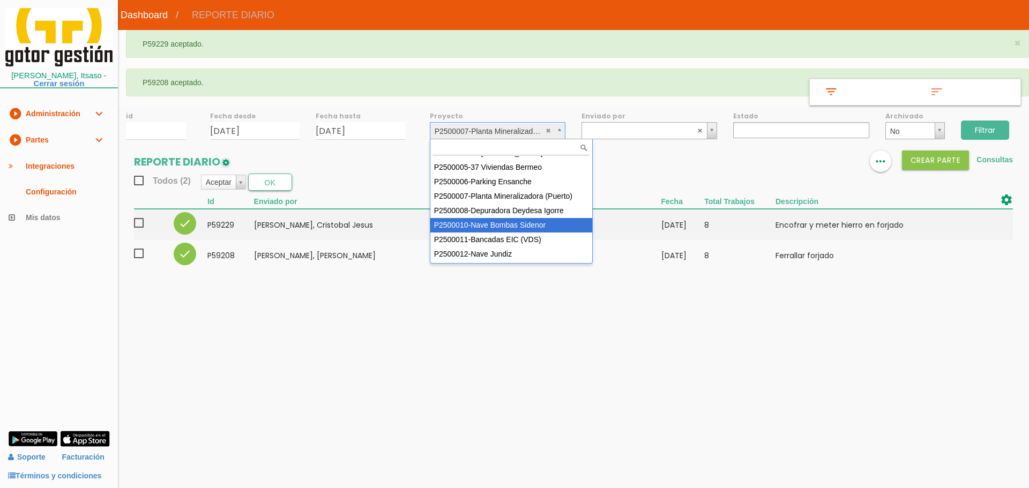
select select "92"
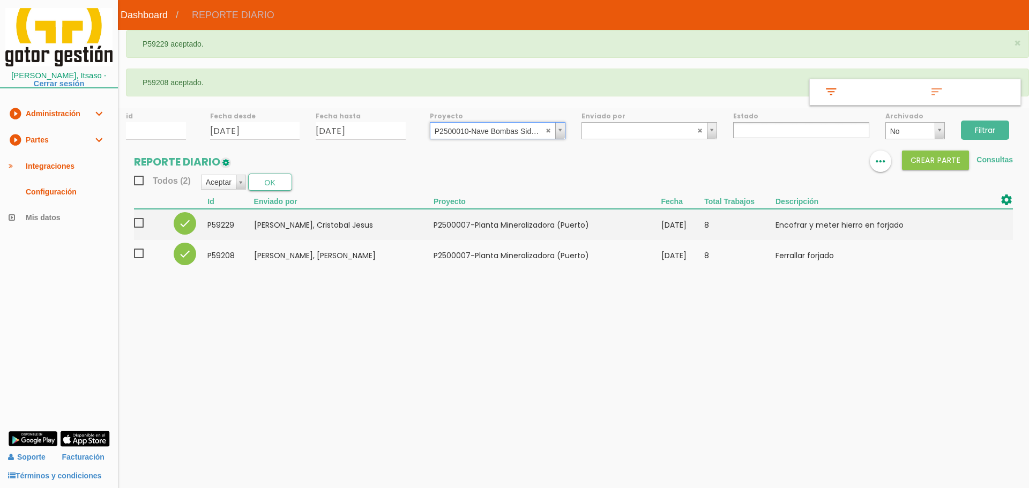
click at [983, 131] on input "Filtrar" at bounding box center [985, 130] width 48 height 19
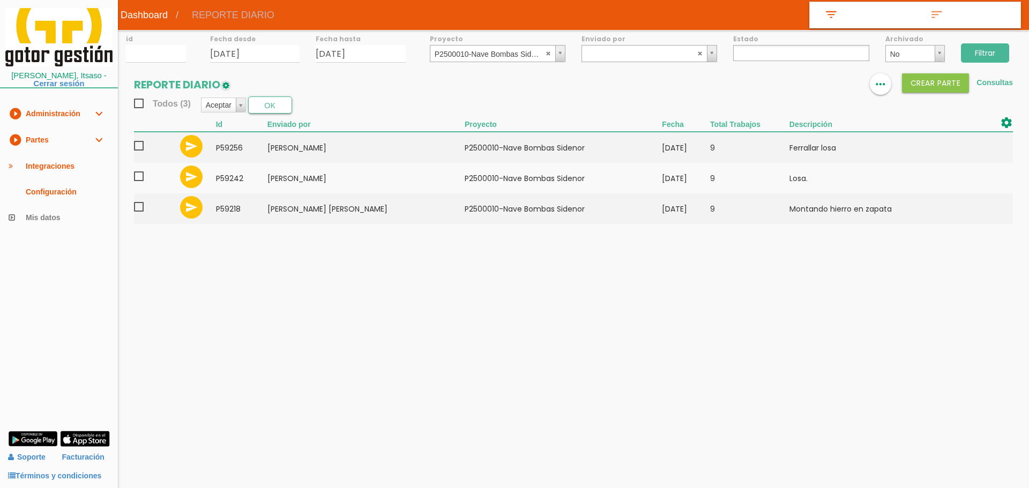
select select
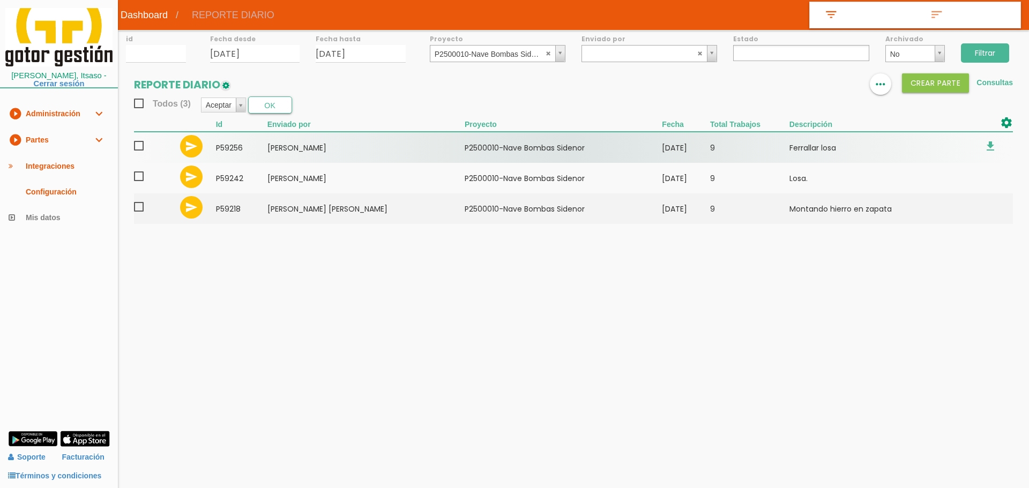
click at [141, 147] on span at bounding box center [143, 145] width 19 height 13
click at [0, 0] on input "checkbox" at bounding box center [0, 0] width 0 height 0
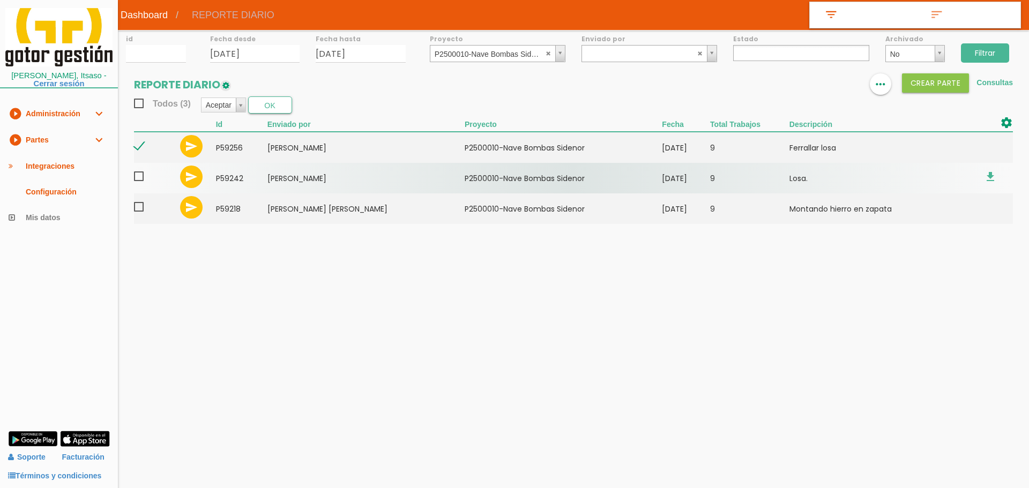
click at [144, 176] on span at bounding box center [143, 176] width 19 height 13
click at [0, 0] on input "checkbox" at bounding box center [0, 0] width 0 height 0
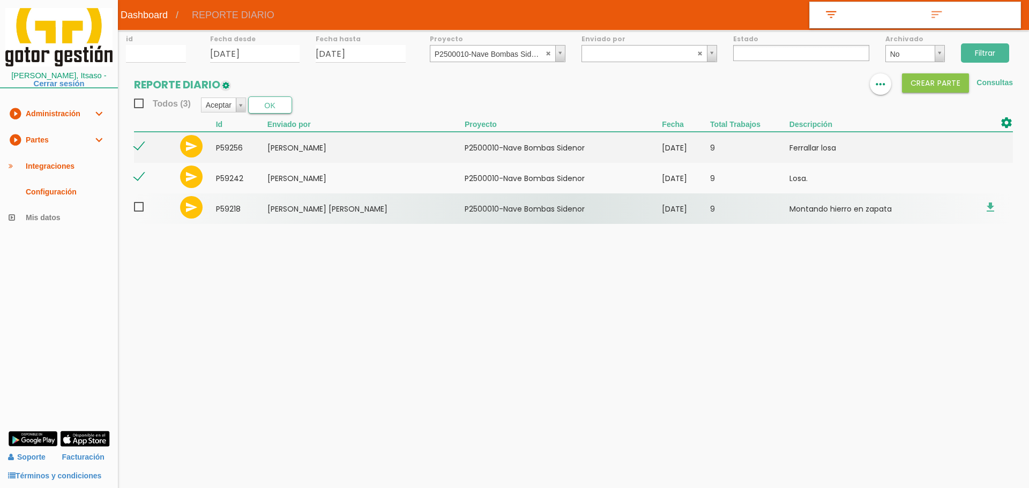
click at [140, 208] on span at bounding box center [143, 206] width 19 height 13
click at [0, 0] on input "checkbox" at bounding box center [0, 0] width 0 height 0
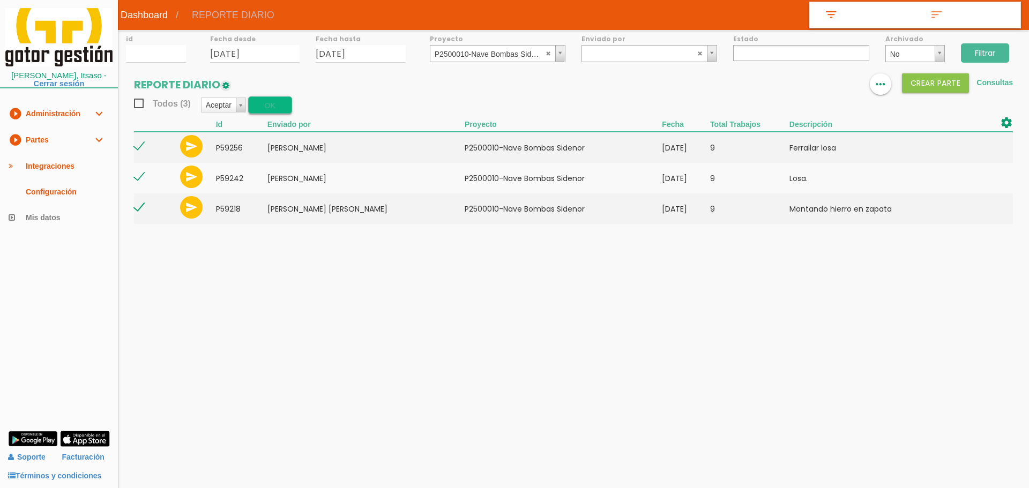
click at [278, 100] on button "OK" at bounding box center [270, 104] width 44 height 17
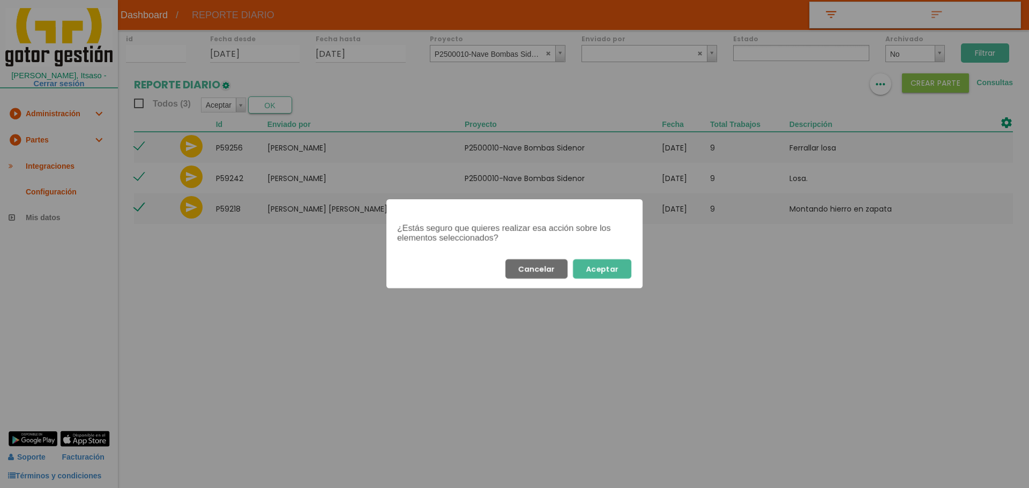
click at [617, 265] on button "Aceptar" at bounding box center [602, 268] width 58 height 19
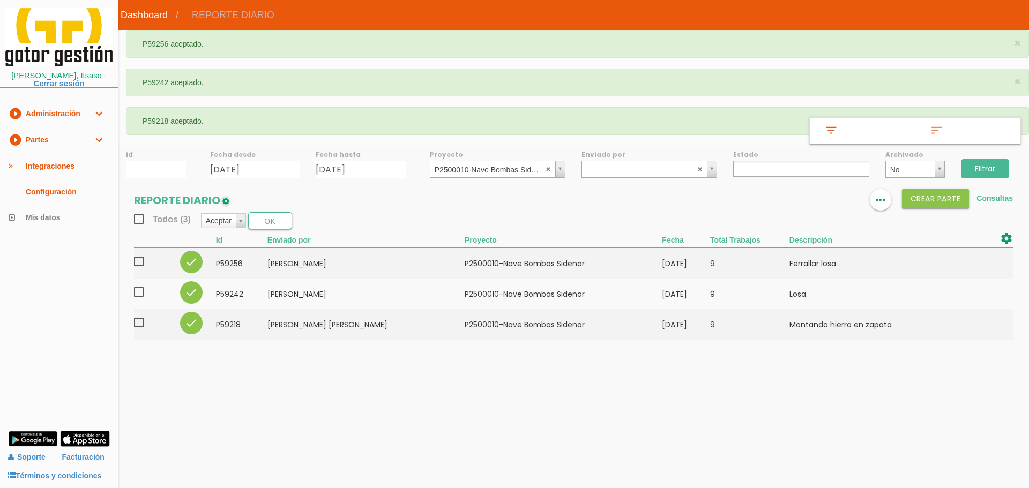
select select
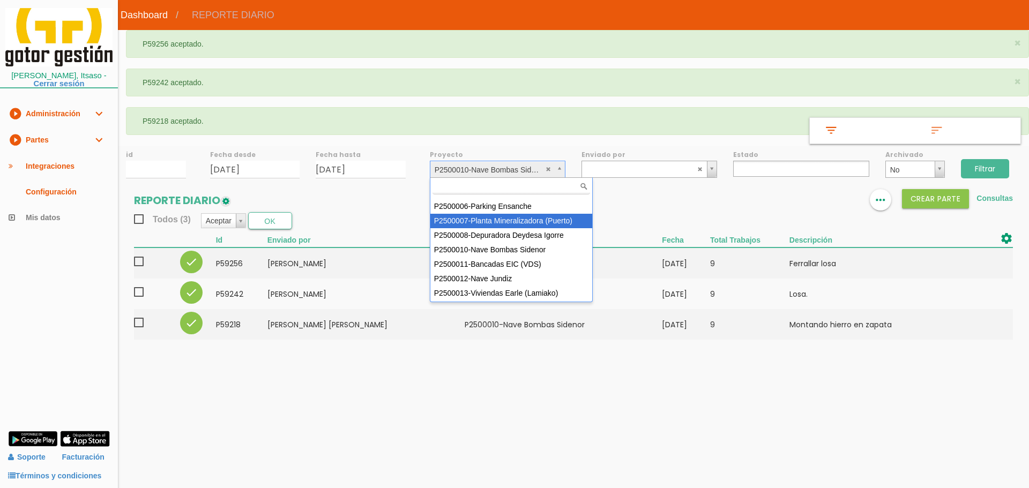
scroll to position [81, 0]
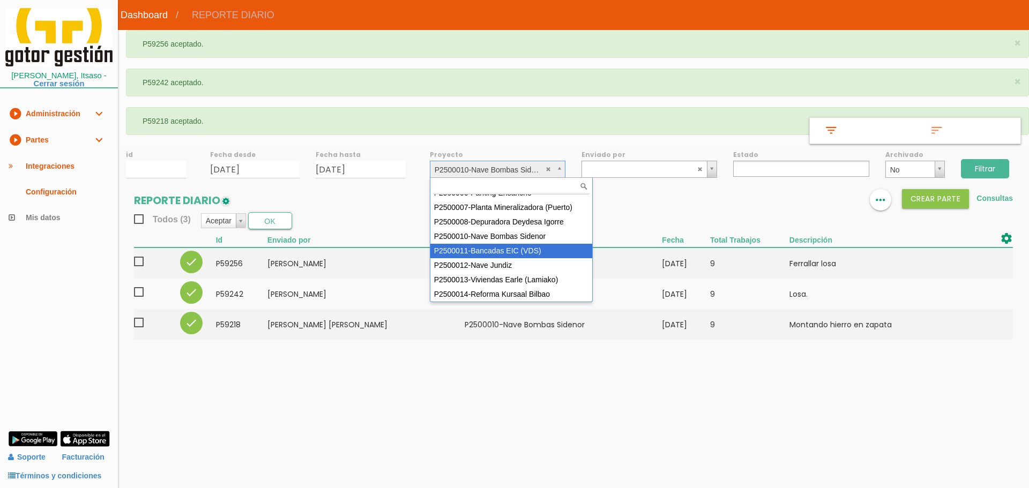
select select "93"
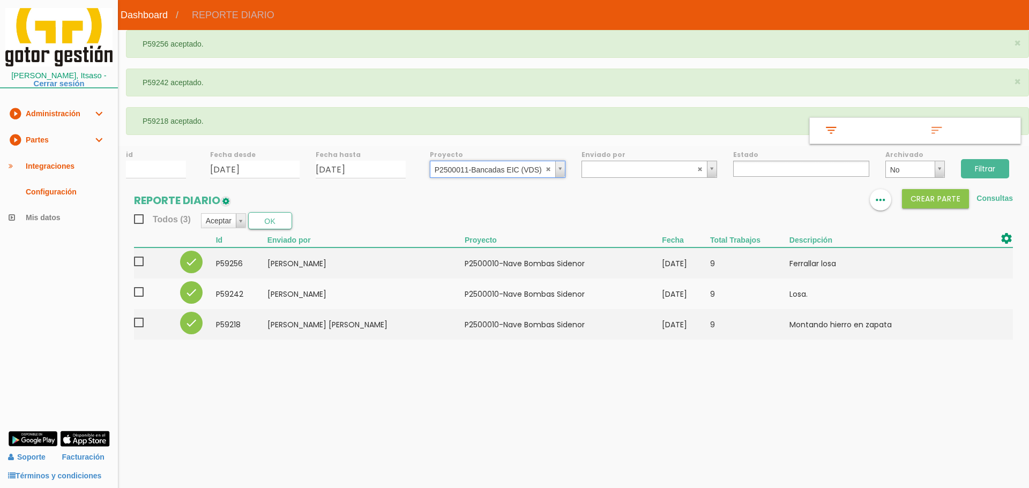
click at [985, 171] on input "Filtrar" at bounding box center [985, 168] width 48 height 19
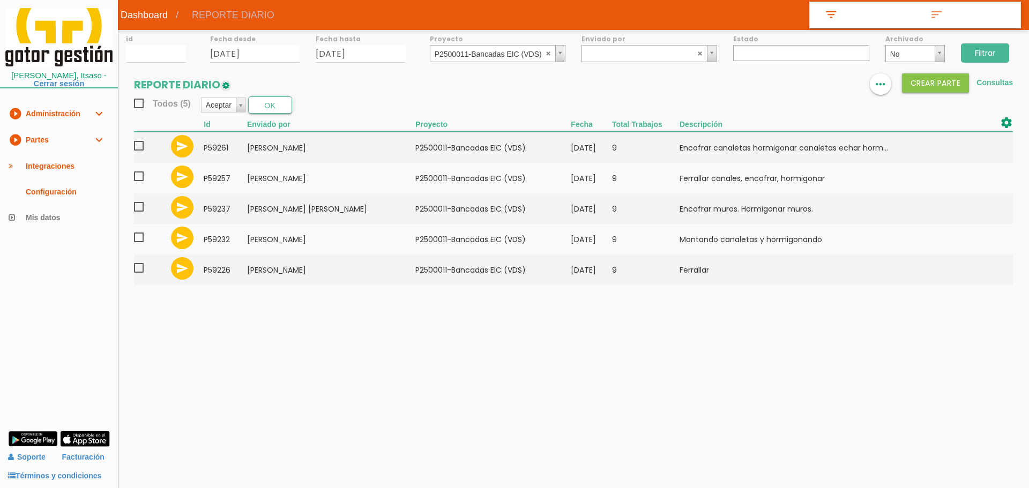
select select
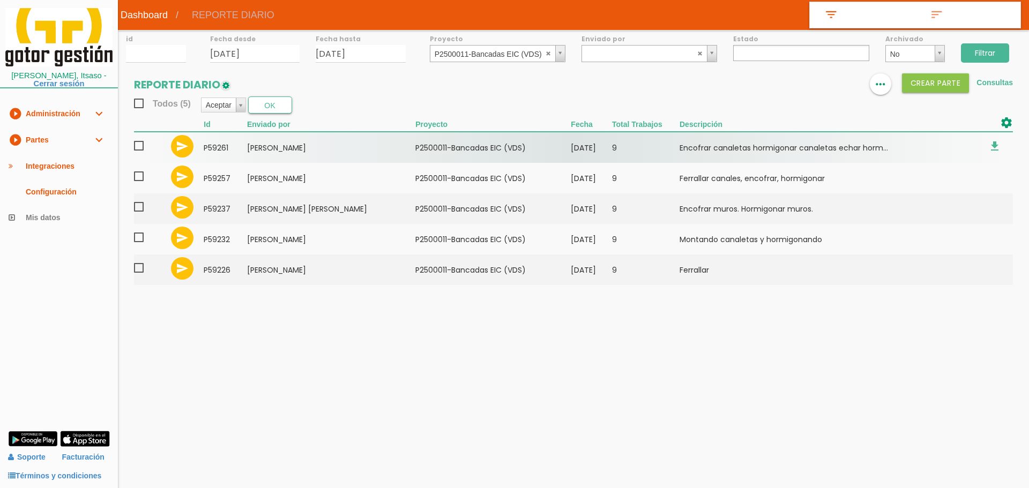
click at [139, 146] on span at bounding box center [143, 145] width 19 height 13
click at [0, 0] on input "checkbox" at bounding box center [0, 0] width 0 height 0
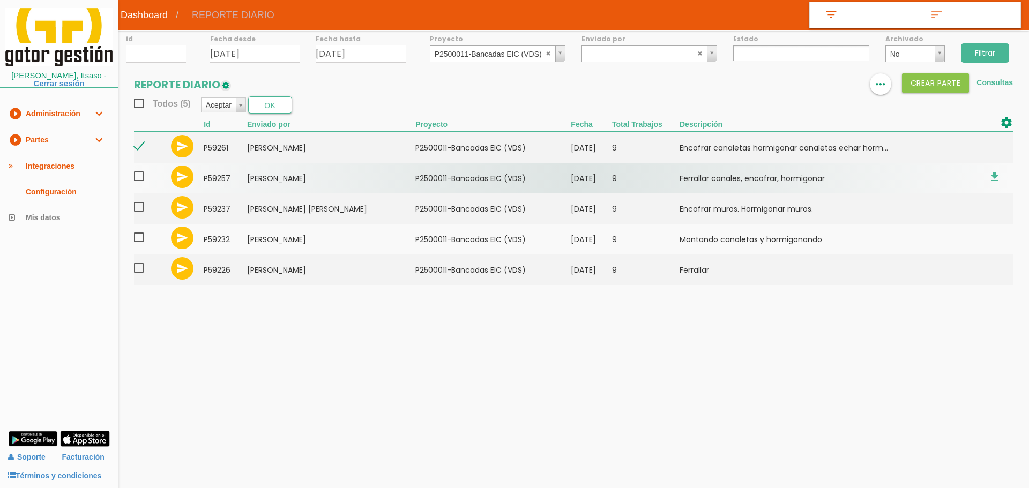
click at [140, 179] on span at bounding box center [143, 176] width 19 height 13
click at [0, 0] on input "checkbox" at bounding box center [0, 0] width 0 height 0
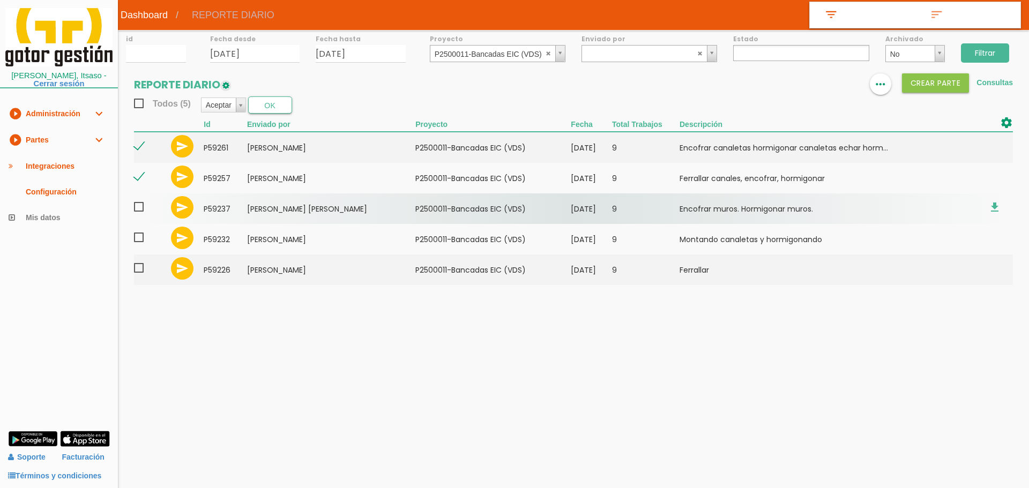
click at [141, 207] on span at bounding box center [143, 206] width 19 height 13
click at [0, 0] on input "checkbox" at bounding box center [0, 0] width 0 height 0
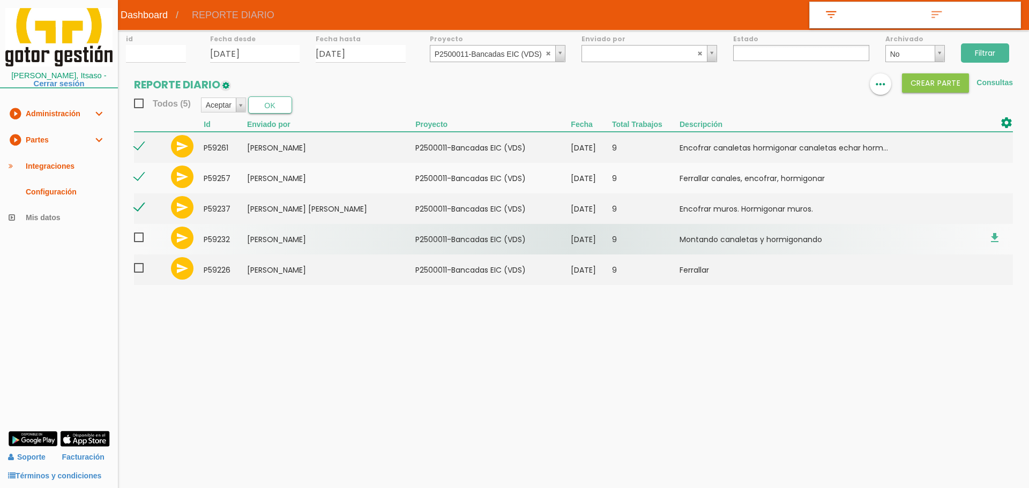
click at [139, 239] on span at bounding box center [143, 237] width 19 height 13
click at [0, 0] on input "checkbox" at bounding box center [0, 0] width 0 height 0
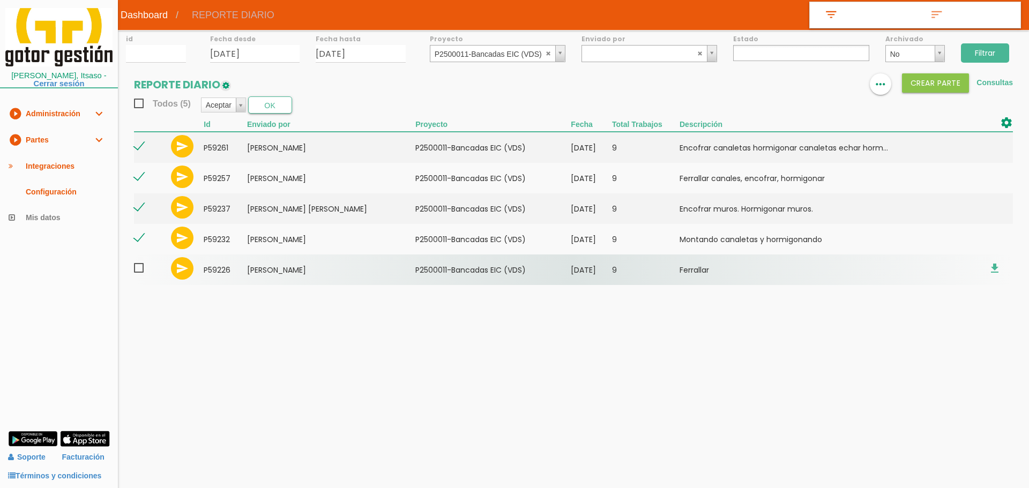
click at [139, 271] on span at bounding box center [143, 268] width 19 height 13
click at [0, 0] on input "checkbox" at bounding box center [0, 0] width 0 height 0
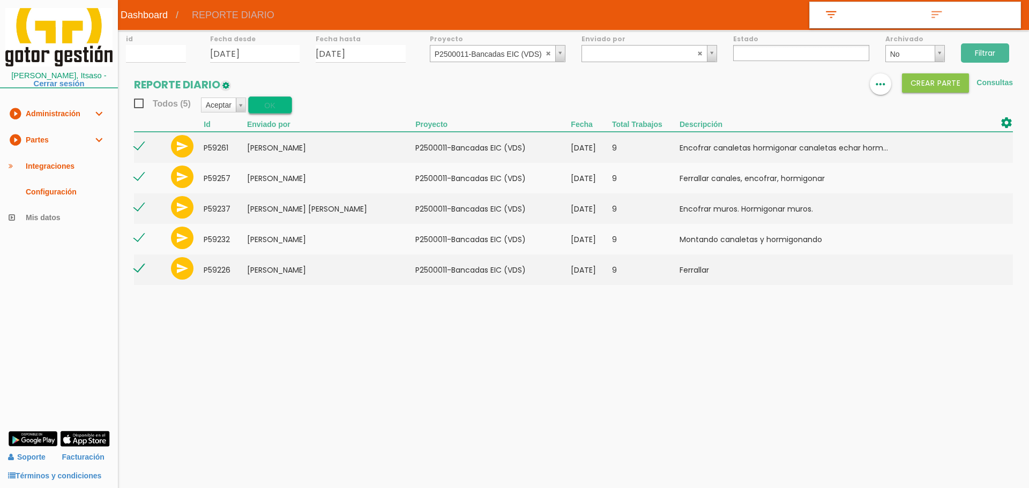
click at [280, 110] on button "OK" at bounding box center [270, 104] width 44 height 17
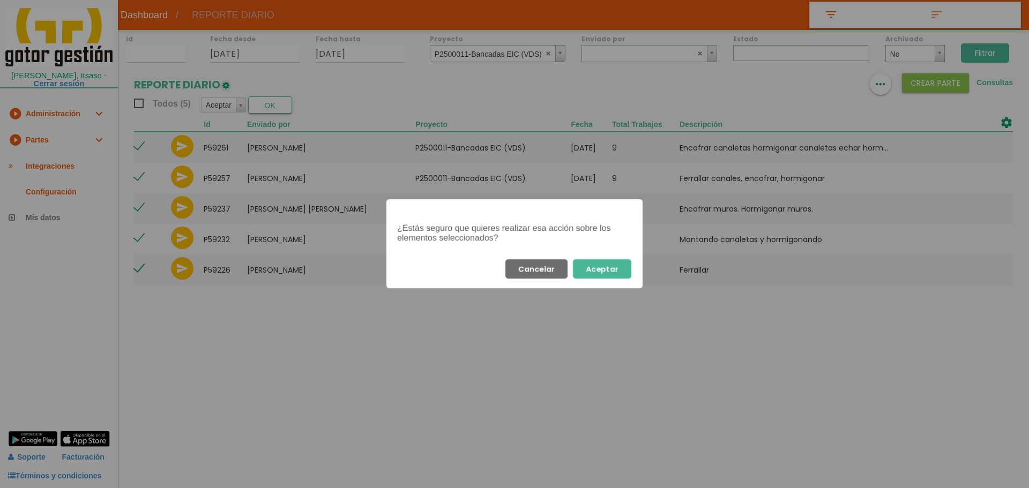
click at [615, 278] on button "Aceptar" at bounding box center [602, 268] width 58 height 19
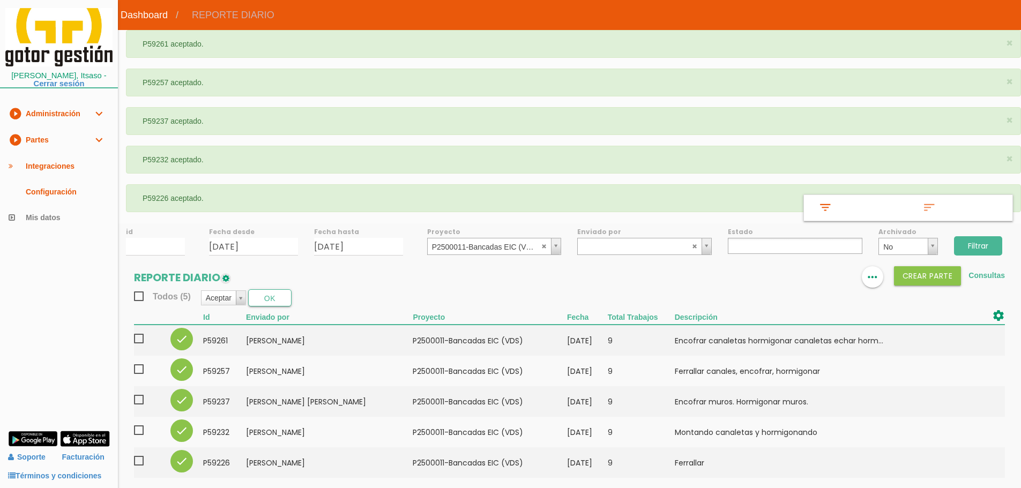
select select
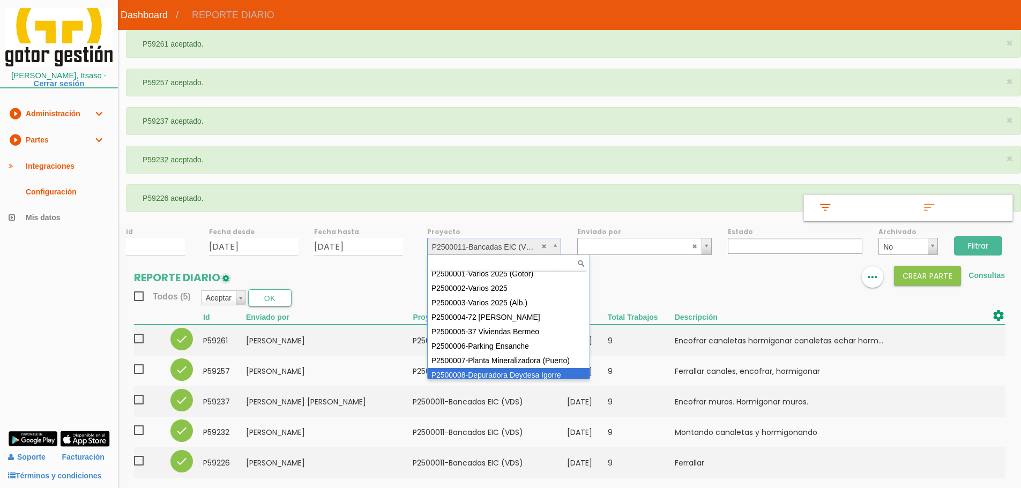
scroll to position [4, 0]
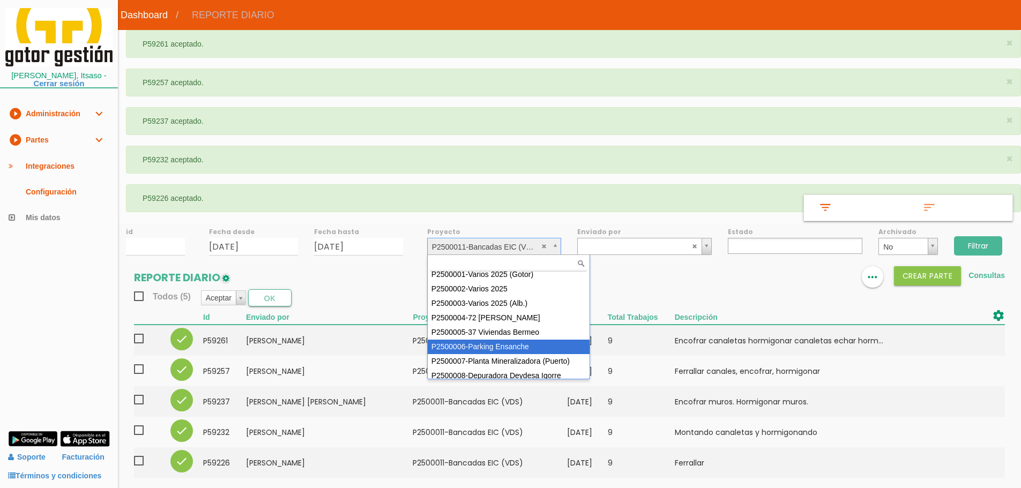
select select "88"
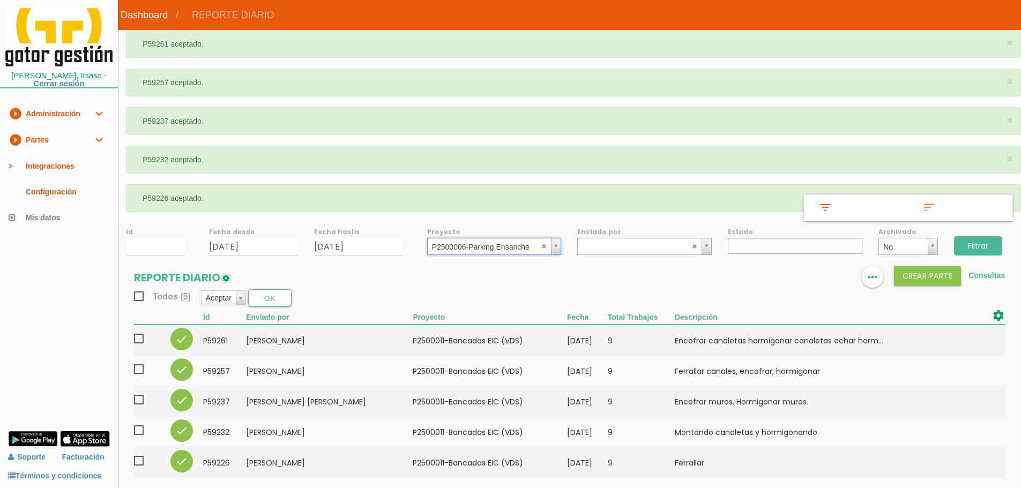
click at [979, 242] on input "Filtrar" at bounding box center [978, 245] width 48 height 19
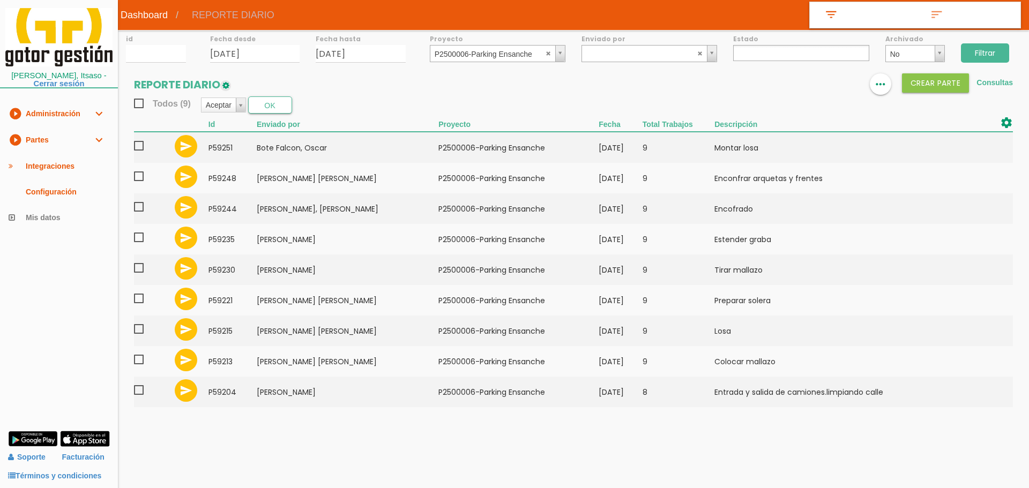
select select
